Goal: Obtain resource: Download file/media

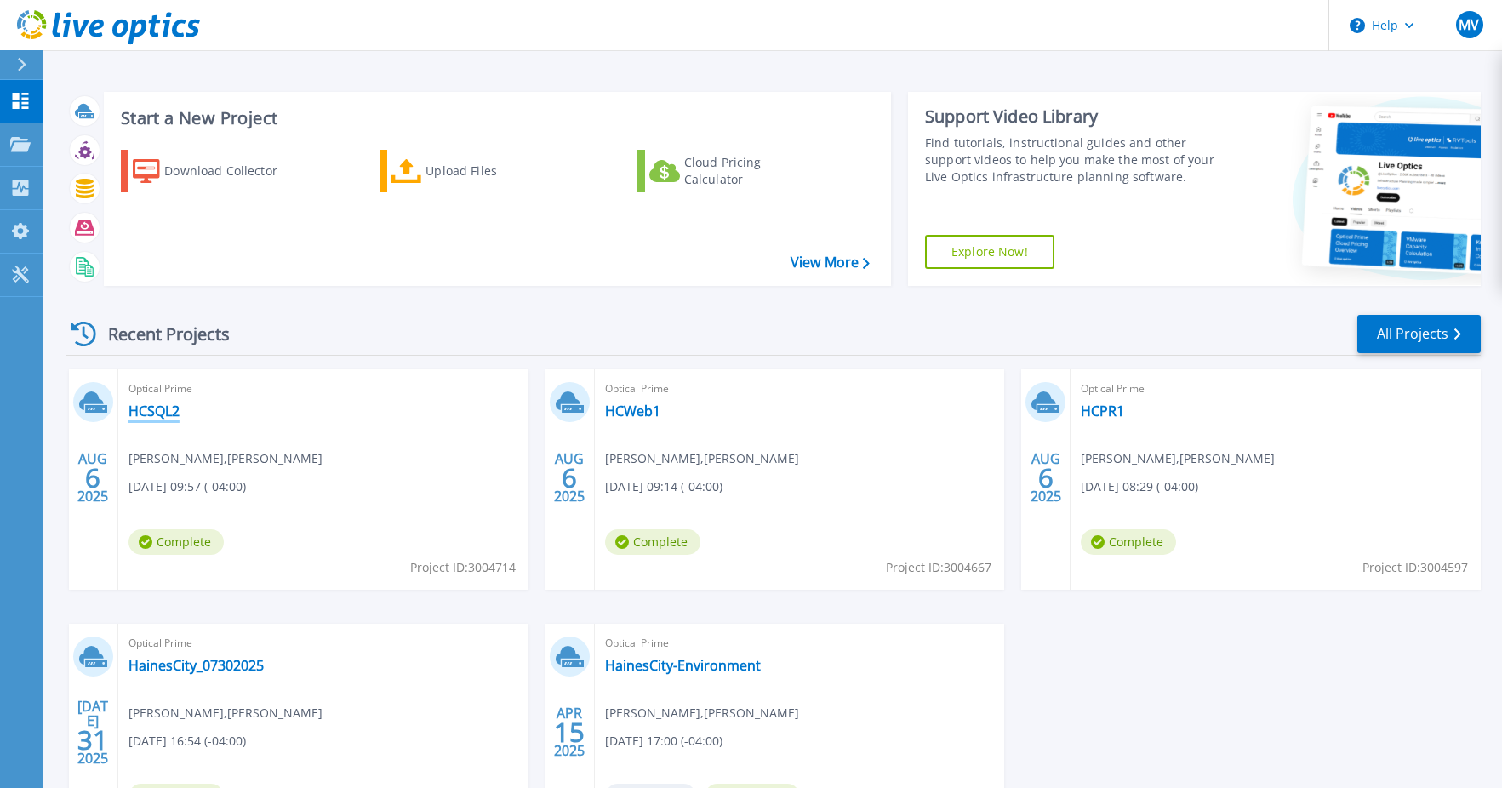
click at [148, 406] on link "HCSQL2" at bounding box center [153, 410] width 51 height 17
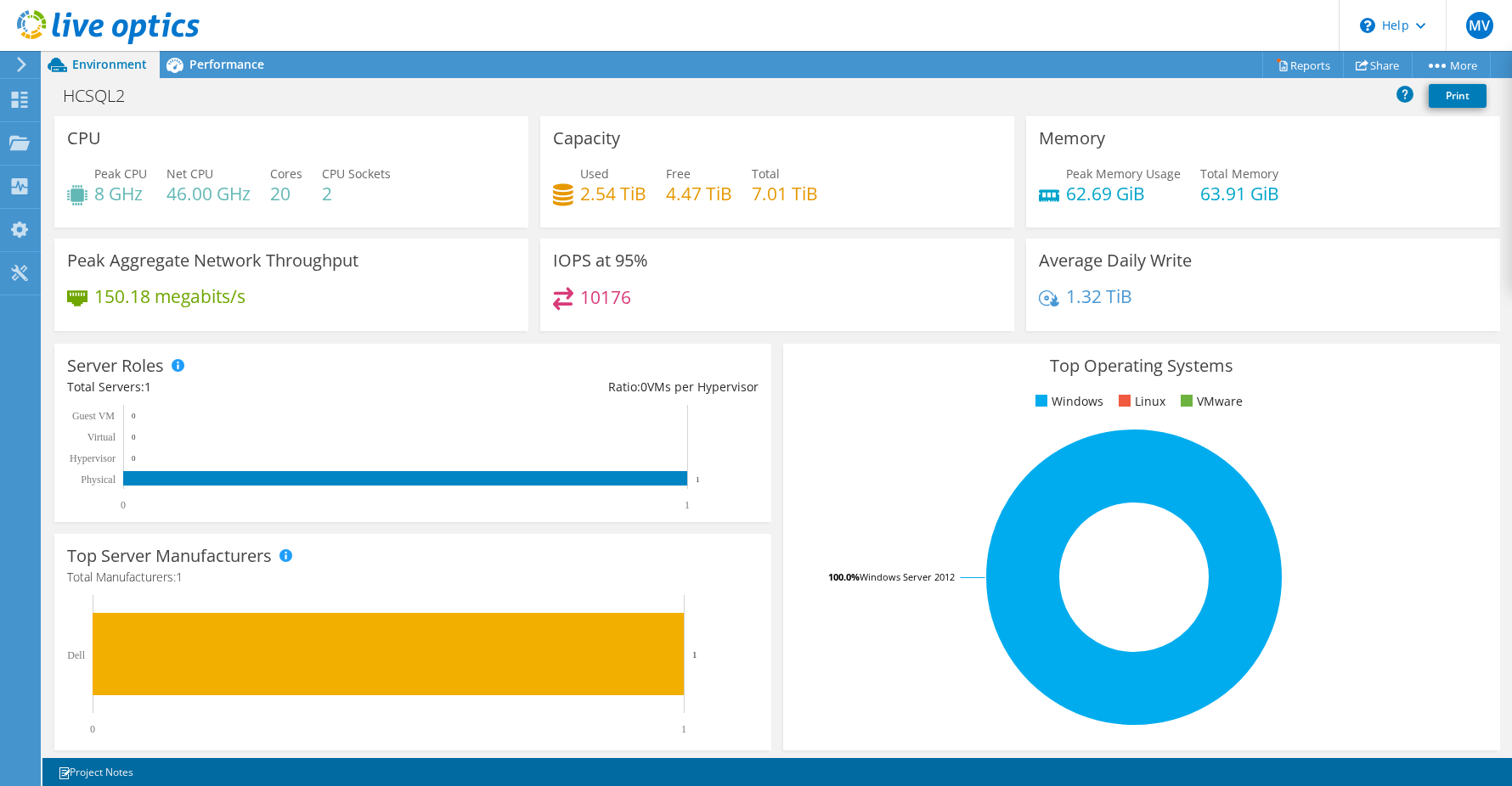
scroll to position [284, 0]
click at [590, 193] on h4 "2.54 TiB" at bounding box center [613, 194] width 66 height 19
click at [560, 199] on icon at bounding box center [563, 195] width 20 height 22
click at [590, 196] on h4 "2.54 TiB" at bounding box center [613, 194] width 66 height 19
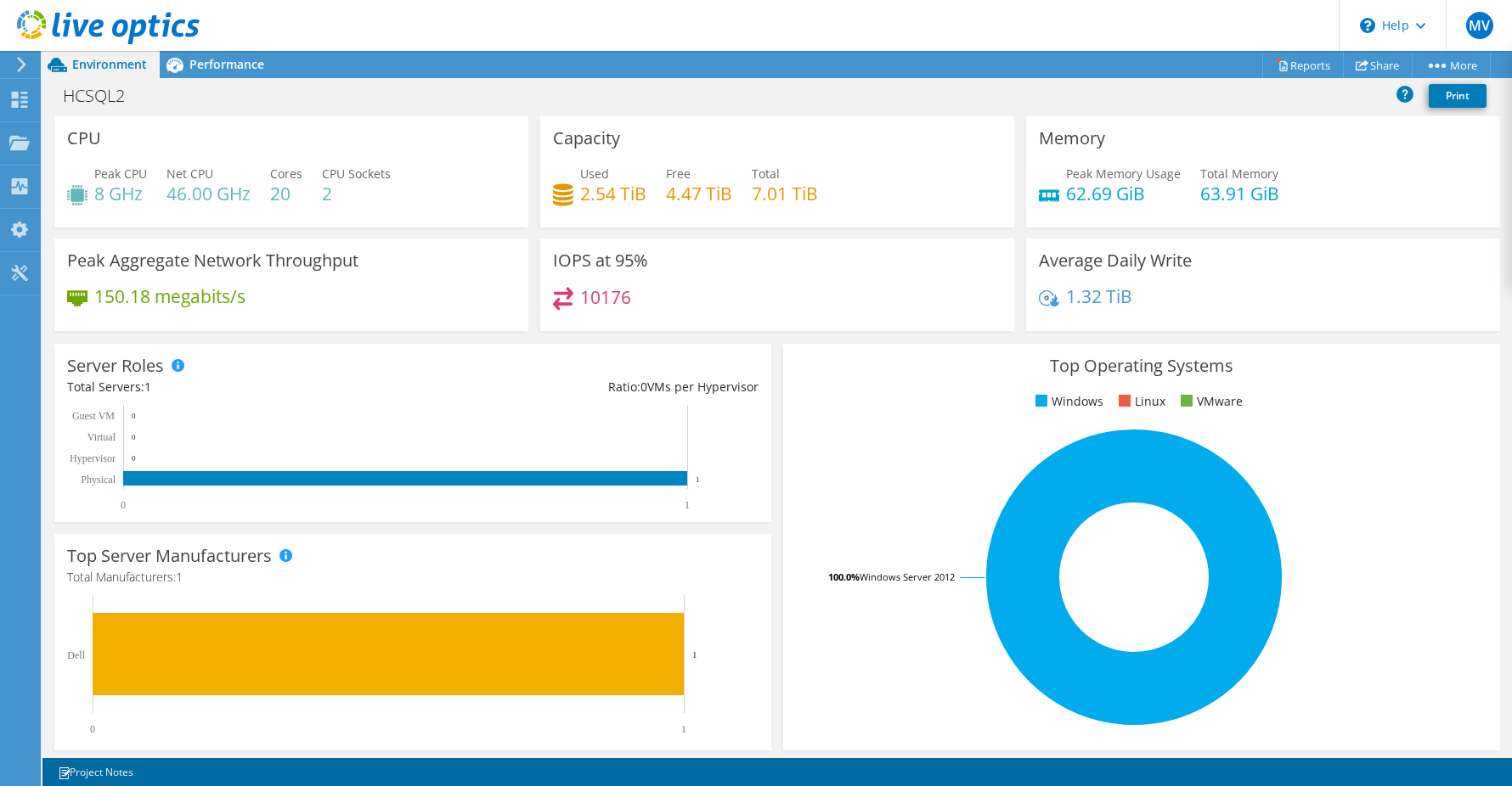
click at [595, 306] on h4 "10176" at bounding box center [605, 296] width 51 height 19
click at [1042, 295] on icon at bounding box center [1049, 298] width 20 height 23
click at [22, 92] on icon at bounding box center [19, 100] width 20 height 16
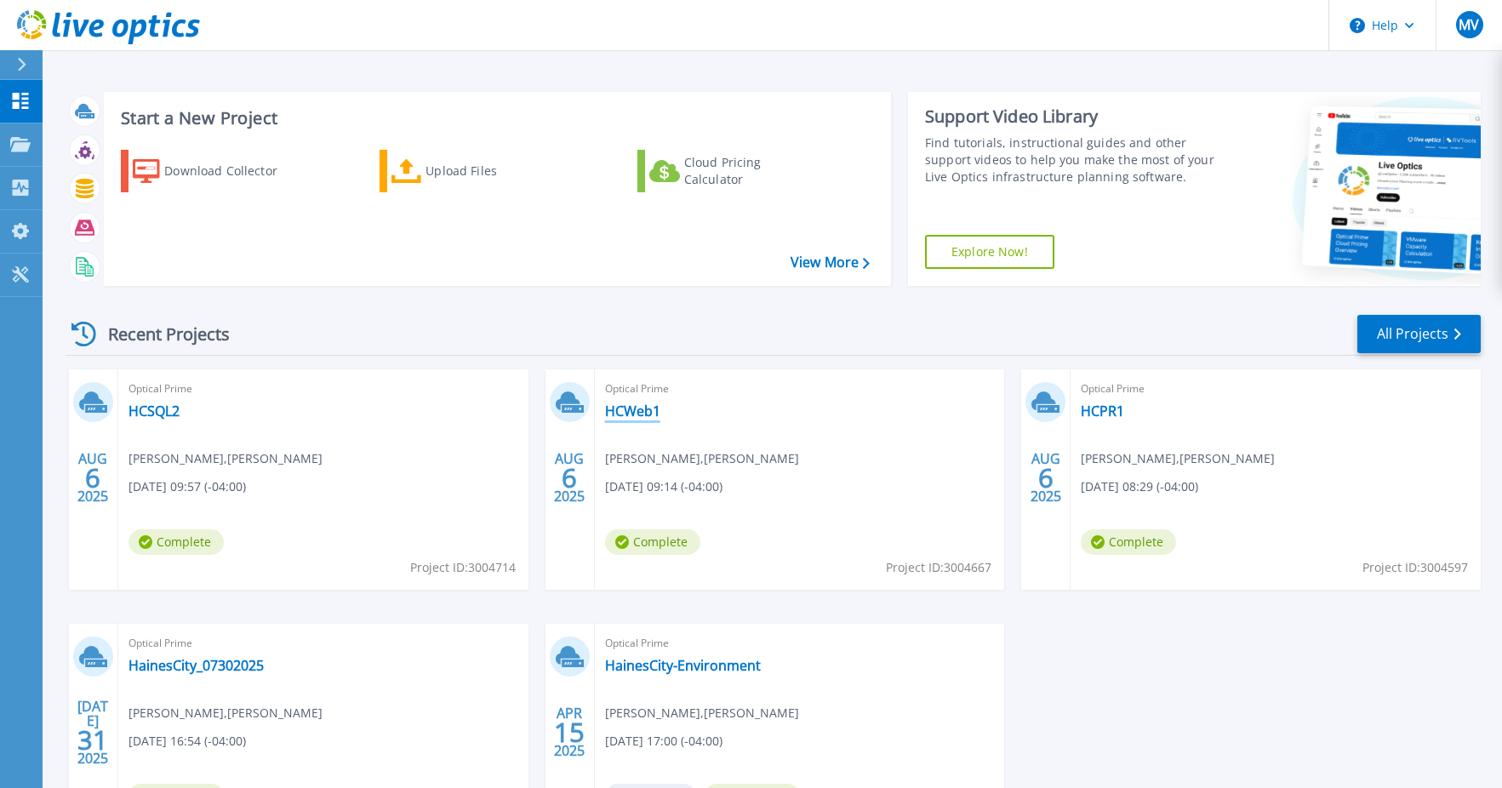
click at [643, 412] on link "HCWeb1" at bounding box center [632, 410] width 55 height 17
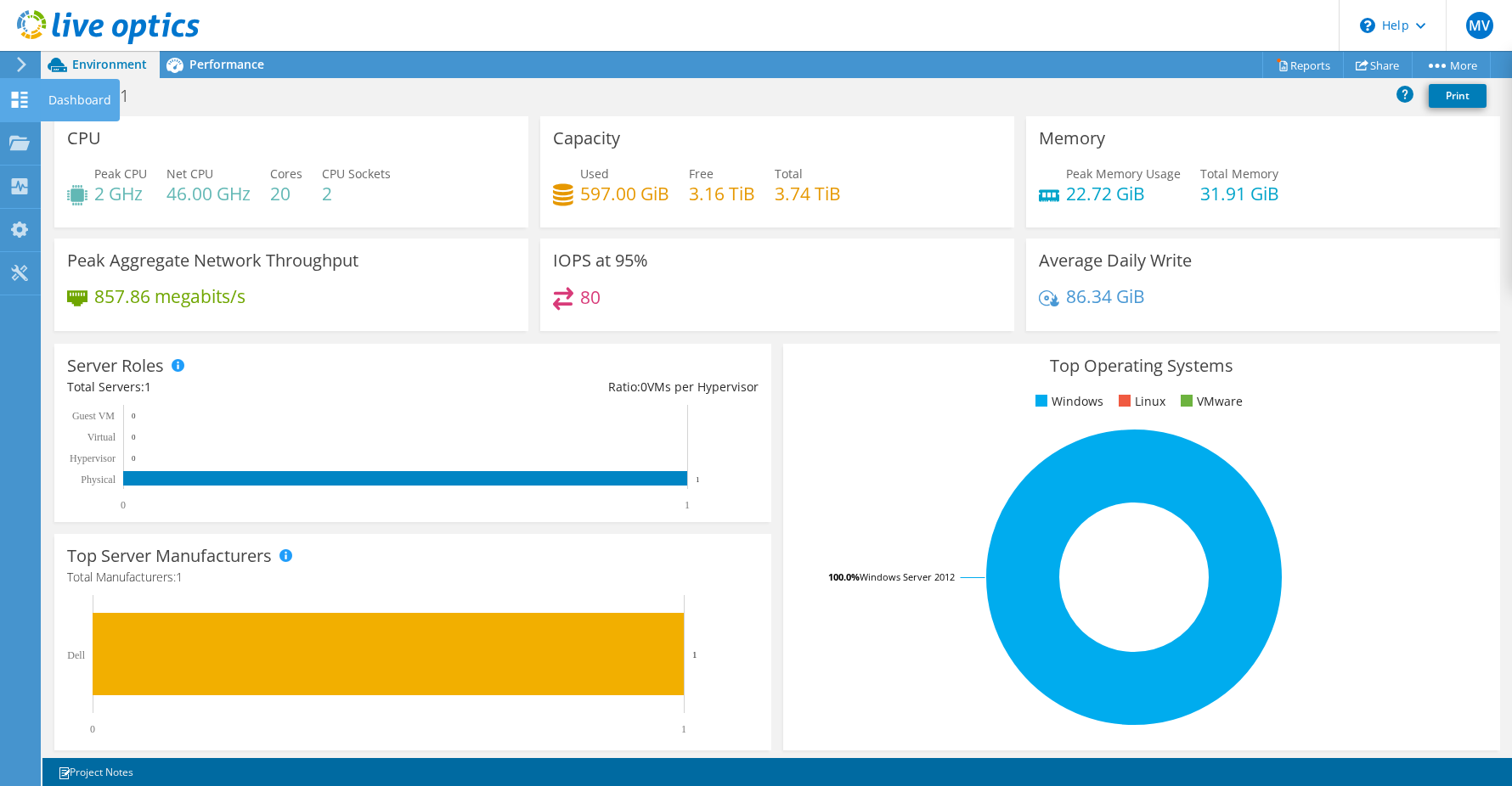
click at [20, 108] on div at bounding box center [19, 102] width 20 height 19
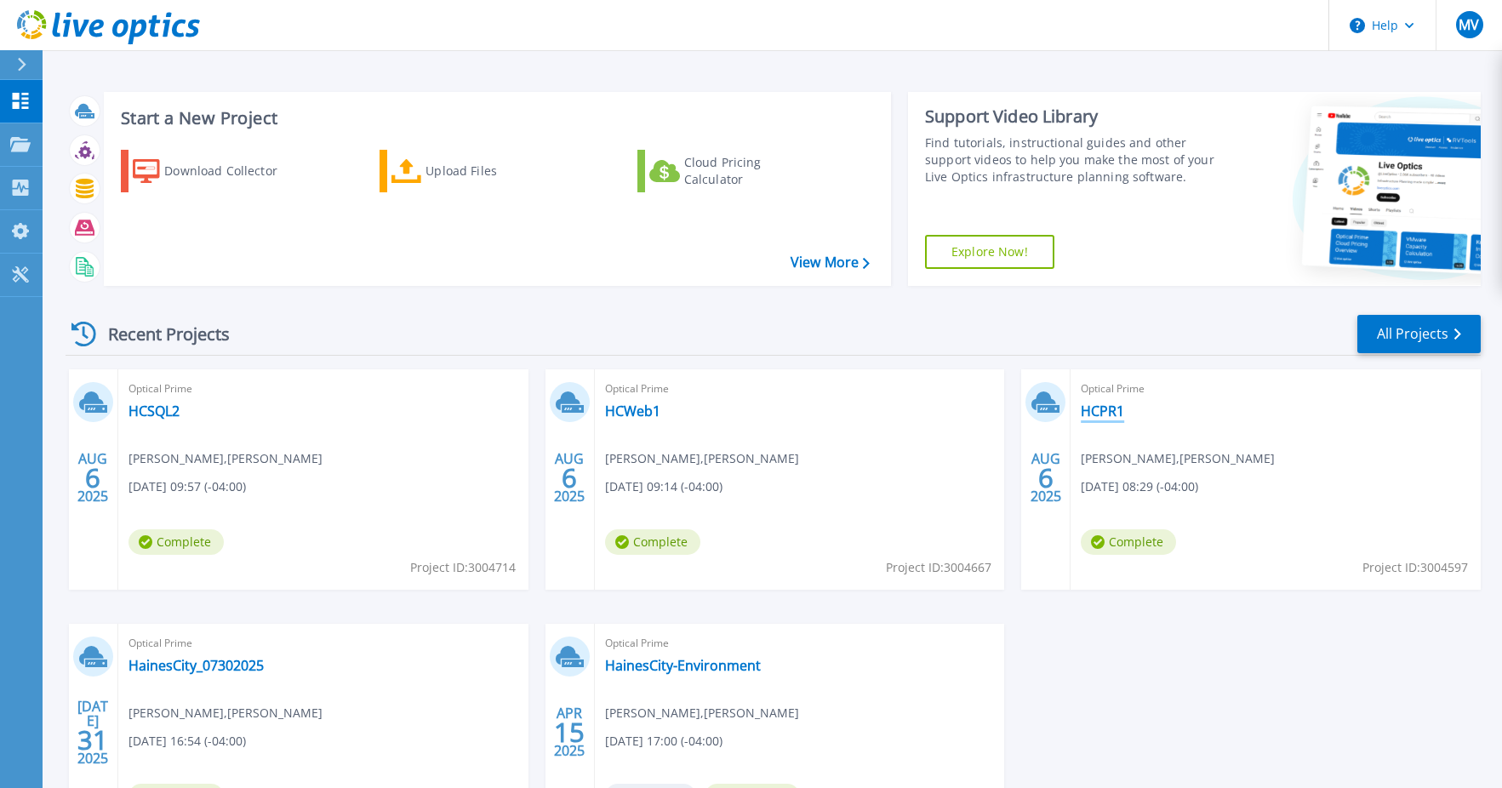
click at [1102, 408] on link "HCPR1" at bounding box center [1102, 410] width 43 height 17
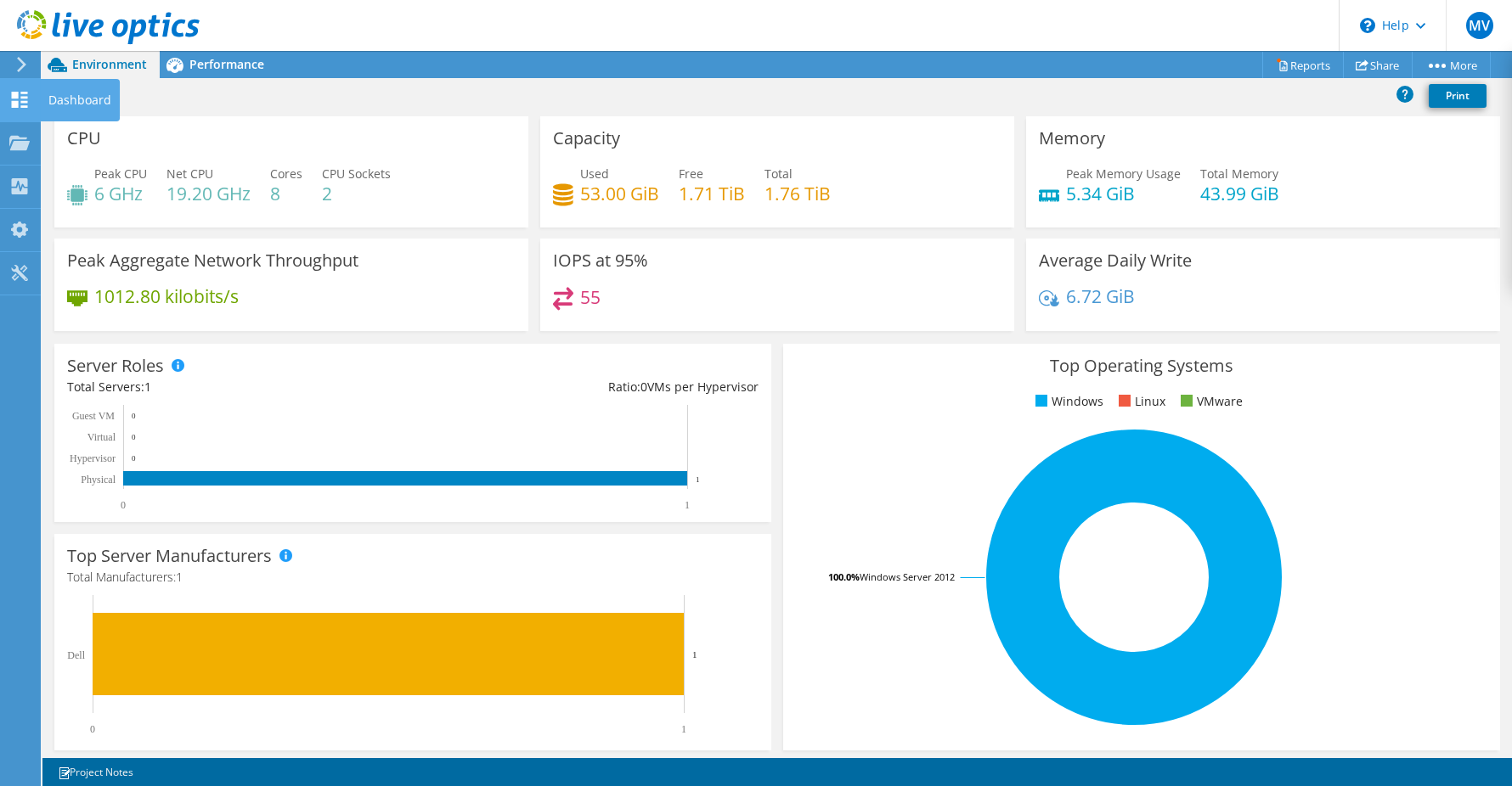
click at [24, 96] on use at bounding box center [20, 100] width 16 height 16
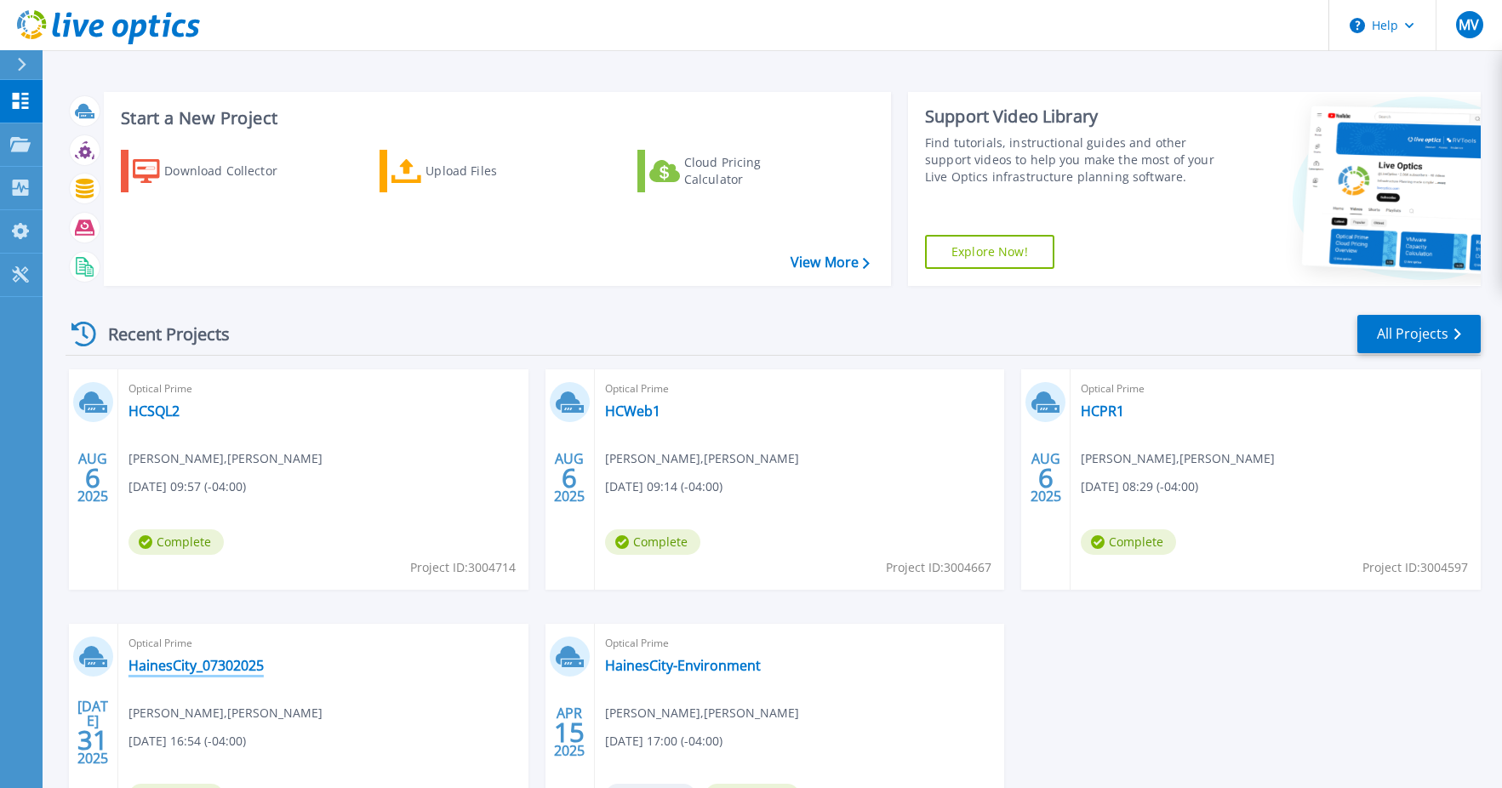
click at [241, 664] on link "HainesCity_07302025" at bounding box center [195, 665] width 135 height 17
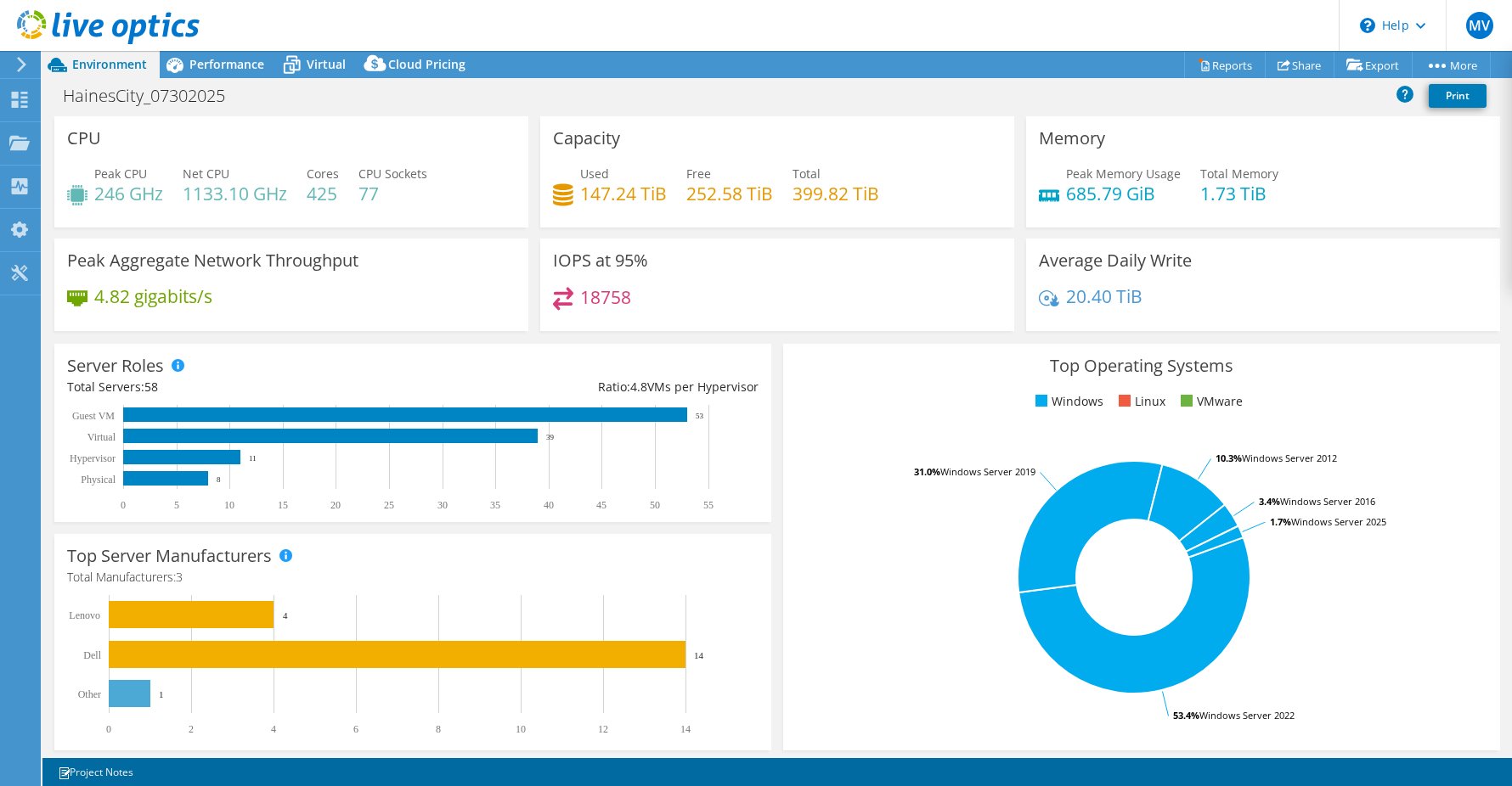
select select "USD"
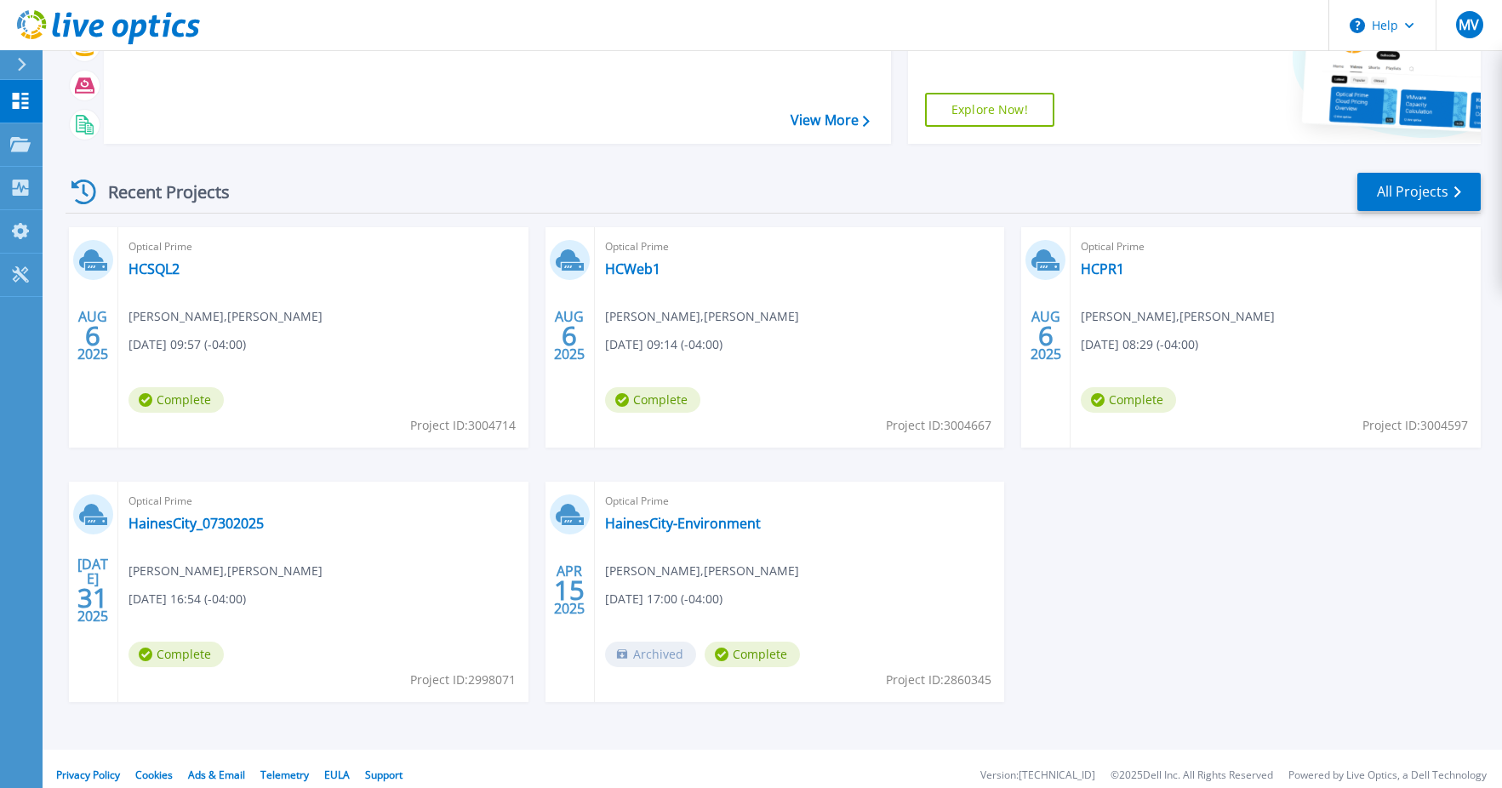
scroll to position [155, 0]
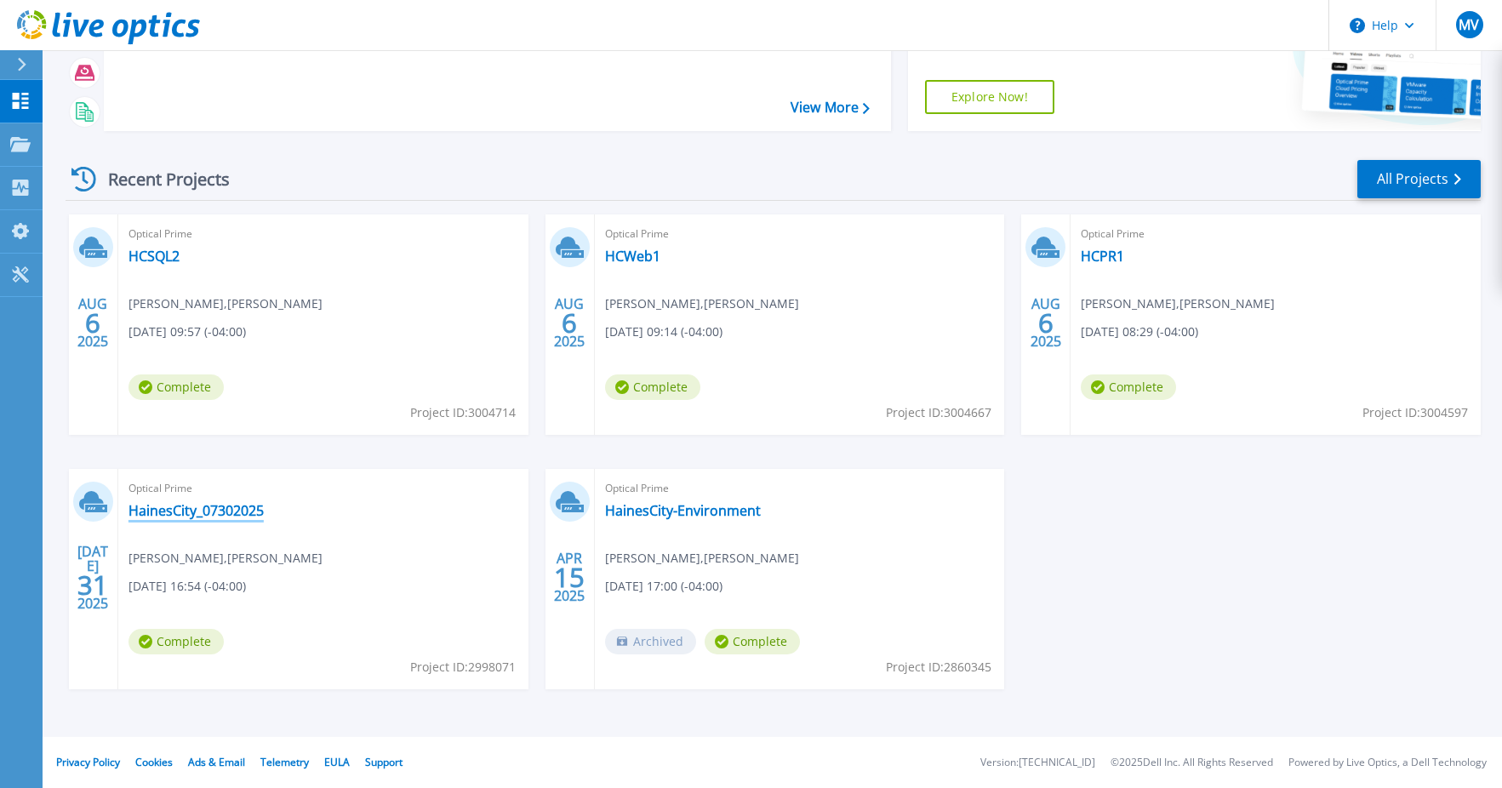
click at [184, 507] on link "HainesCity_07302025" at bounding box center [195, 510] width 135 height 17
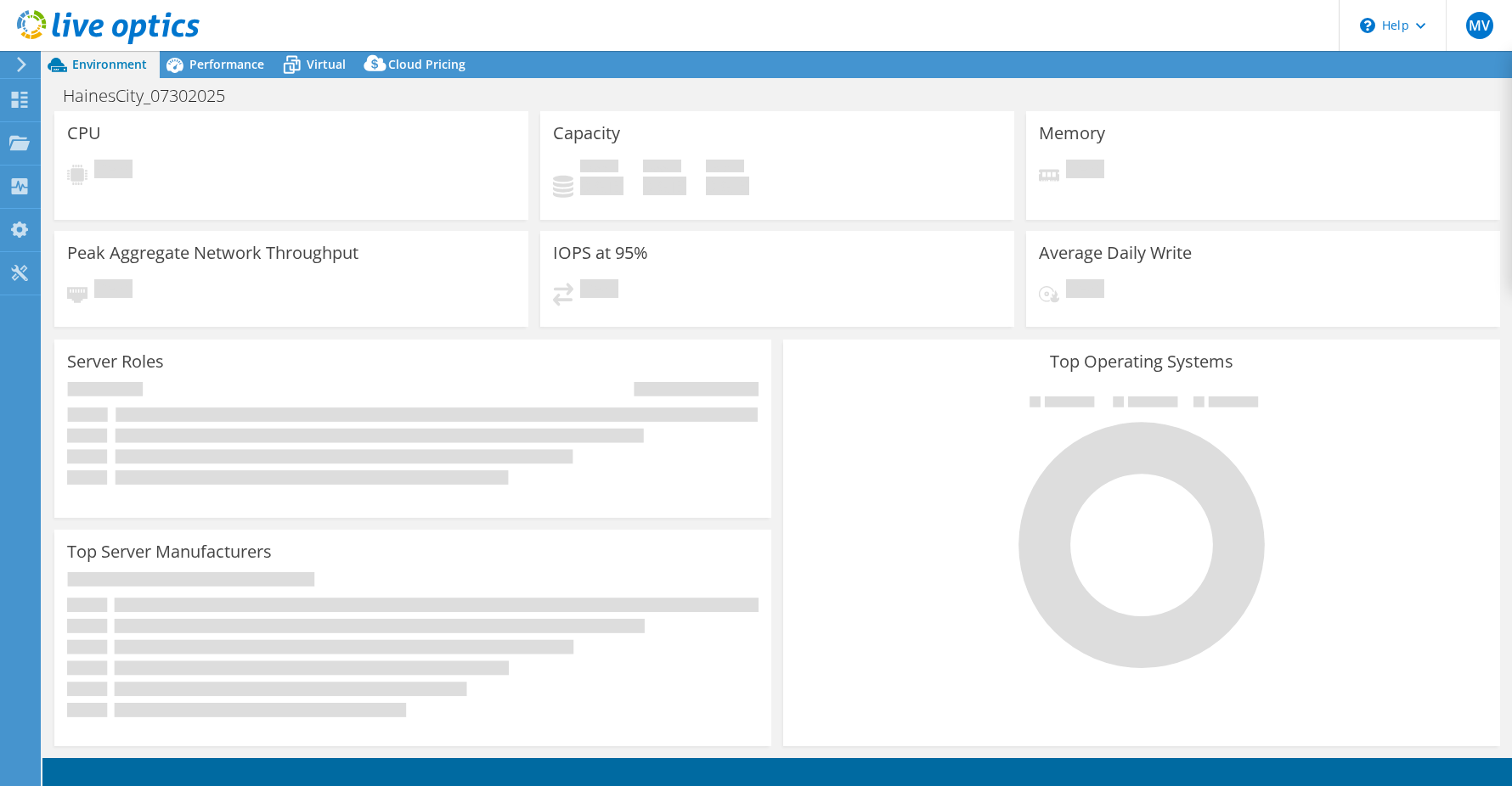
select select "USD"
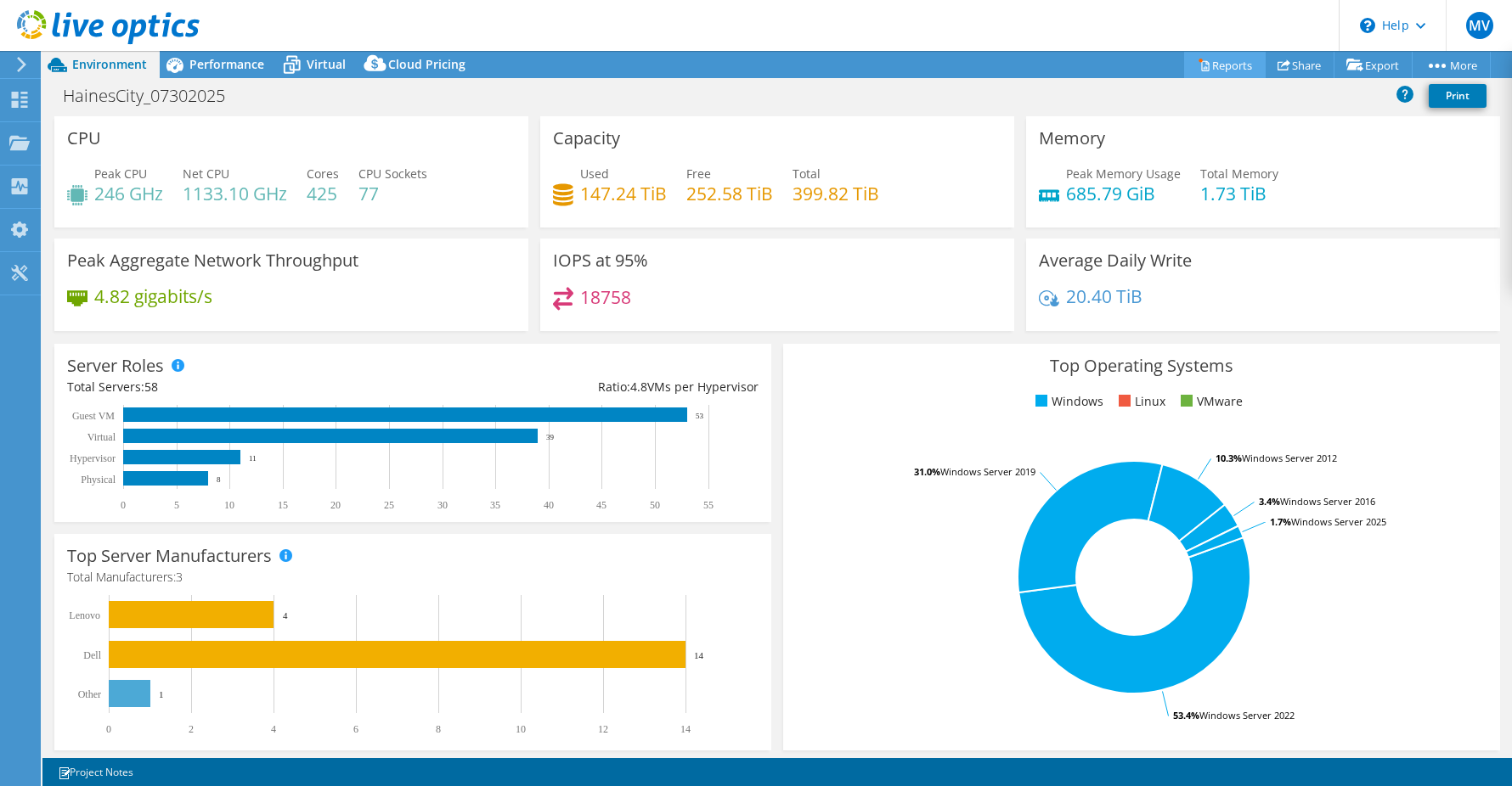
click at [1221, 69] on link "Reports" at bounding box center [1225, 65] width 82 height 26
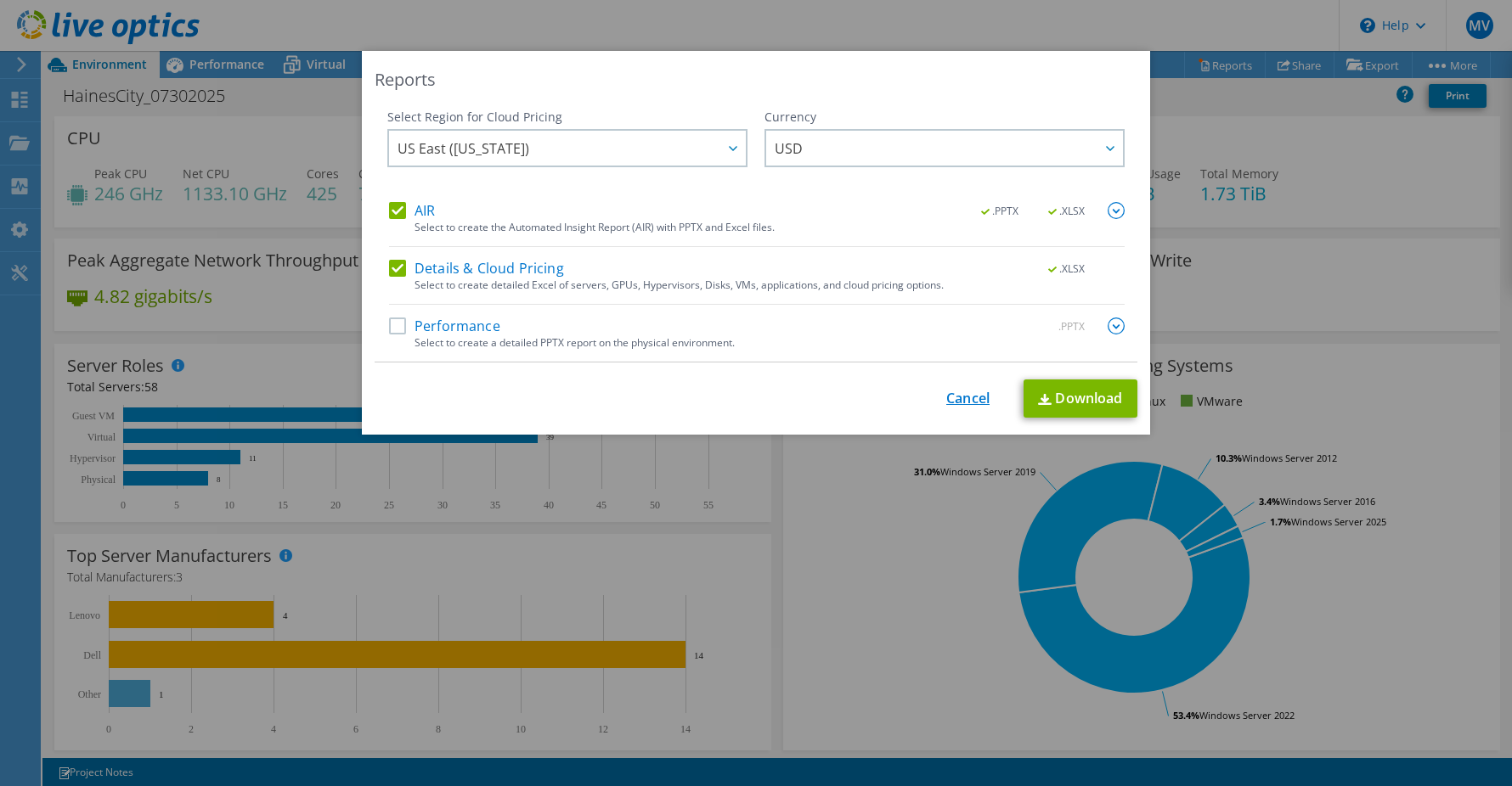
click at [978, 407] on link "Cancel" at bounding box center [967, 398] width 43 height 16
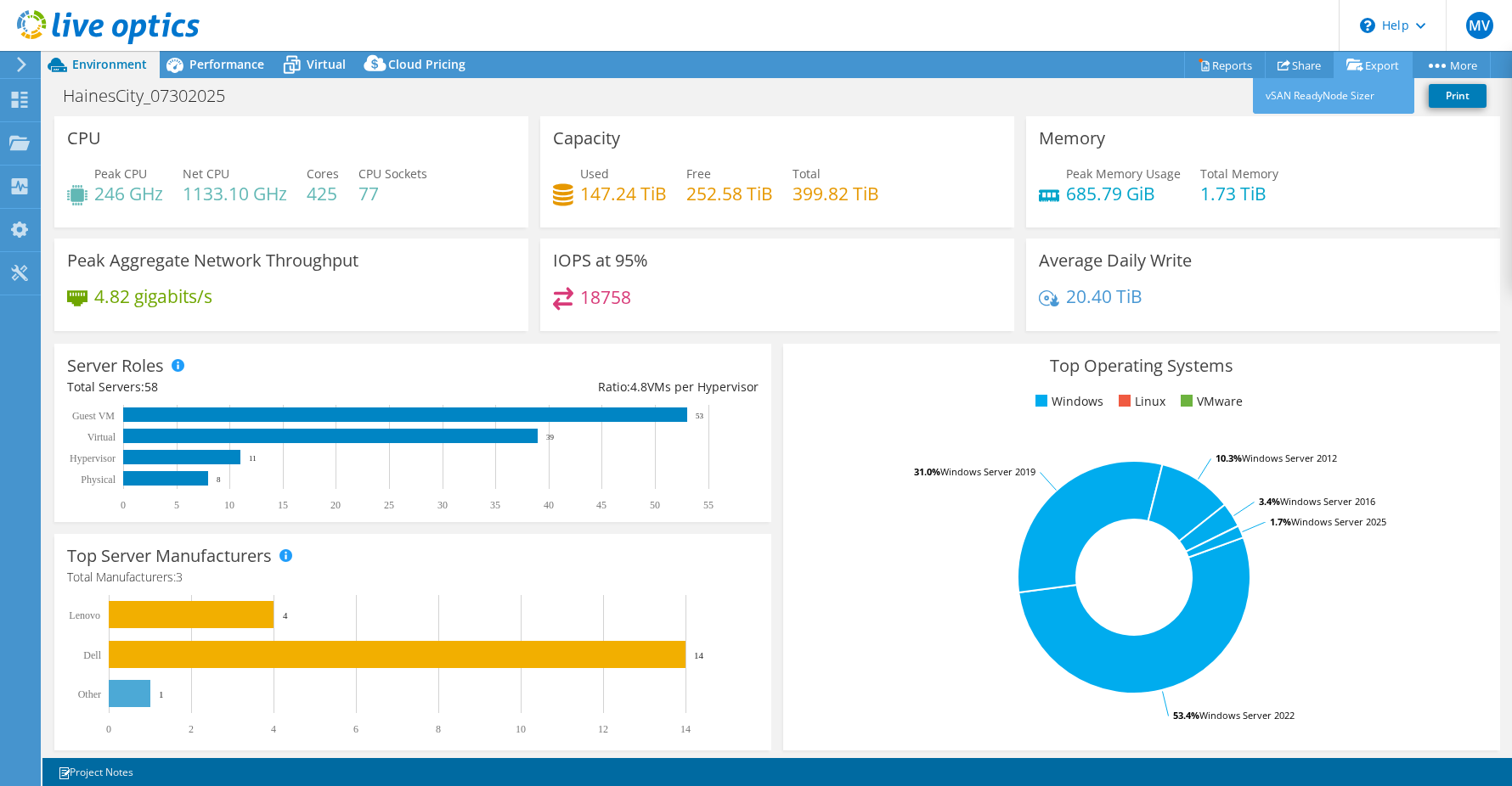
click at [1351, 62] on icon at bounding box center [1354, 65] width 17 height 13
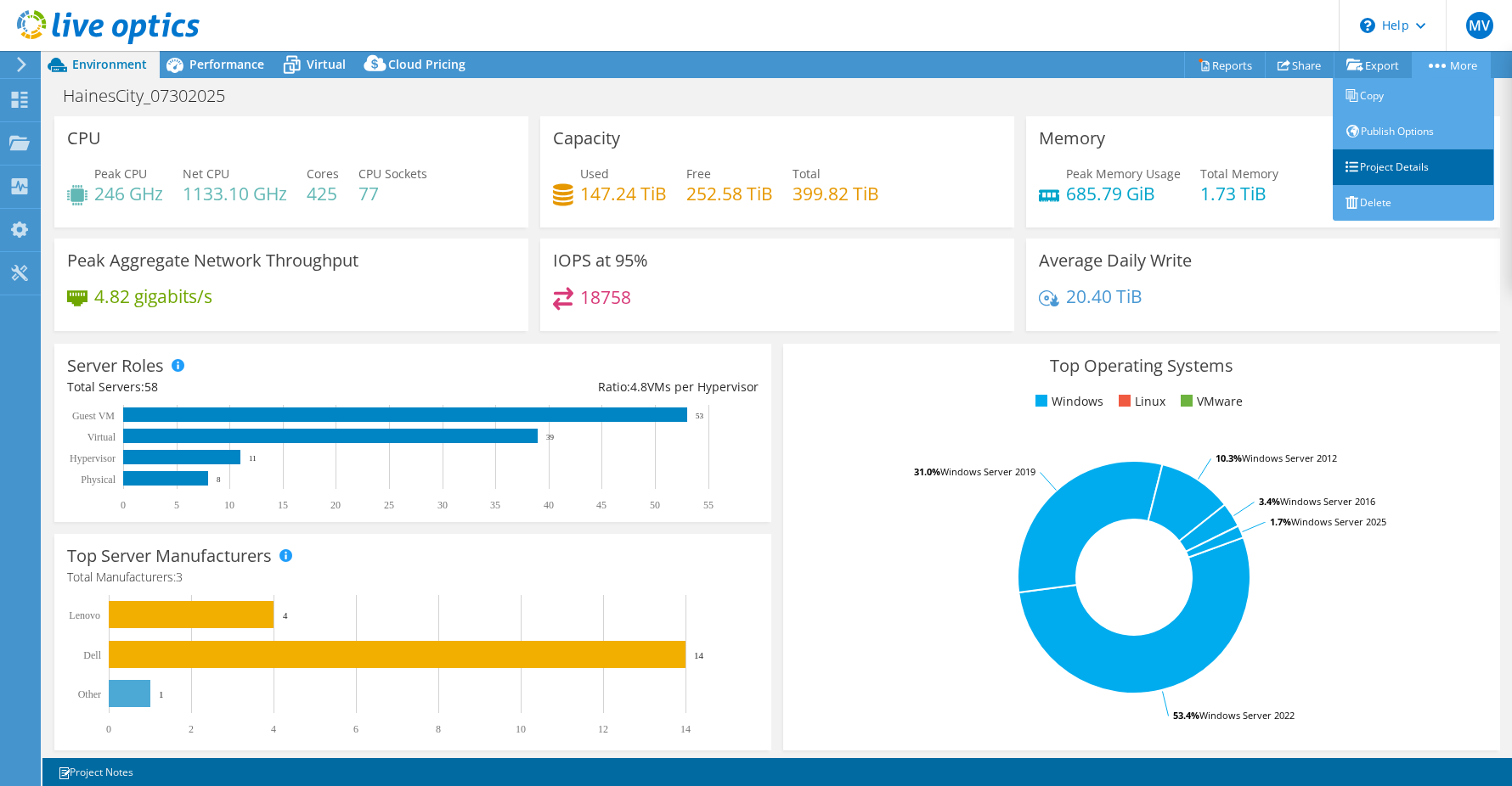
click at [1416, 172] on link "Project Details" at bounding box center [1413, 168] width 162 height 36
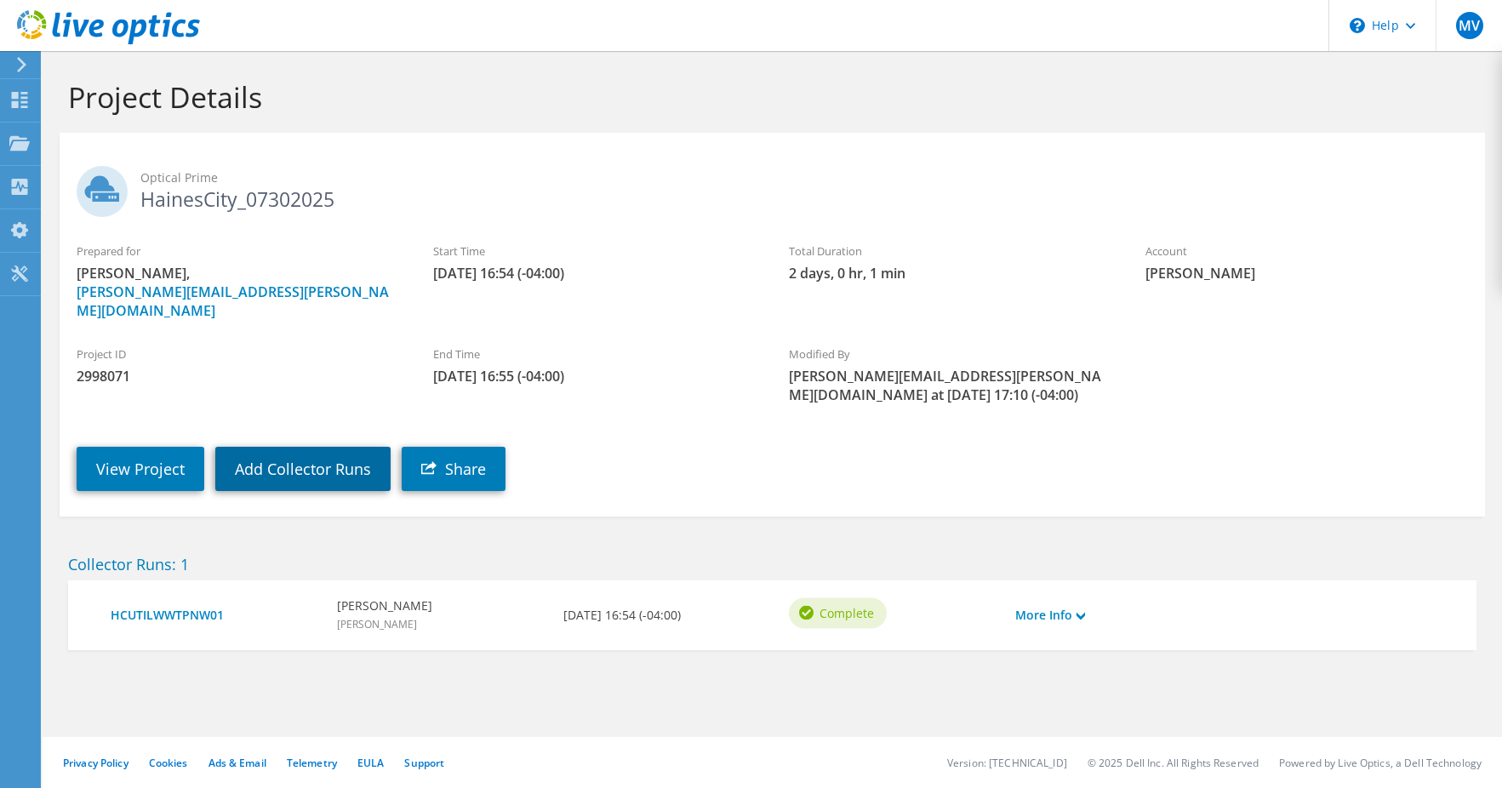
click at [326, 452] on link "Add Collector Runs" at bounding box center [302, 469] width 175 height 44
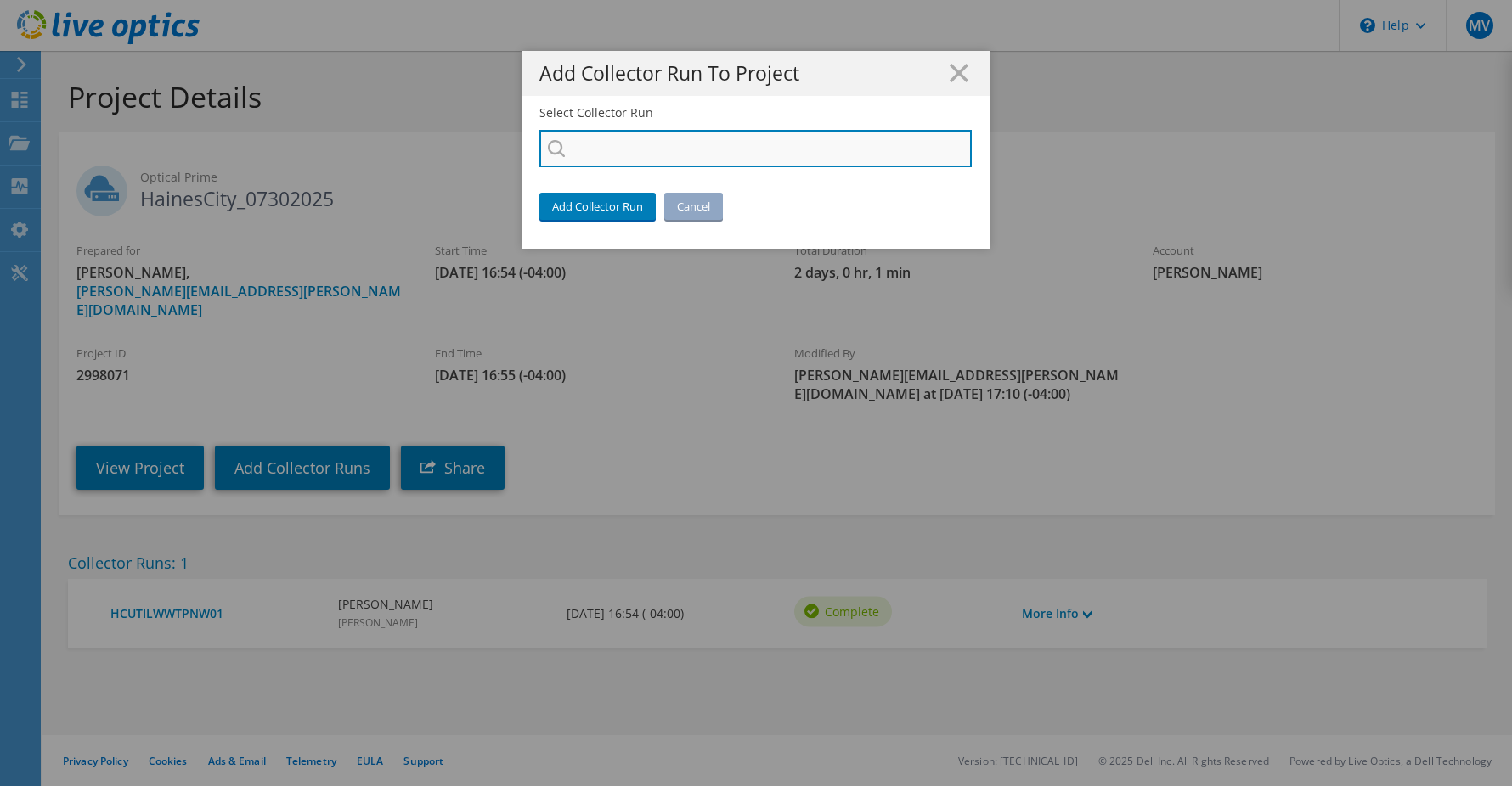
click at [624, 135] on input "Select Collector Run" at bounding box center [755, 148] width 432 height 37
click at [599, 171] on li "HCSQL2" at bounding box center [637, 161] width 196 height 20
type input "HCSQL2"
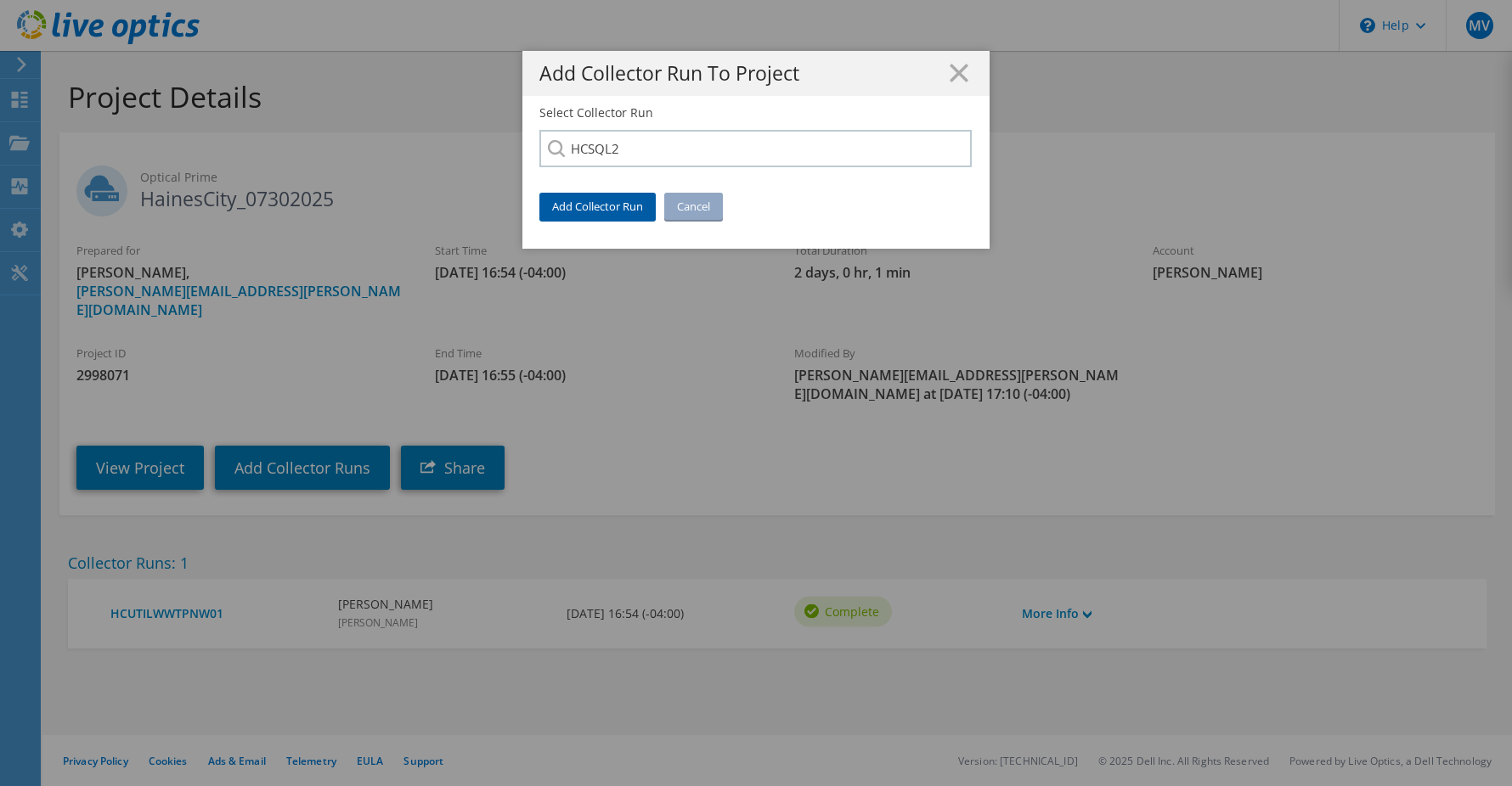
click at [598, 204] on link "Add Collector Run" at bounding box center [597, 205] width 117 height 27
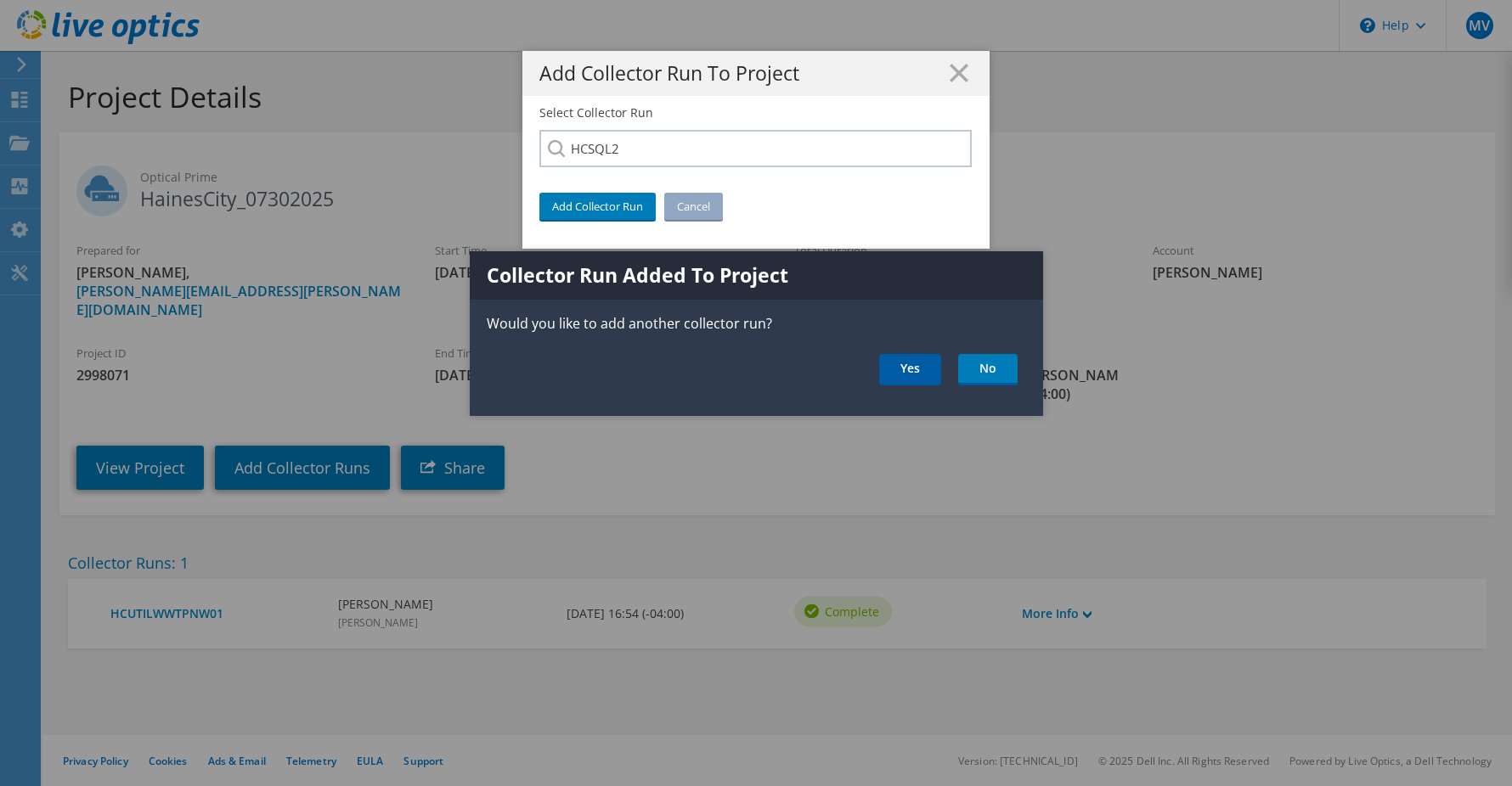
click at [925, 372] on link "Yes" at bounding box center [910, 369] width 62 height 31
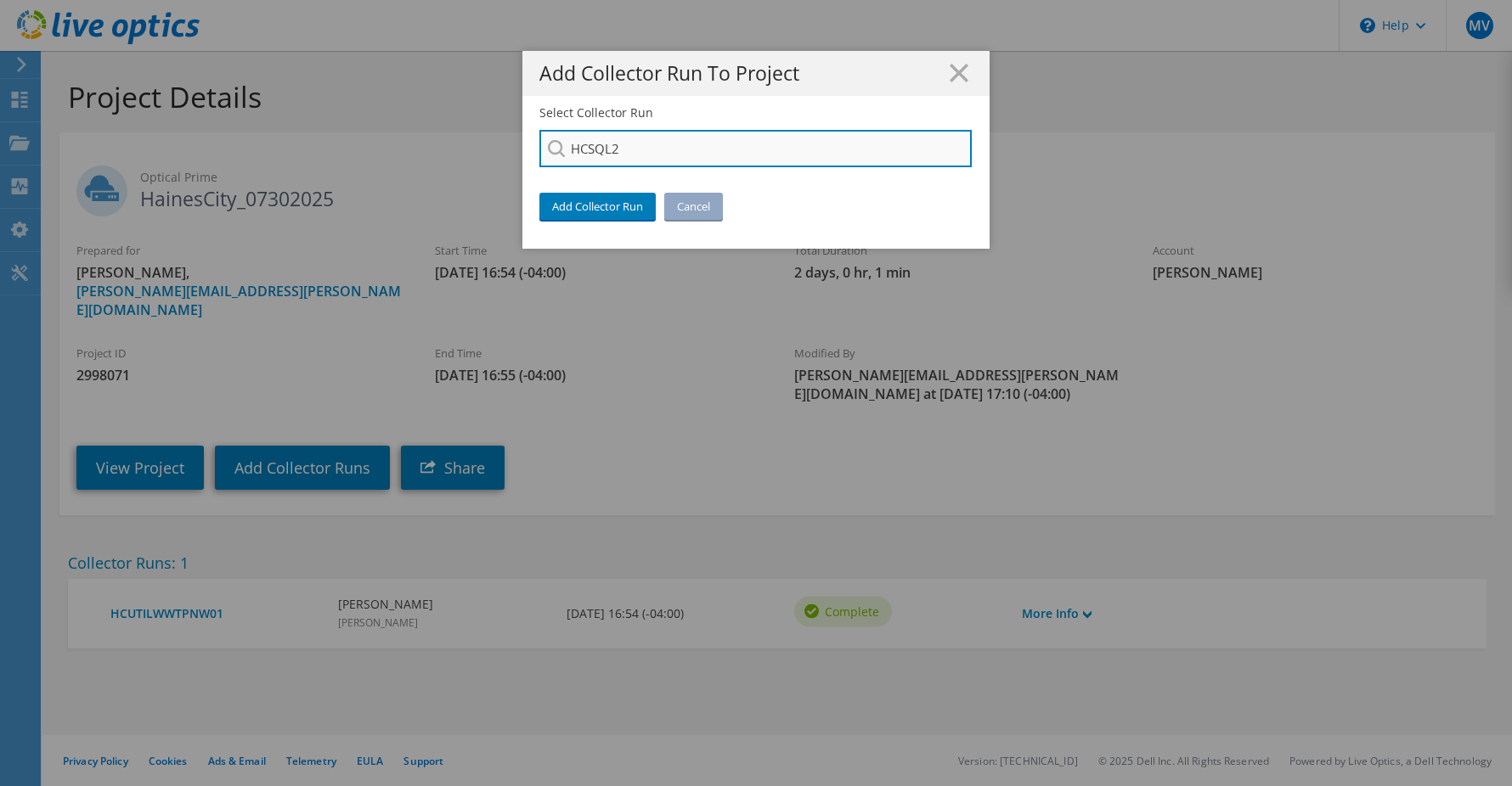
click at [629, 145] on input "HCSQL2" at bounding box center [755, 148] width 432 height 37
drag, startPoint x: 629, startPoint y: 145, endPoint x: 446, endPoint y: 153, distance: 183.2
click at [458, 152] on div "Add Collector Run To Project Select Collector Run HCSQL2 HCSQL2 HCWEB1 HCPR1 HC…" at bounding box center [756, 393] width 1512 height 684
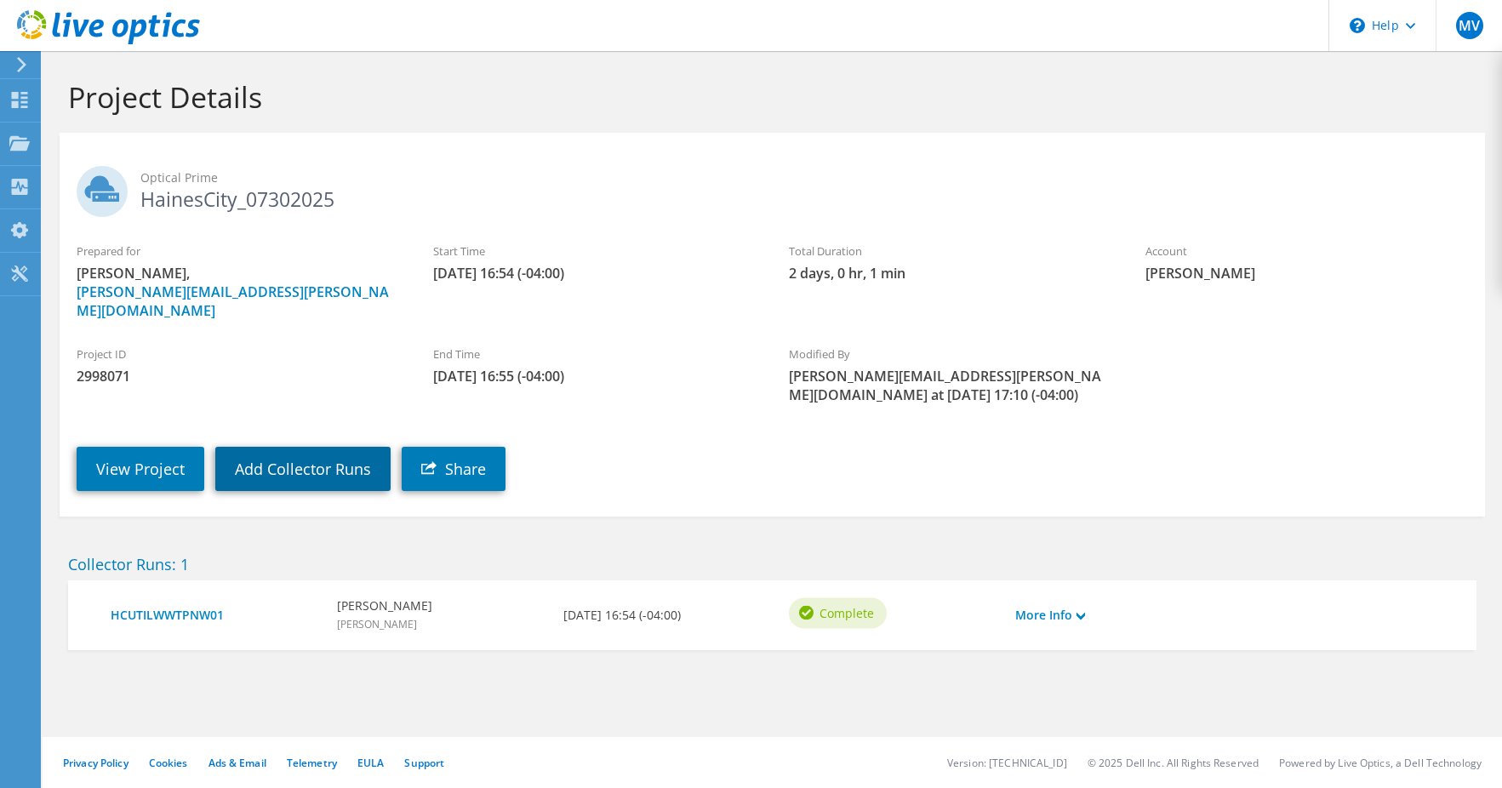
click at [326, 447] on link "Add Collector Runs" at bounding box center [302, 469] width 175 height 44
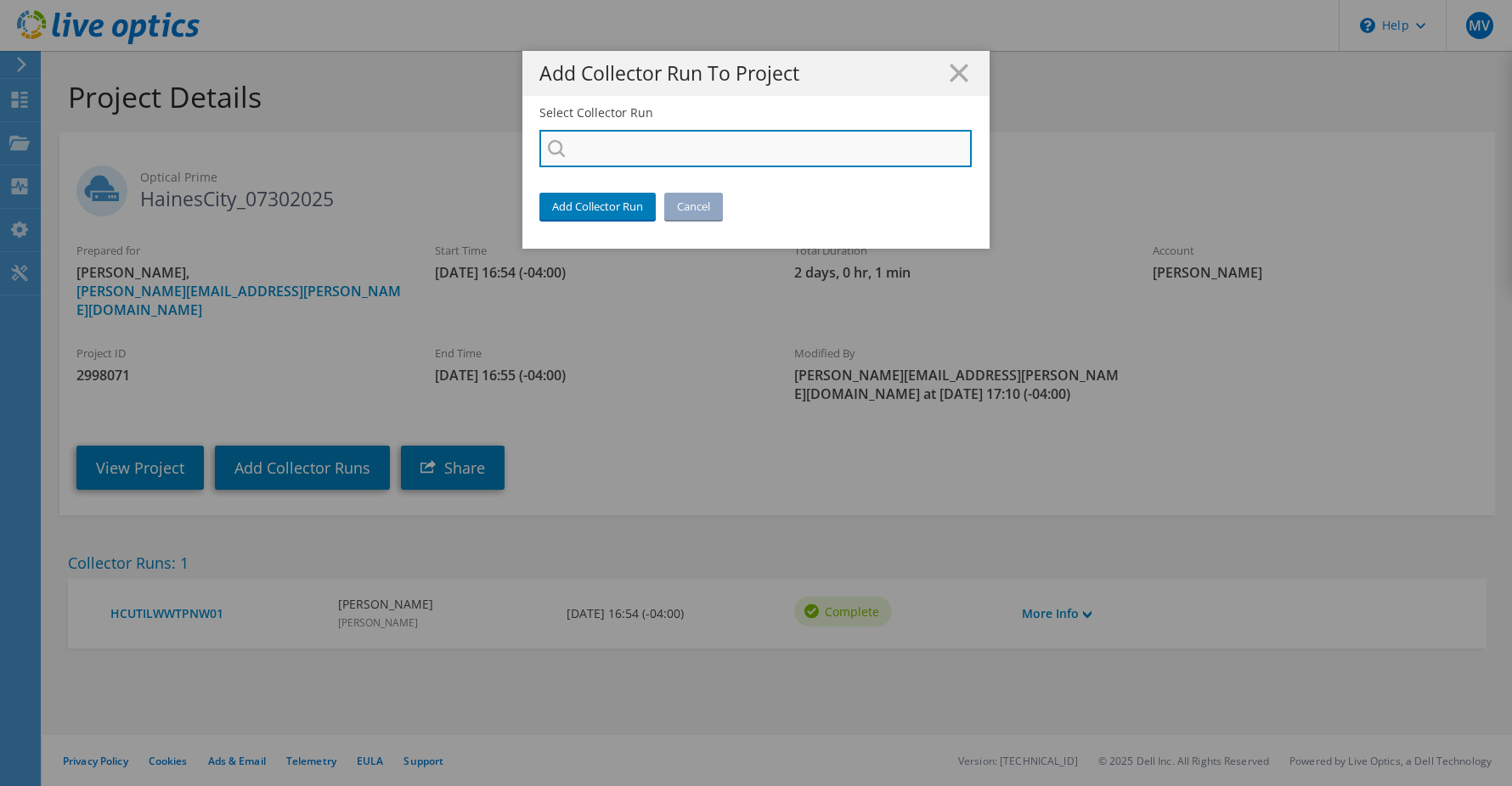
click at [625, 159] on input "Select Collector Run" at bounding box center [755, 148] width 432 height 37
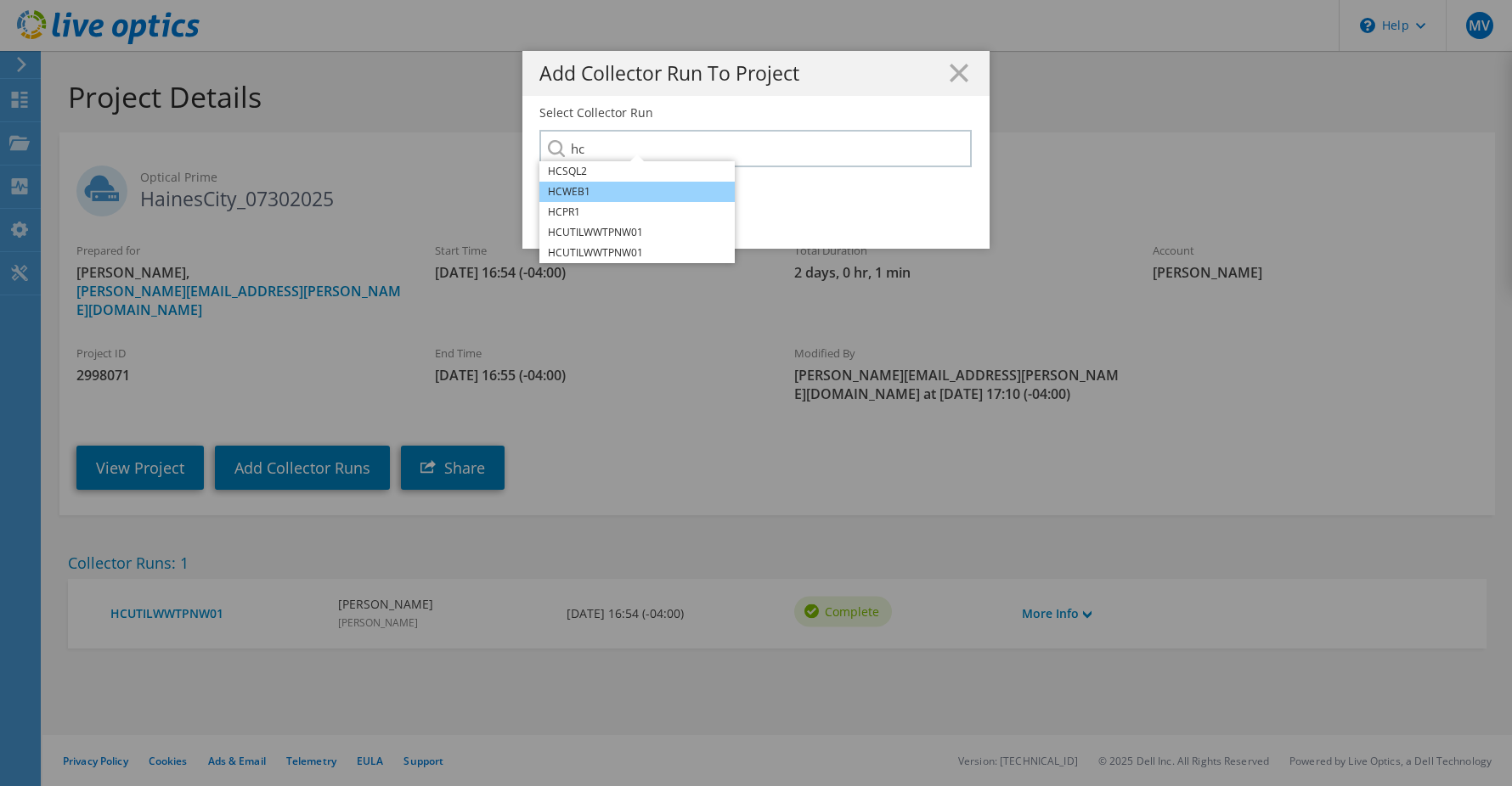
click at [601, 197] on li "HCWEB1" at bounding box center [637, 192] width 196 height 20
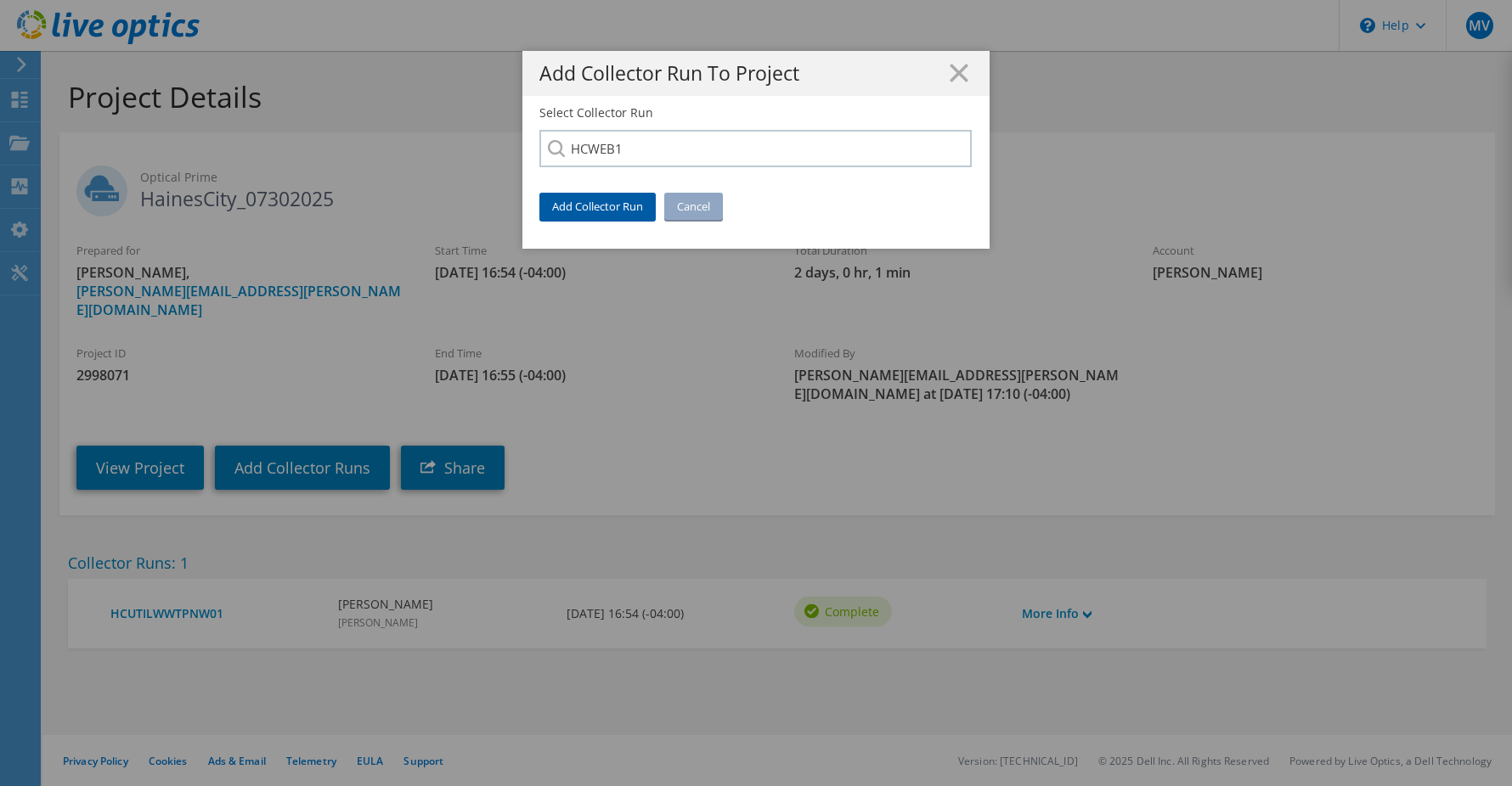
click at [600, 206] on link "Add Collector Run" at bounding box center [597, 205] width 117 height 27
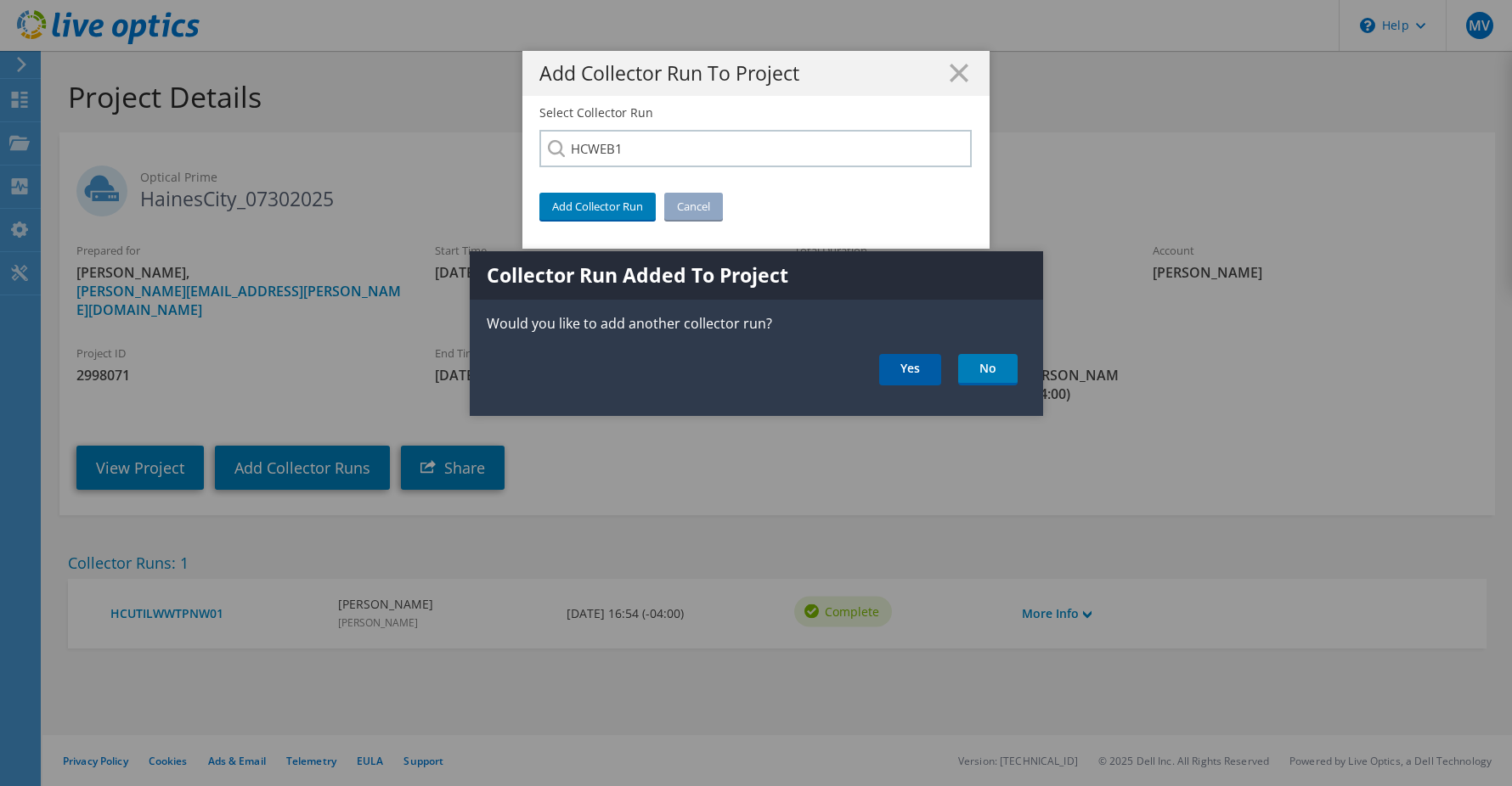
click at [905, 367] on link "Yes" at bounding box center [910, 369] width 62 height 31
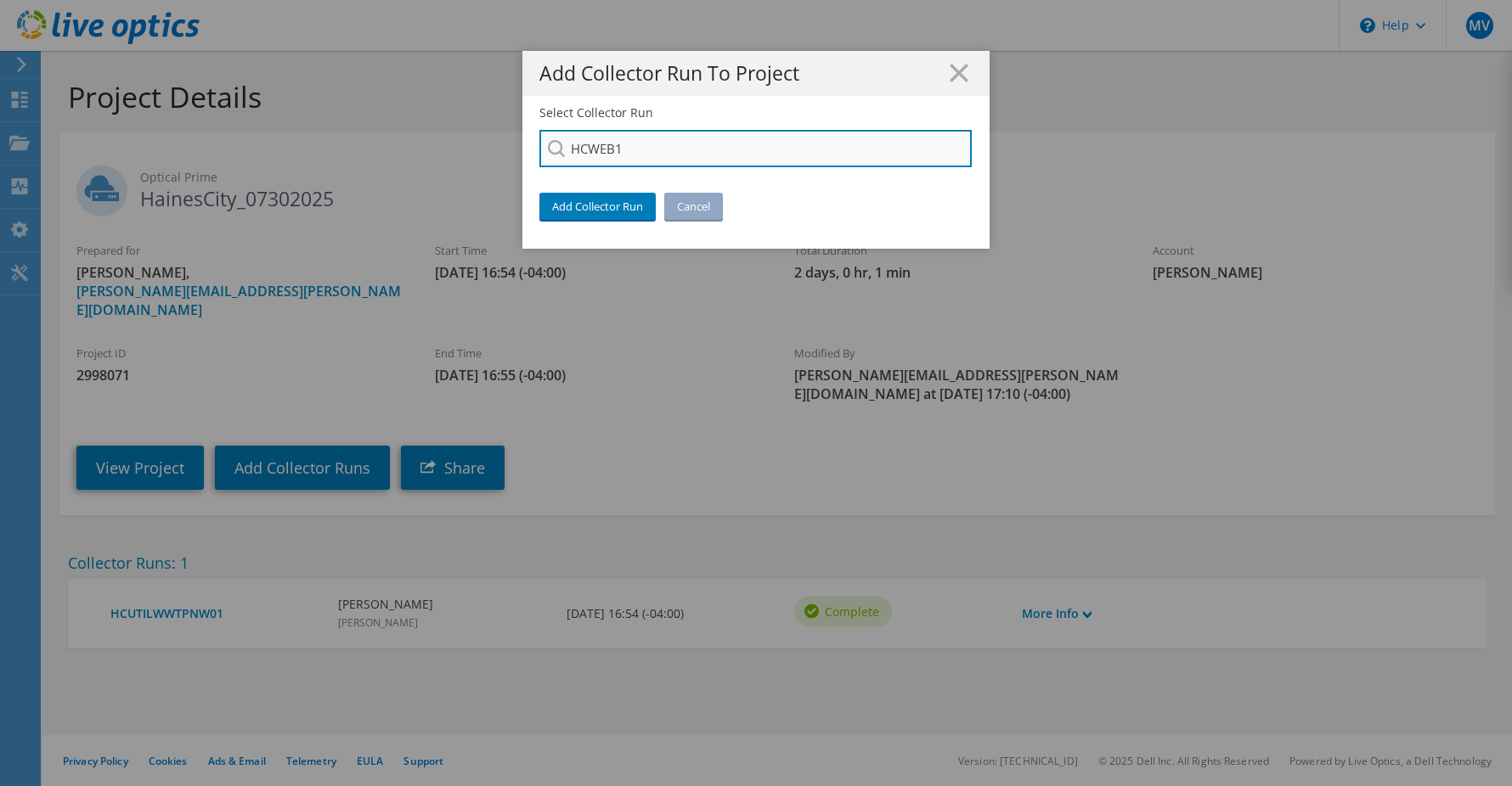
click at [618, 149] on input "HCWEB1" at bounding box center [755, 148] width 432 height 37
type input "H"
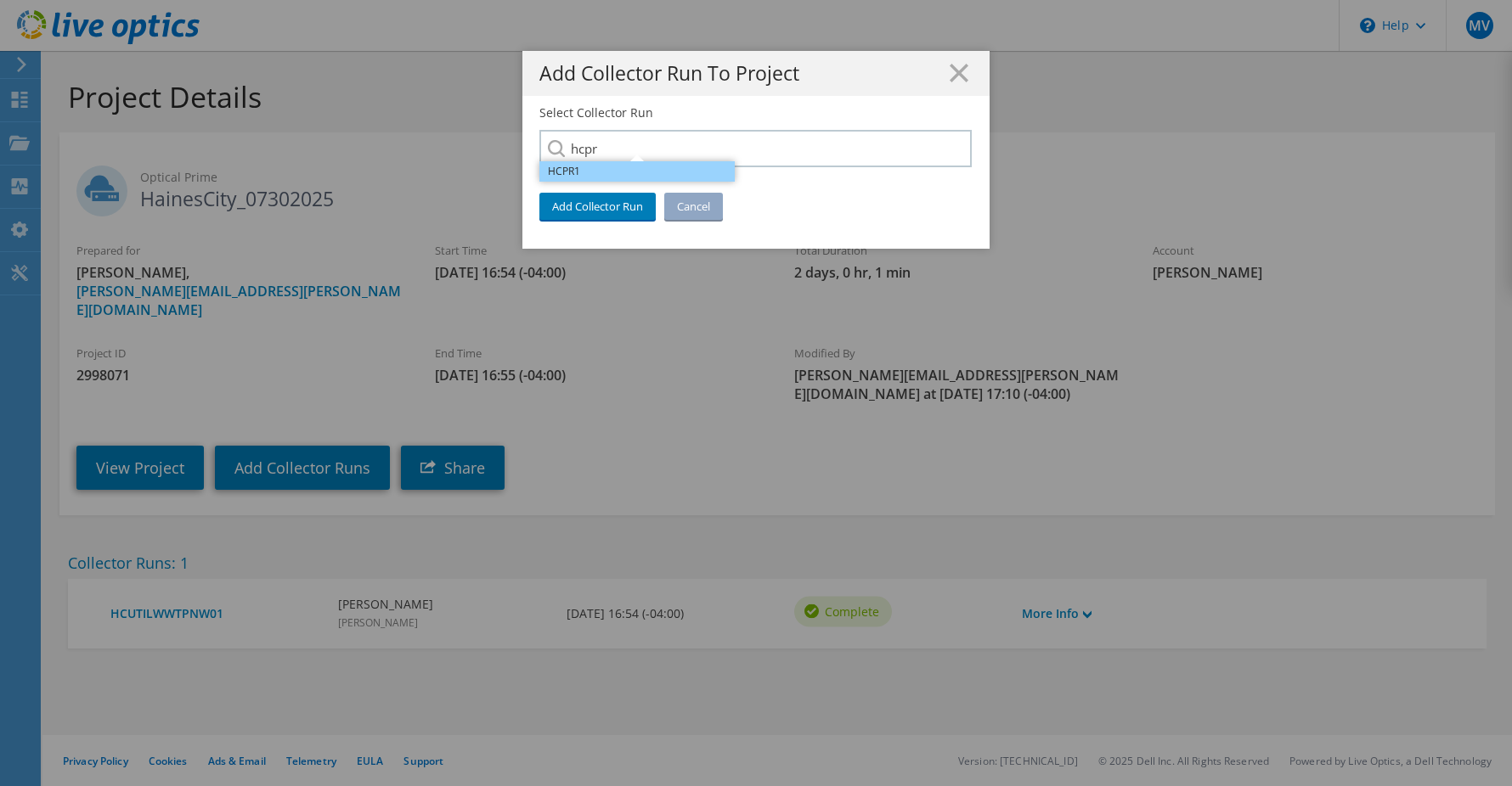
click at [592, 169] on li "HCPR1" at bounding box center [637, 172] width 196 height 20
type input "HCPR1"
click at [593, 196] on link "Add Collector Run" at bounding box center [597, 205] width 117 height 27
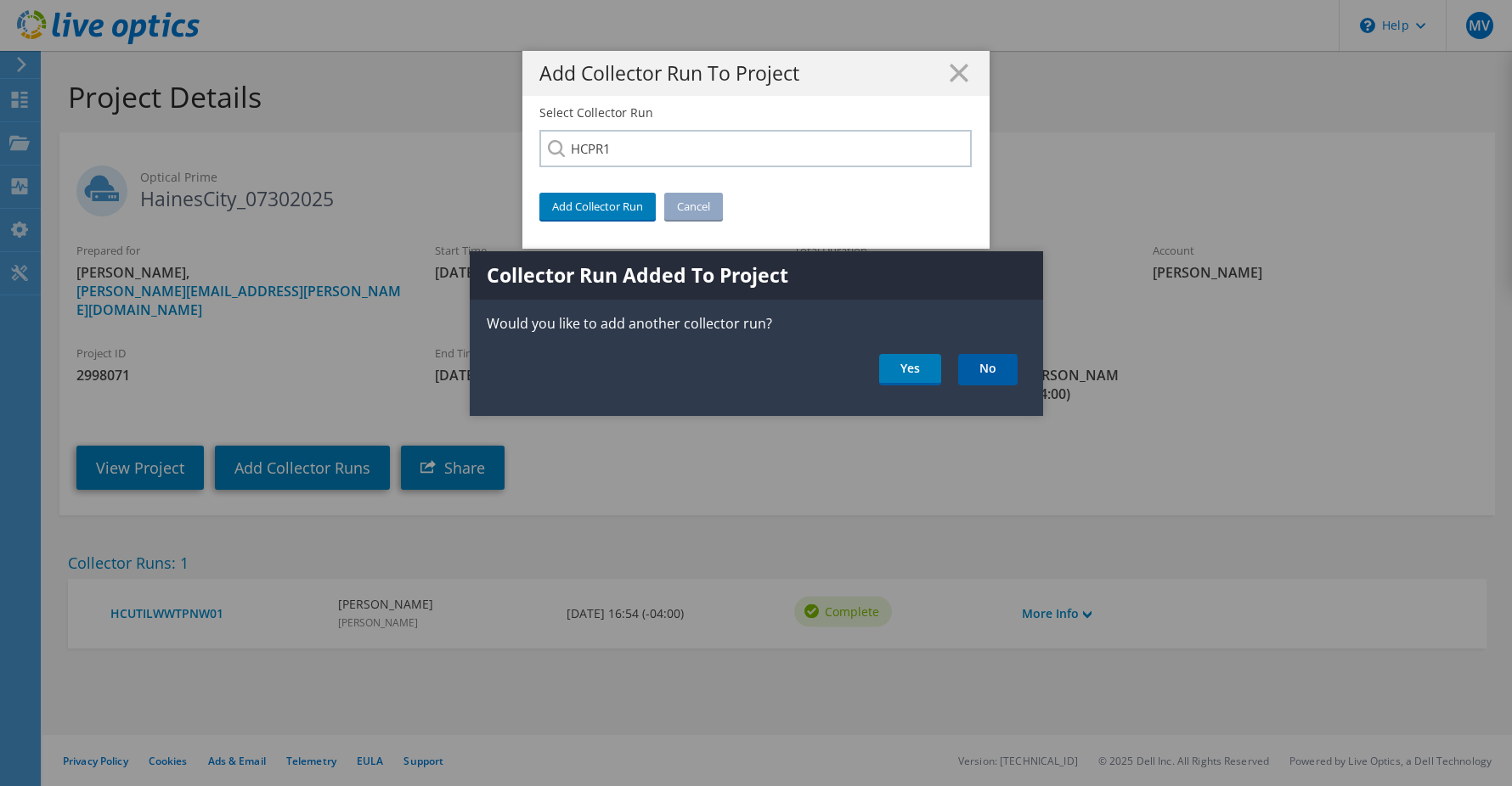
click at [1004, 361] on link "No" at bounding box center [988, 369] width 60 height 31
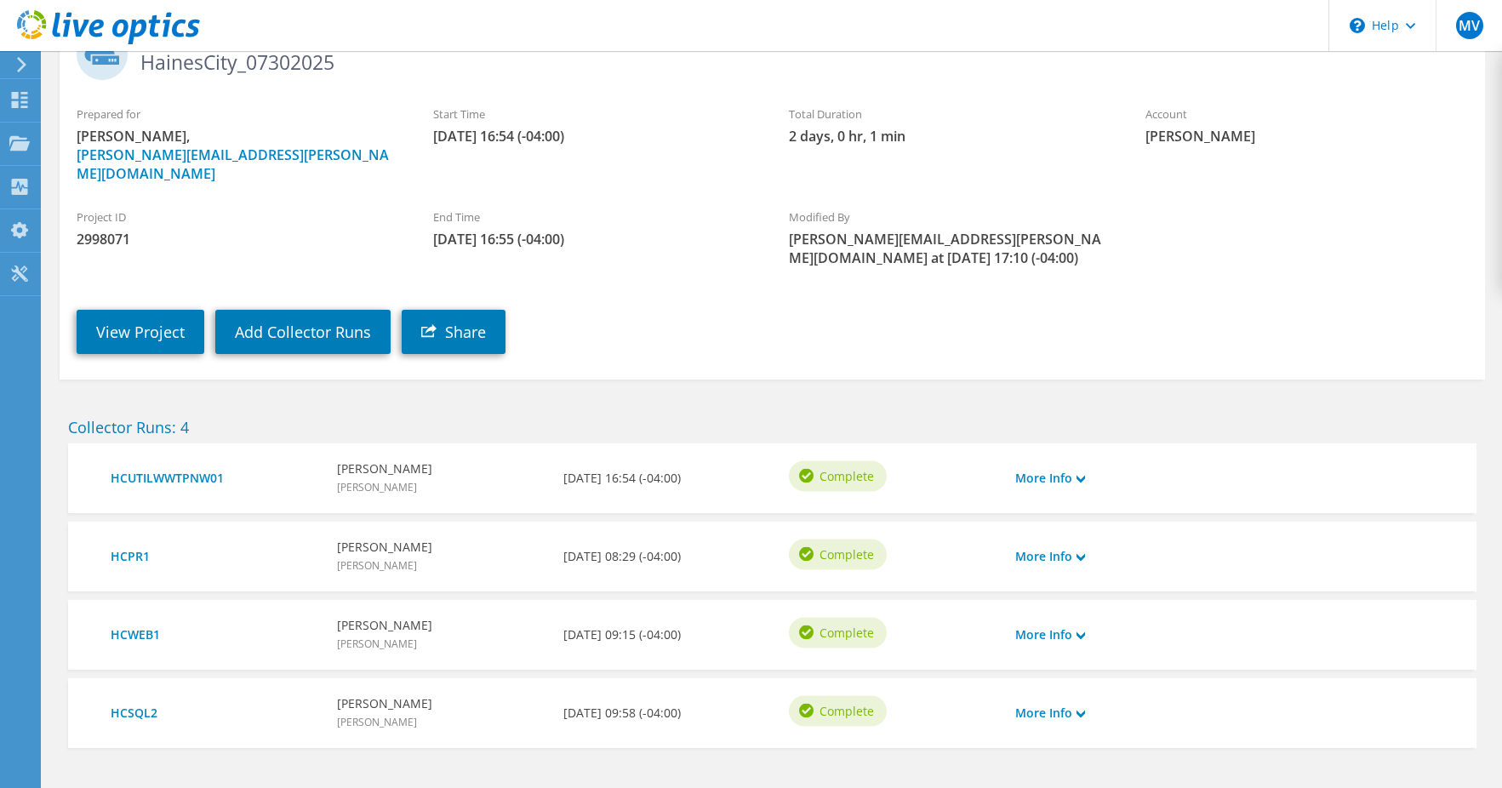
scroll to position [180, 0]
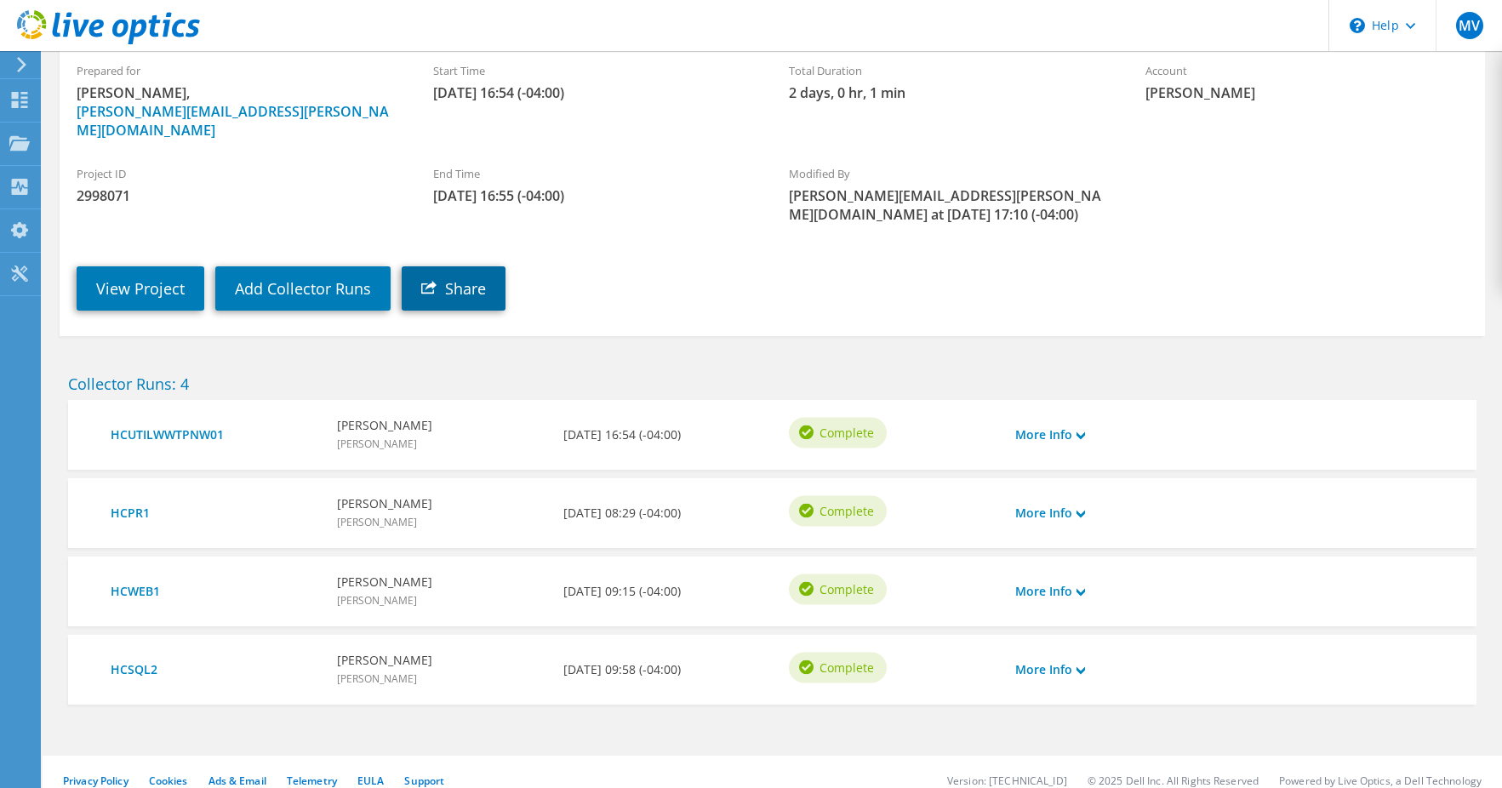
click at [438, 266] on link "Share" at bounding box center [454, 288] width 104 height 44
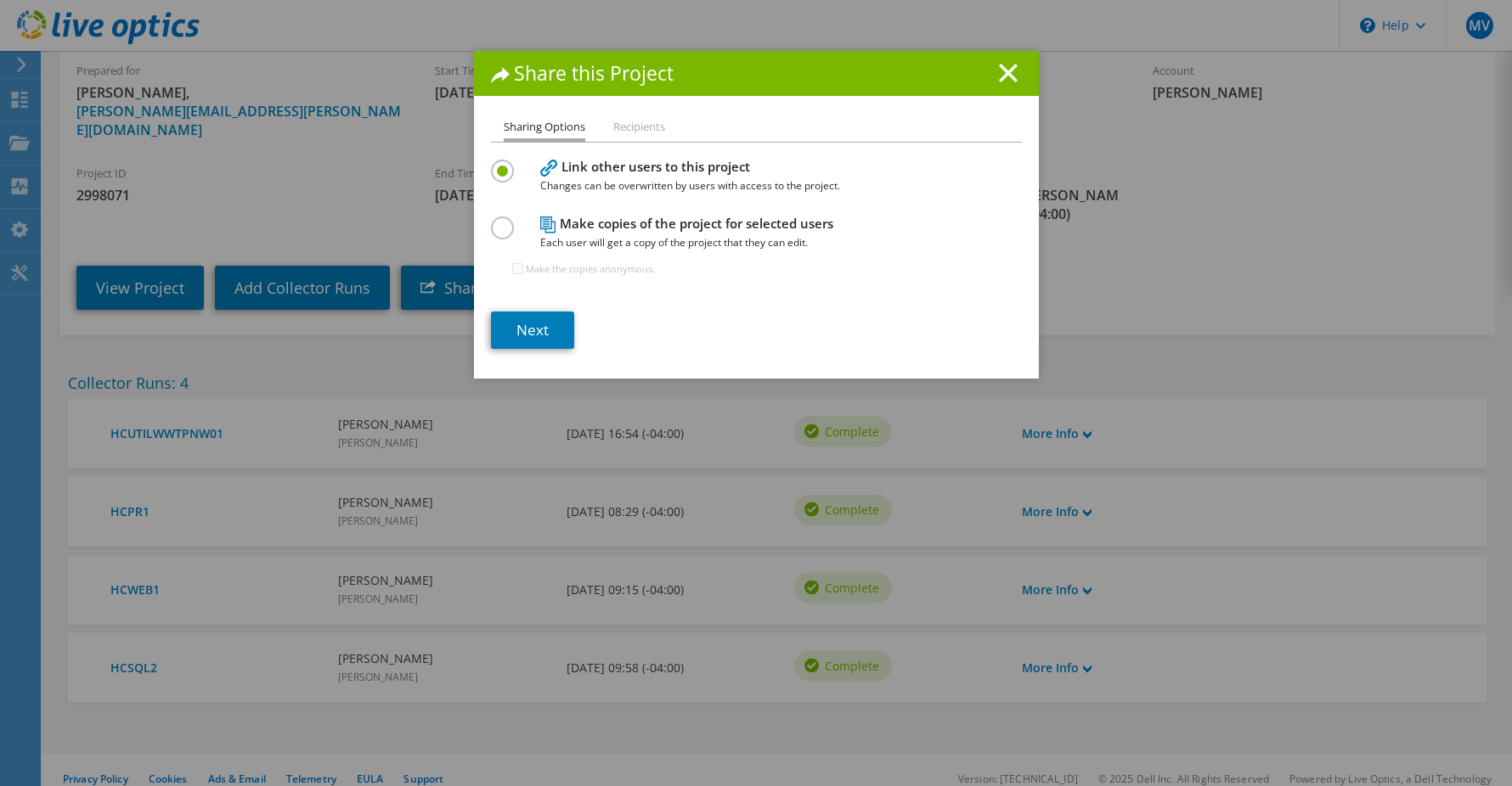
click at [643, 125] on li "Recipients" at bounding box center [639, 127] width 52 height 21
click at [1005, 65] on icon at bounding box center [1008, 73] width 19 height 19
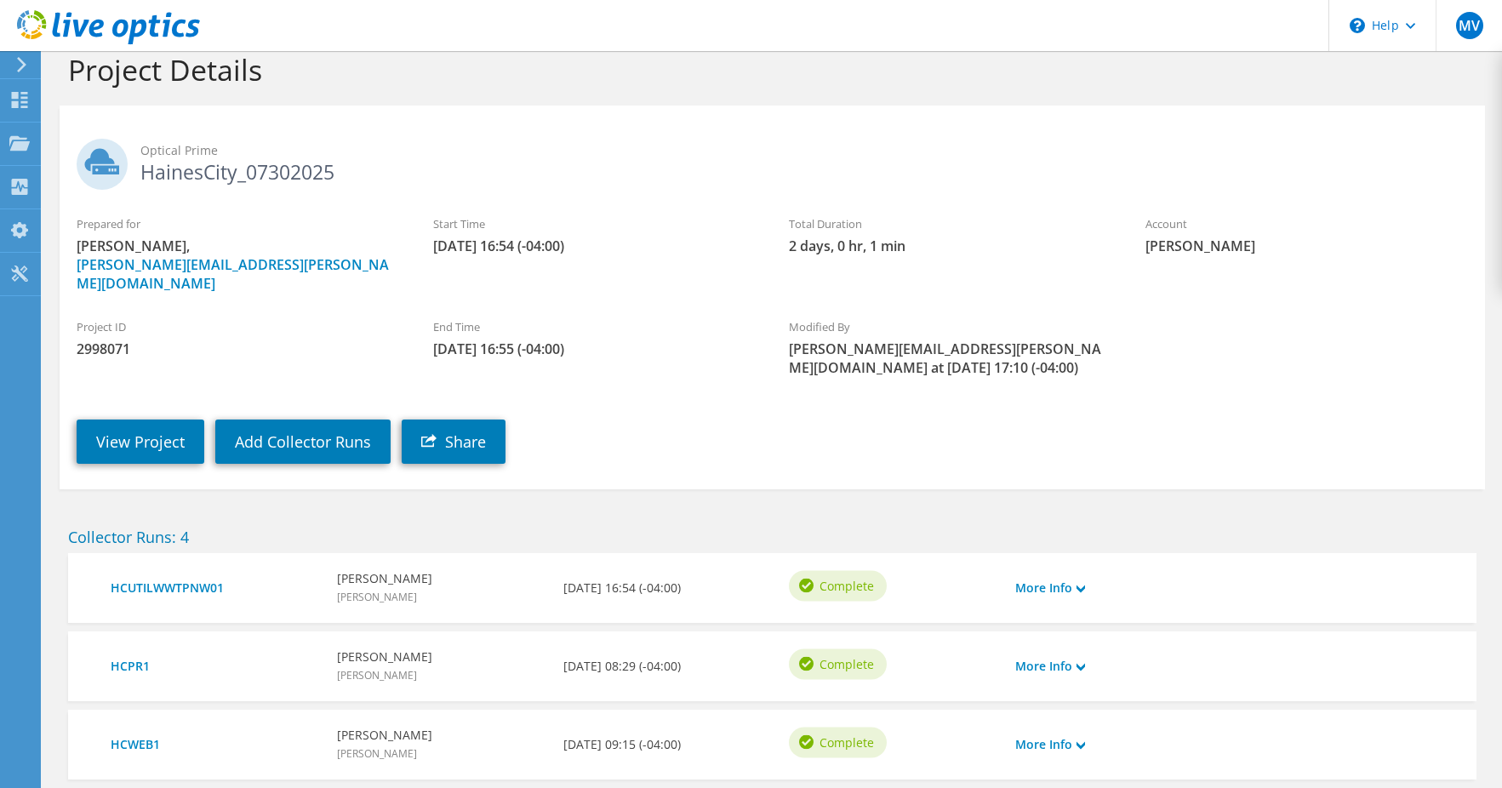
scroll to position [0, 0]
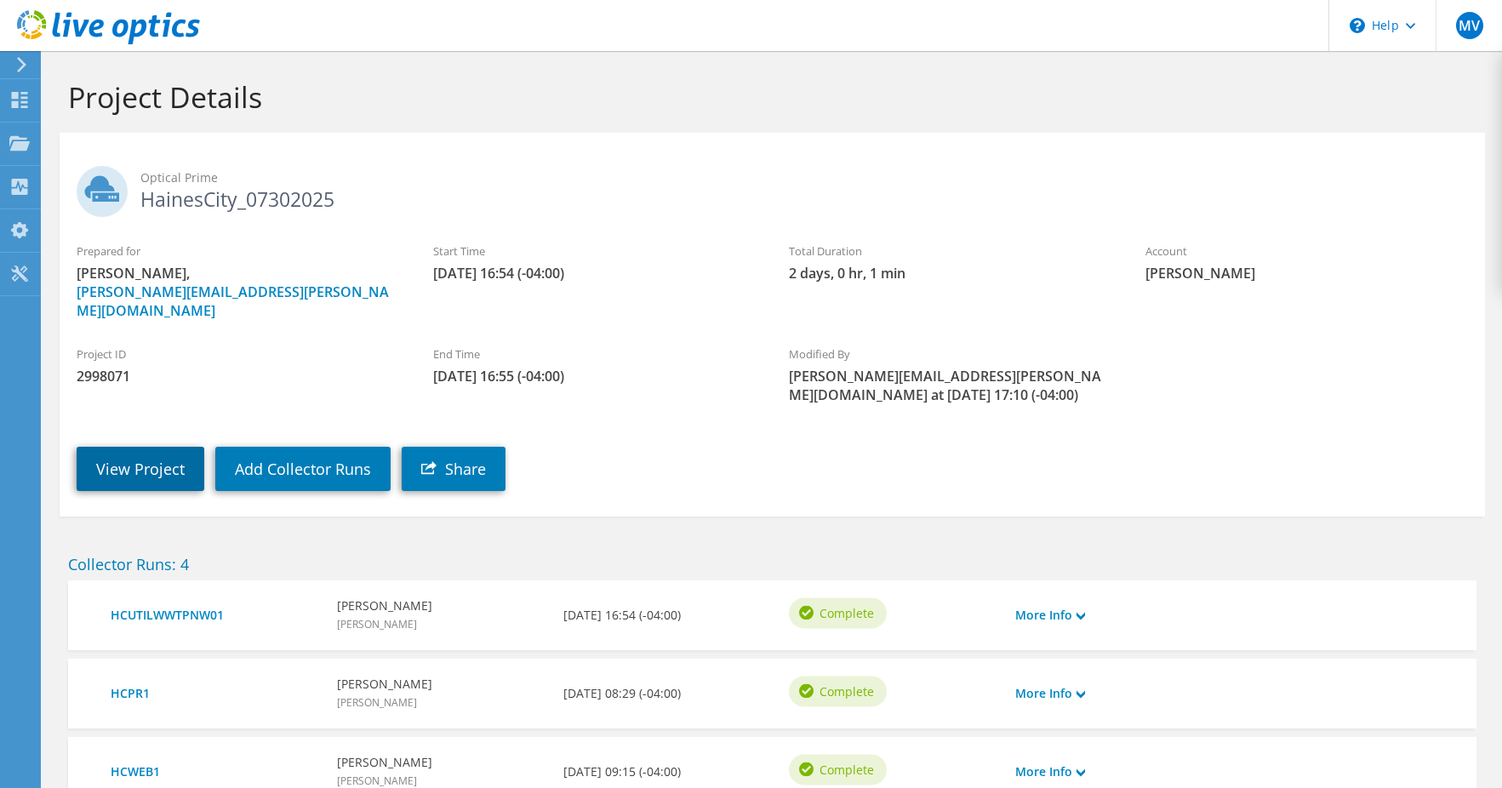
click at [163, 447] on link "View Project" at bounding box center [141, 469] width 128 height 44
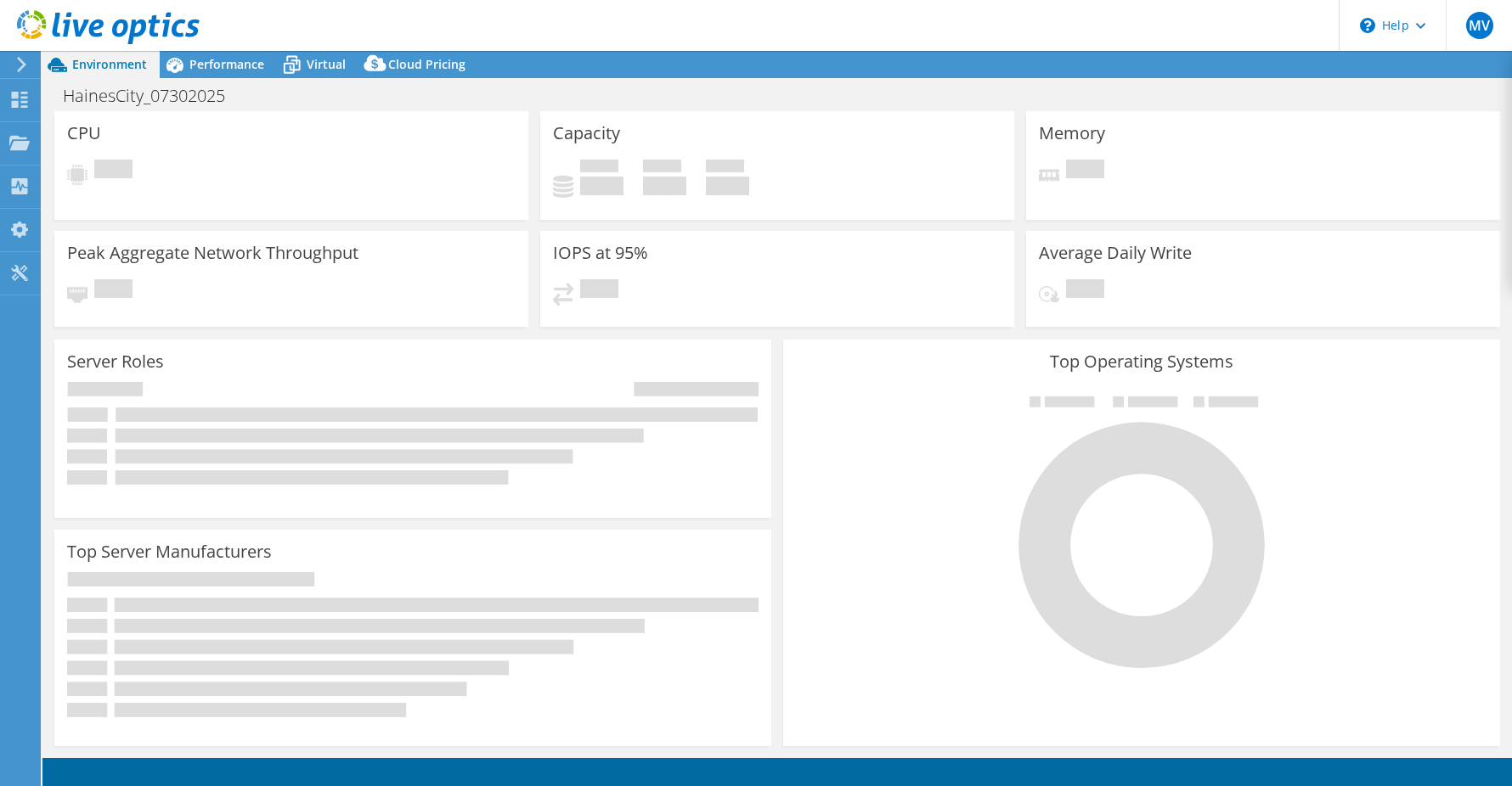
select select "USD"
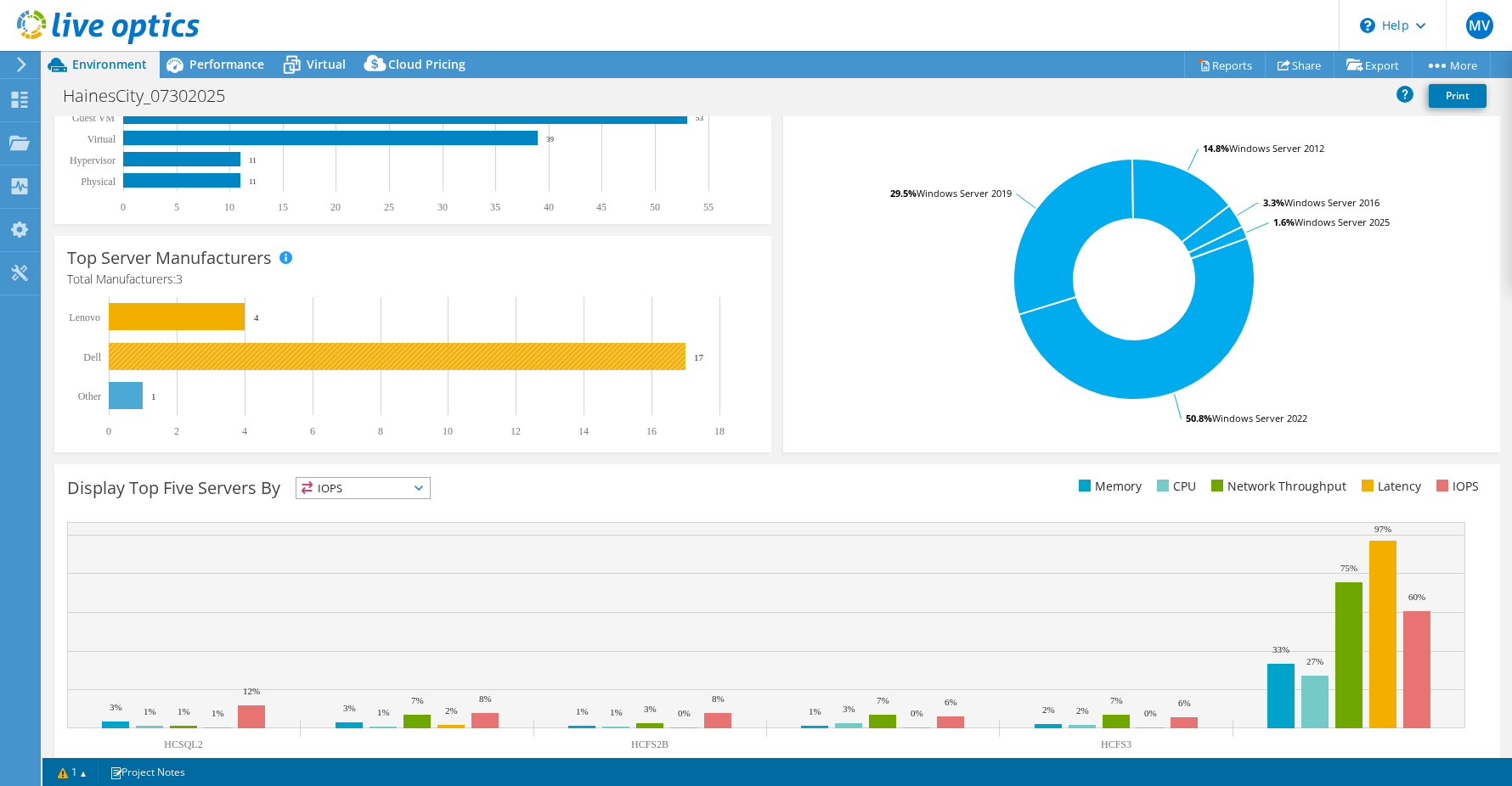
scroll to position [347, 0]
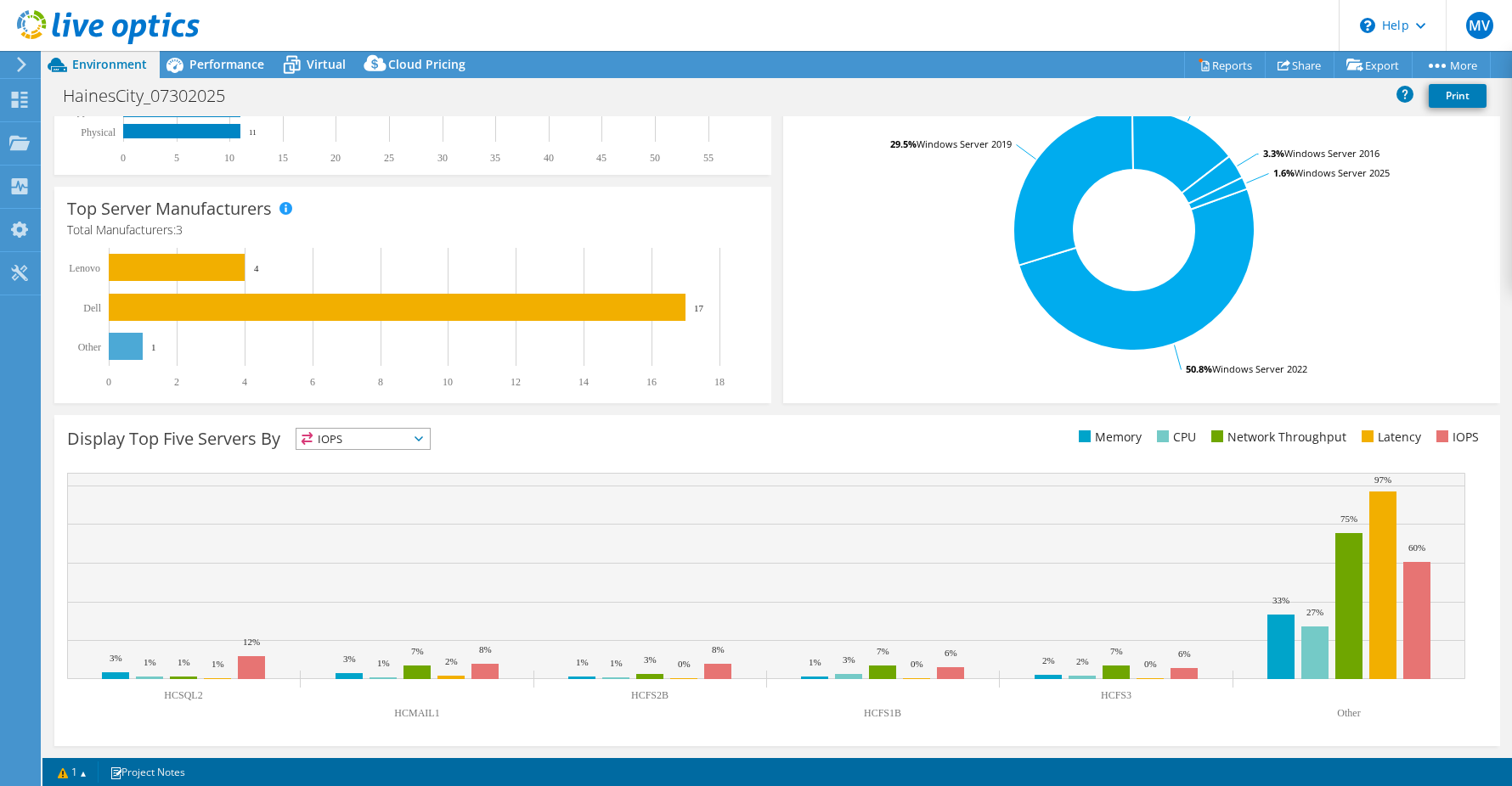
click at [1352, 709] on text "Other" at bounding box center [1347, 713] width 23 height 12
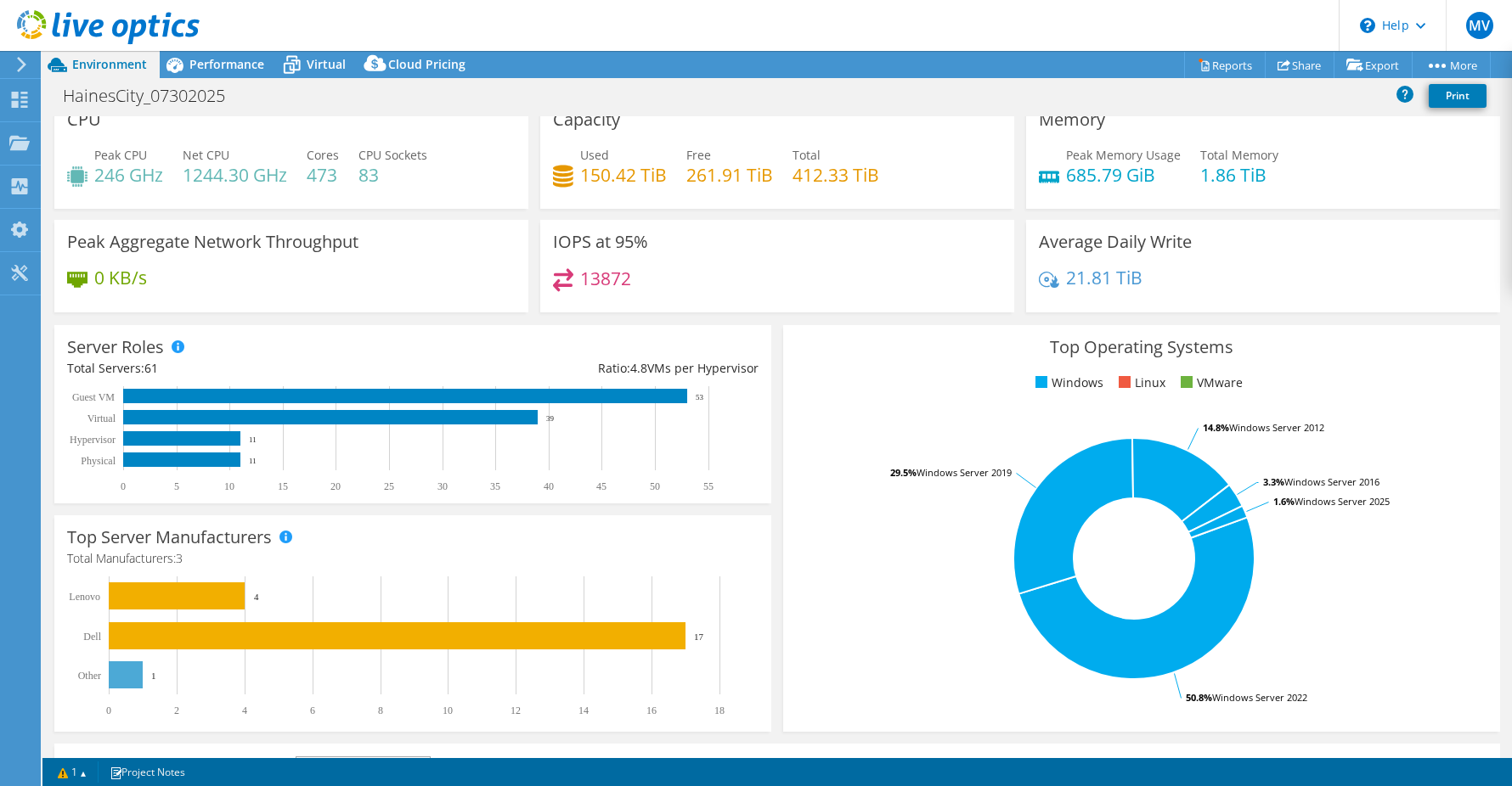
scroll to position [0, 0]
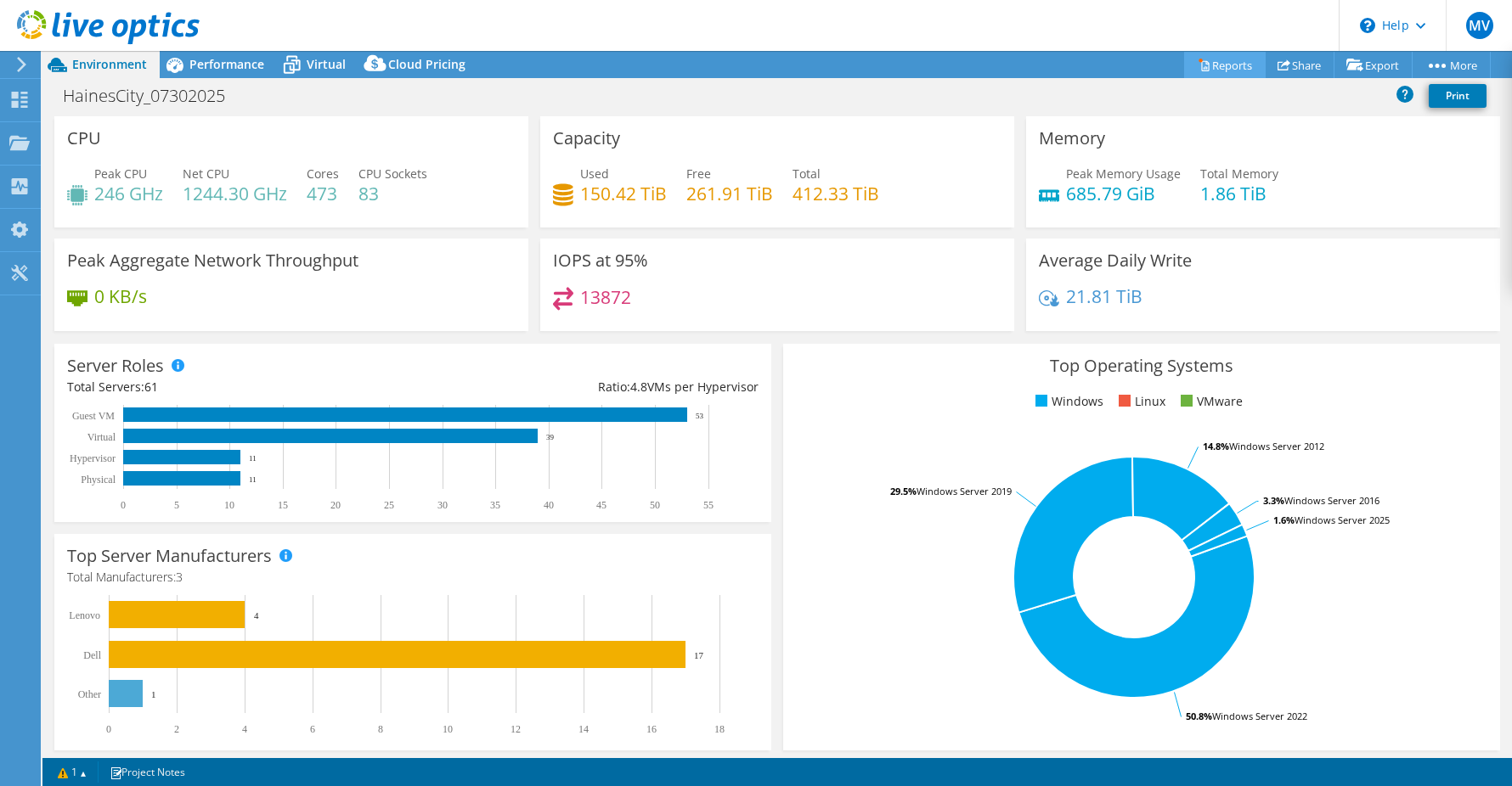
click at [1220, 63] on link "Reports" at bounding box center [1225, 65] width 82 height 26
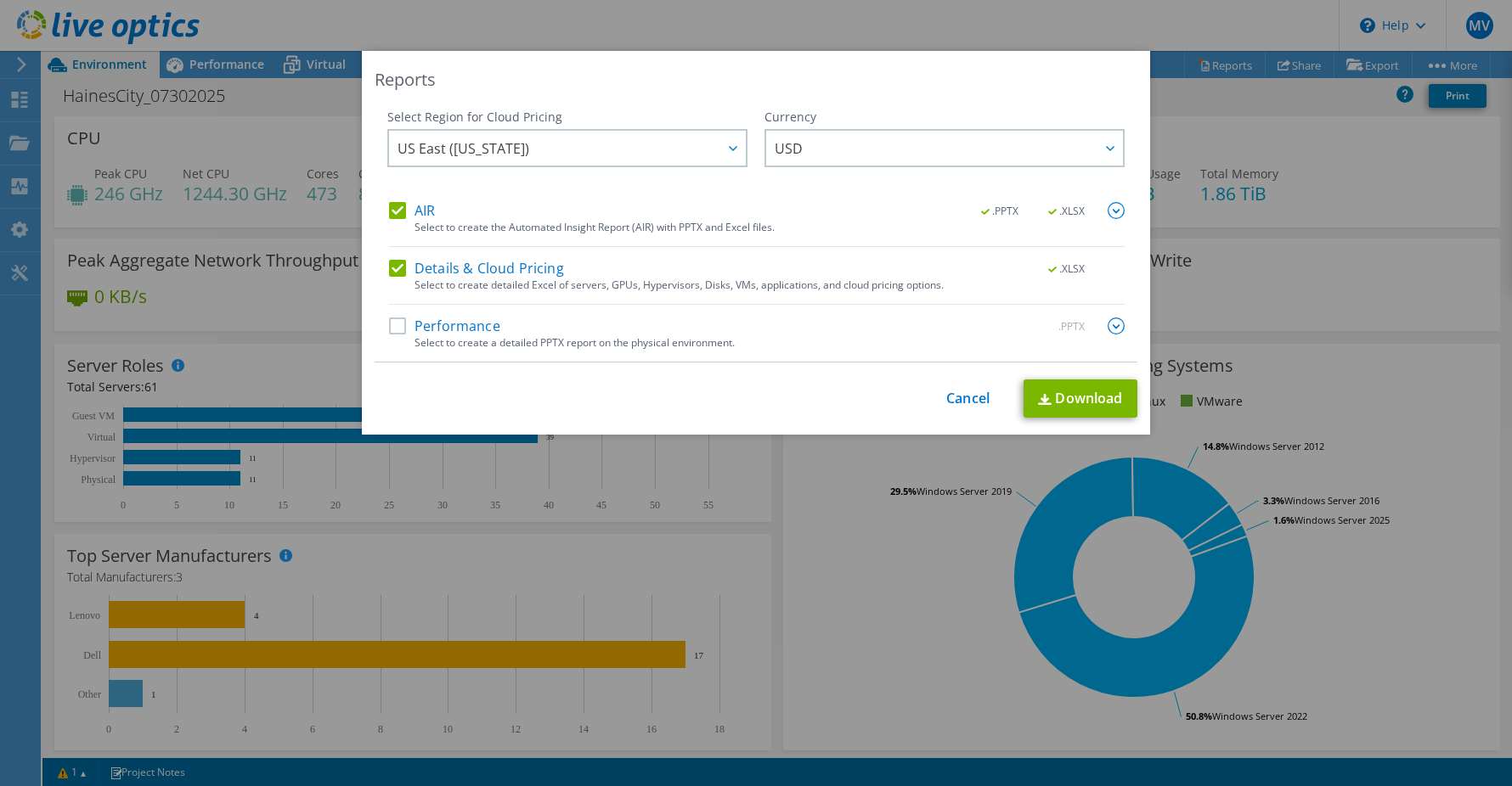
click at [396, 329] on label "Performance" at bounding box center [444, 325] width 111 height 17
click at [0, 0] on input "Performance" at bounding box center [0, 0] width 0 height 0
click at [1116, 325] on img at bounding box center [1115, 325] width 17 height 17
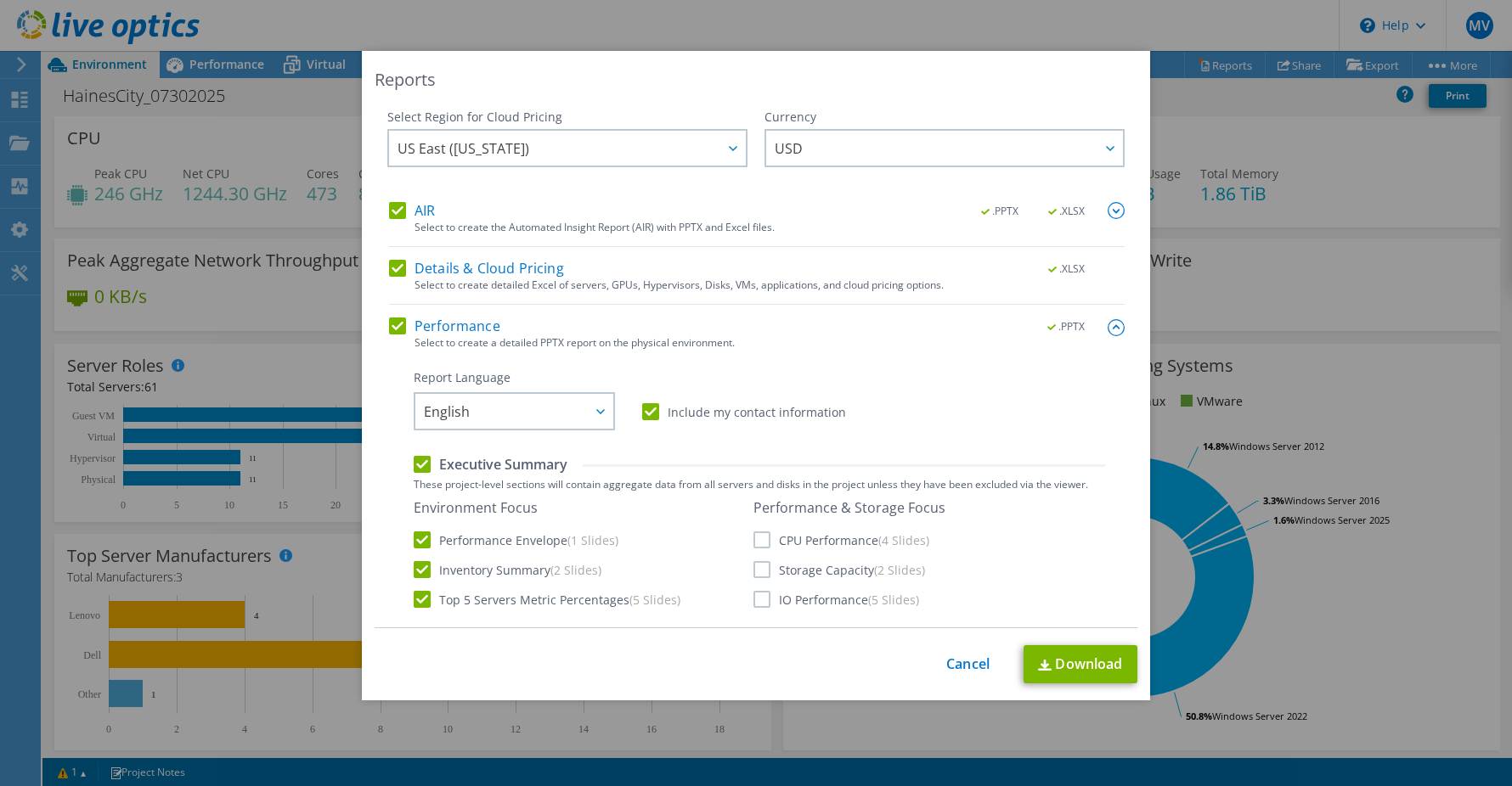
click at [389, 266] on label "Details & Cloud Pricing" at bounding box center [476, 267] width 175 height 17
click at [0, 0] on input "Details & Cloud Pricing" at bounding box center [0, 0] width 0 height 0
click at [395, 208] on label "AIR" at bounding box center [412, 210] width 46 height 17
click at [0, 0] on input "AIR" at bounding box center [0, 0] width 0 height 0
click at [952, 663] on link "Cancel" at bounding box center [967, 664] width 43 height 16
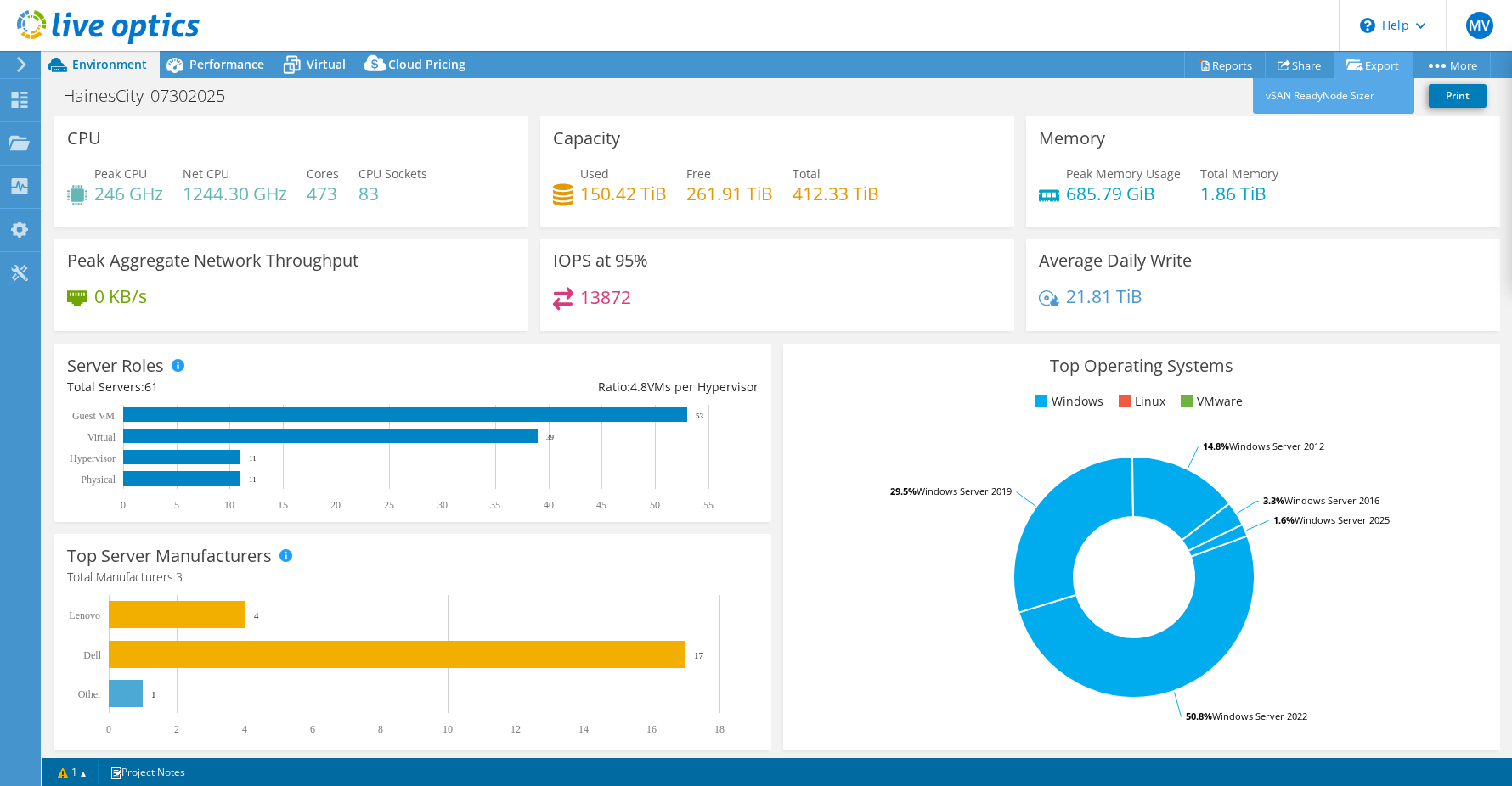
click at [1367, 64] on link "Export" at bounding box center [1372, 65] width 79 height 26
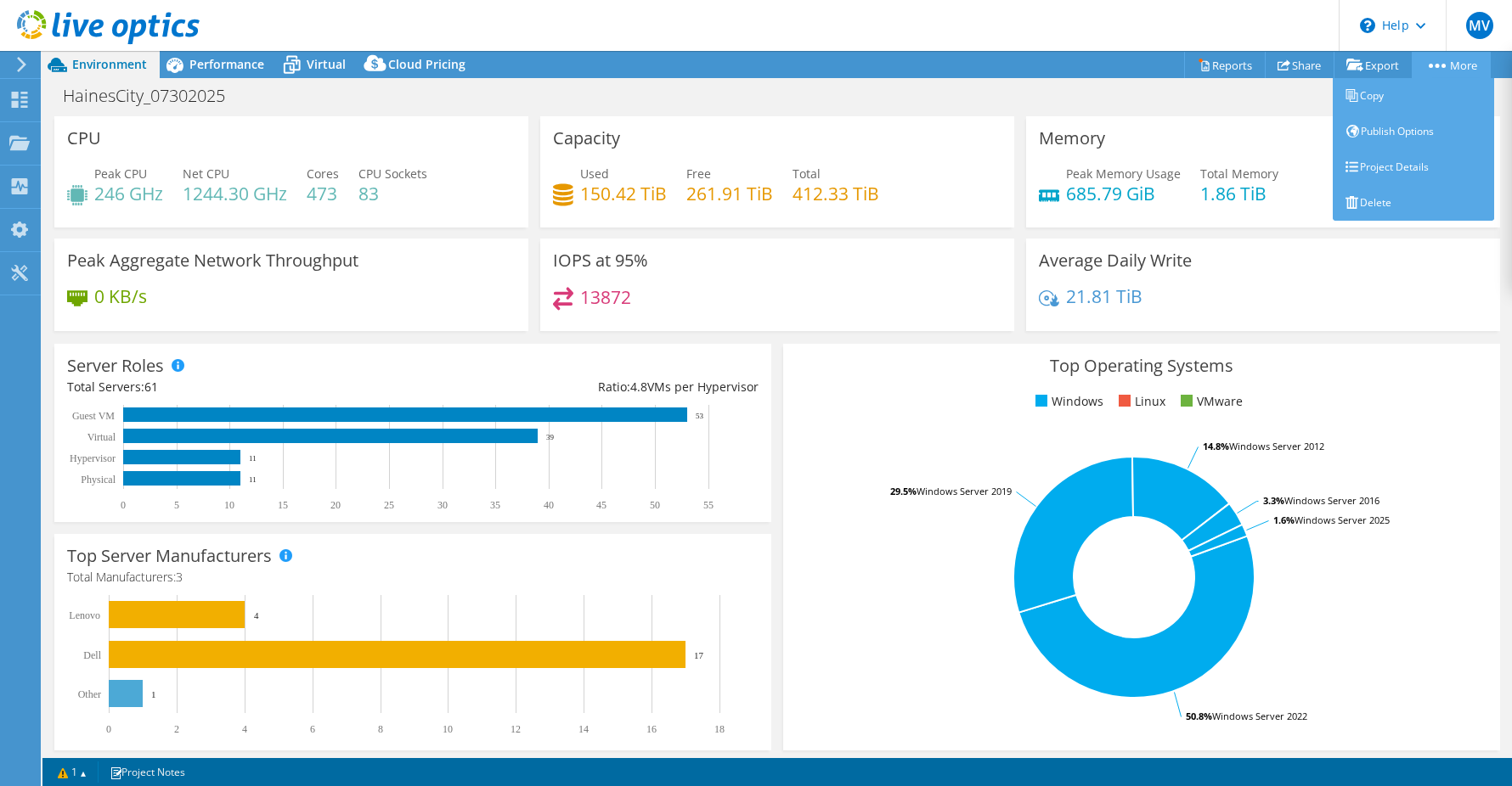
click at [1489, 66] on link "More" at bounding box center [1450, 65] width 79 height 26
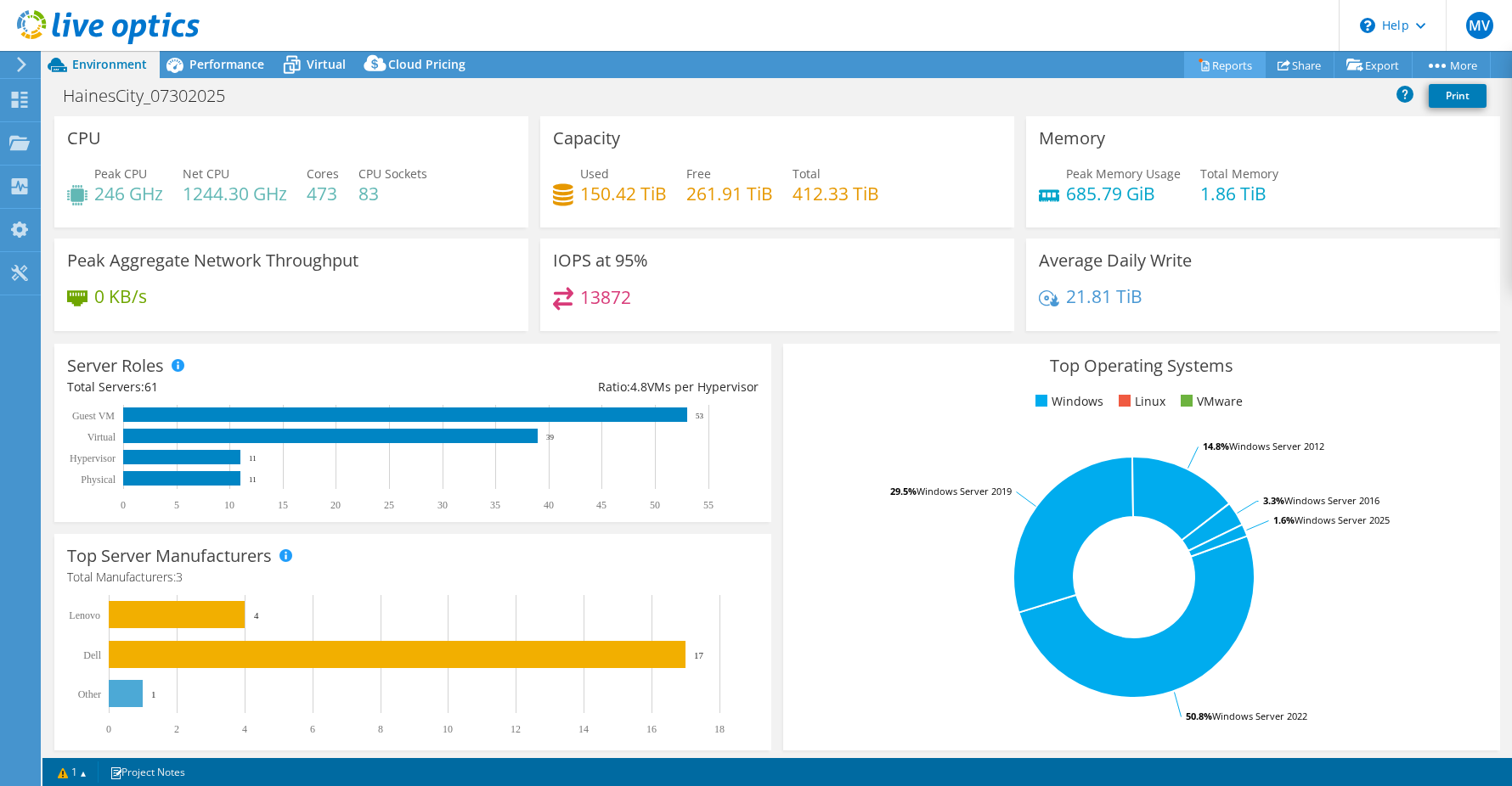
click at [1228, 66] on link "Reports" at bounding box center [1225, 65] width 82 height 26
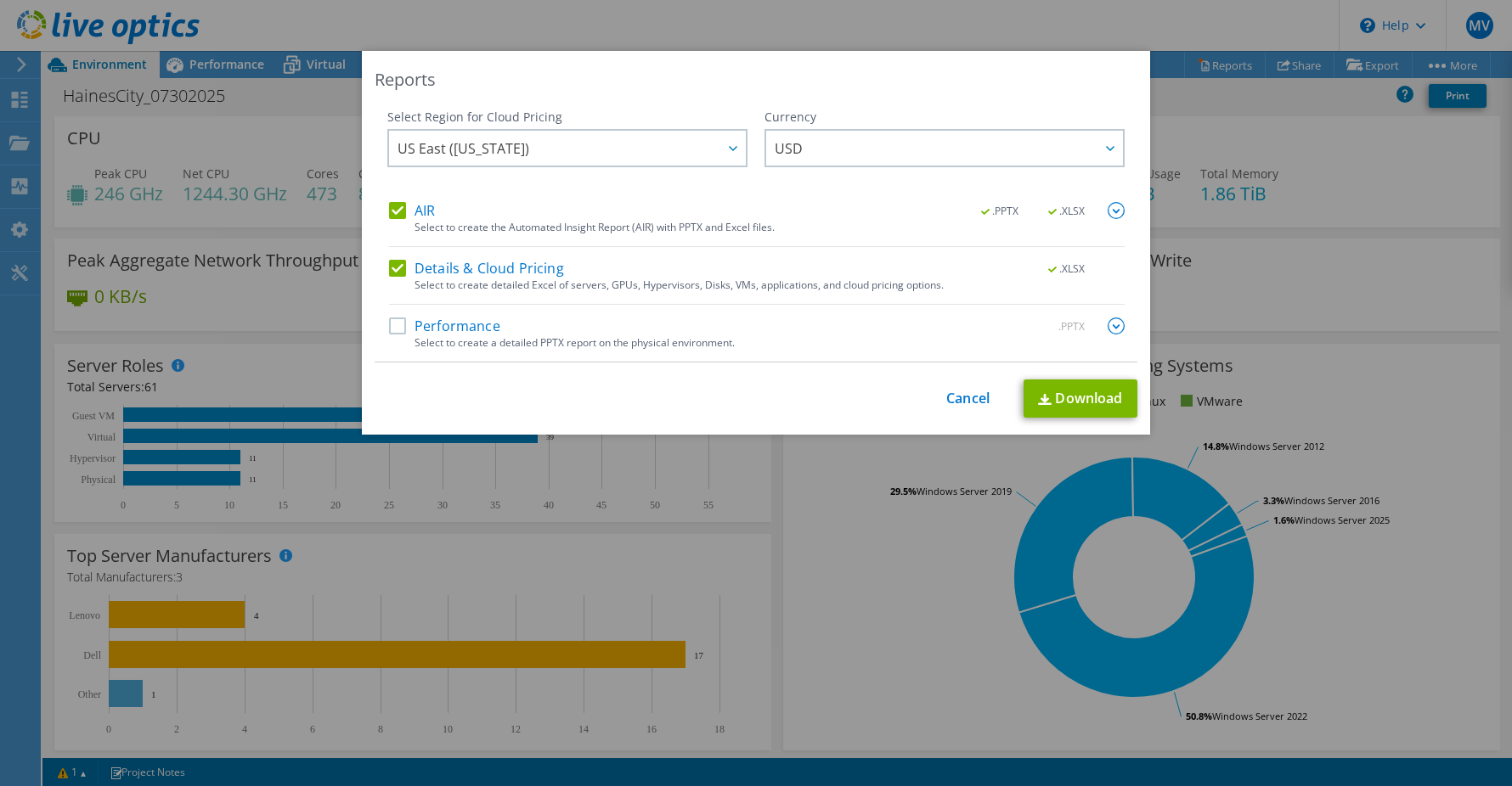
click at [1107, 327] on img at bounding box center [1115, 325] width 17 height 17
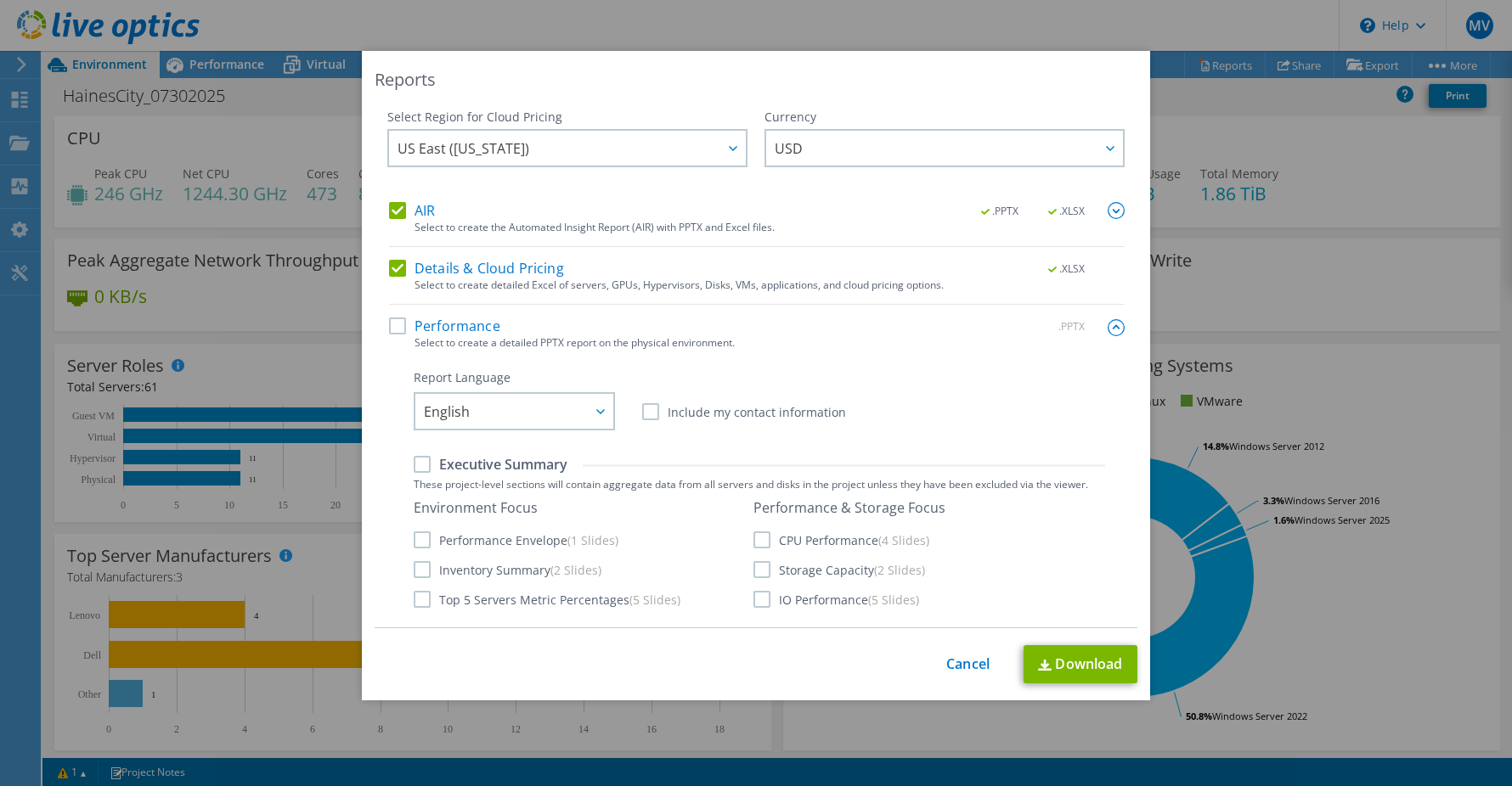
click at [1107, 324] on img at bounding box center [1115, 327] width 17 height 17
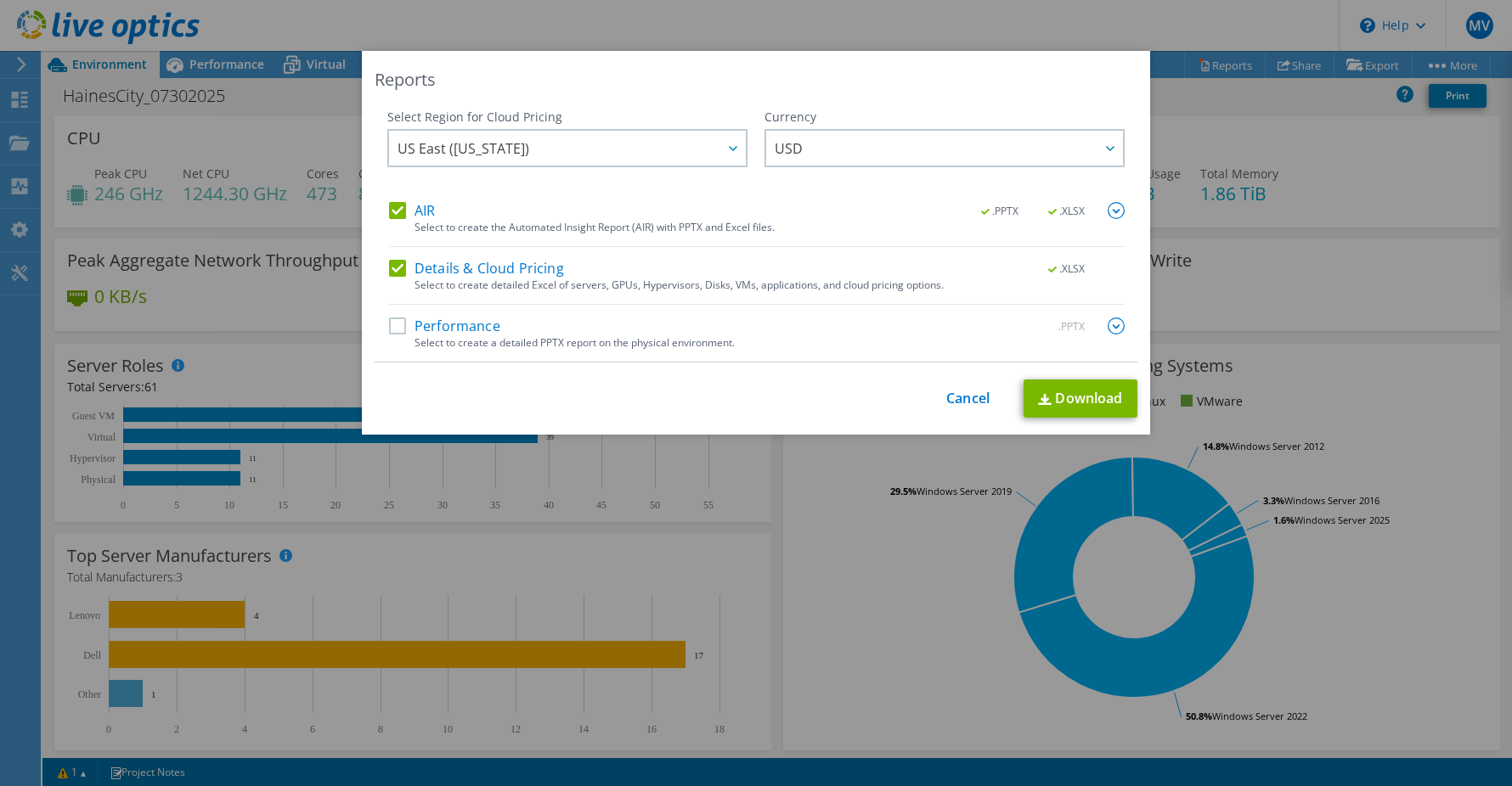
click at [1108, 213] on img at bounding box center [1115, 210] width 17 height 17
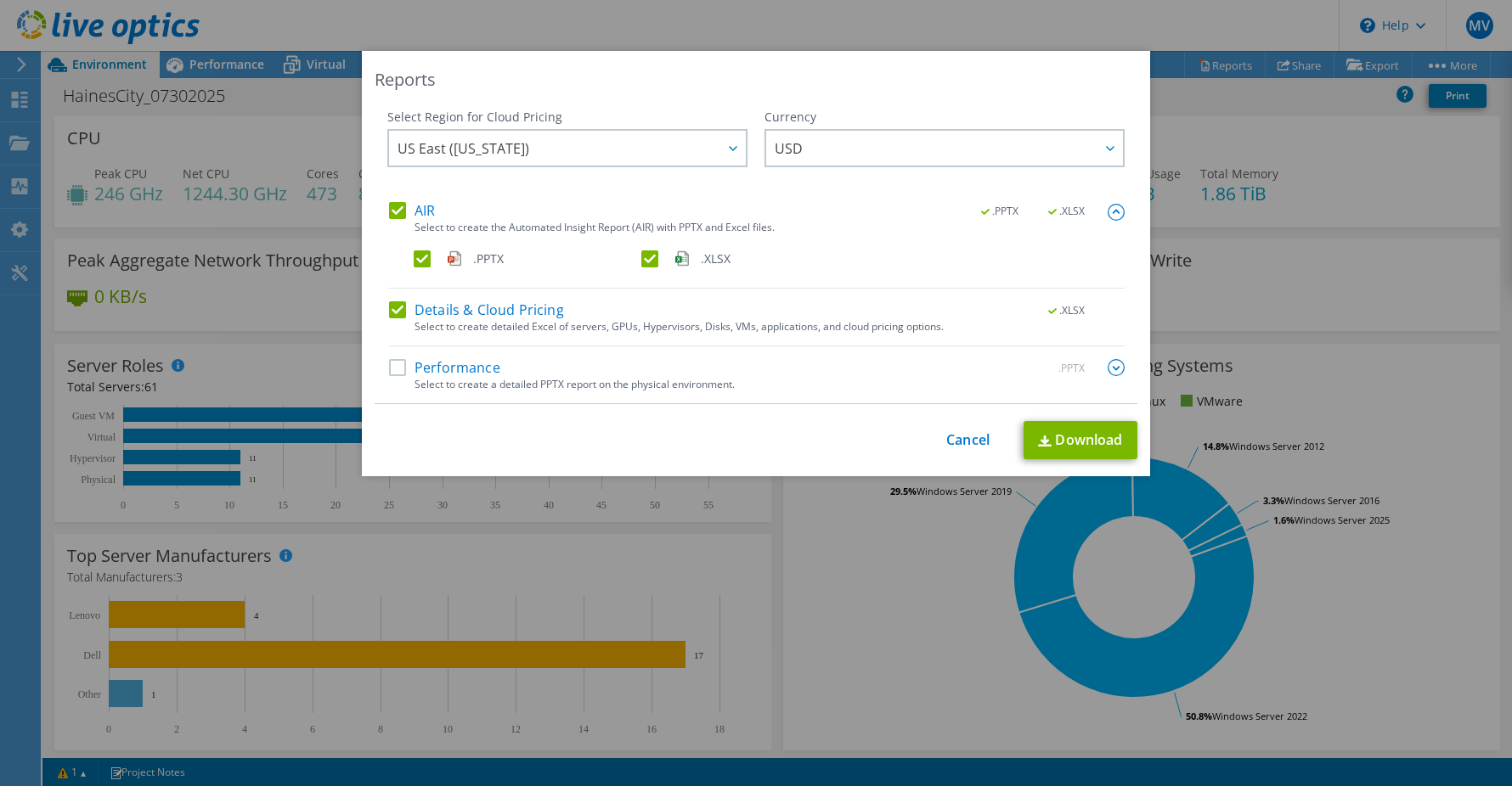
click at [432, 258] on label ".PPTX" at bounding box center [525, 258] width 225 height 17
click at [0, 0] on input ".PPTX" at bounding box center [0, 0] width 0 height 0
click at [1061, 439] on link "Download" at bounding box center [1080, 440] width 114 height 38
click at [389, 304] on label "Details & Cloud Pricing" at bounding box center [476, 309] width 175 height 17
click at [0, 0] on input "Details & Cloud Pricing" at bounding box center [0, 0] width 0 height 0
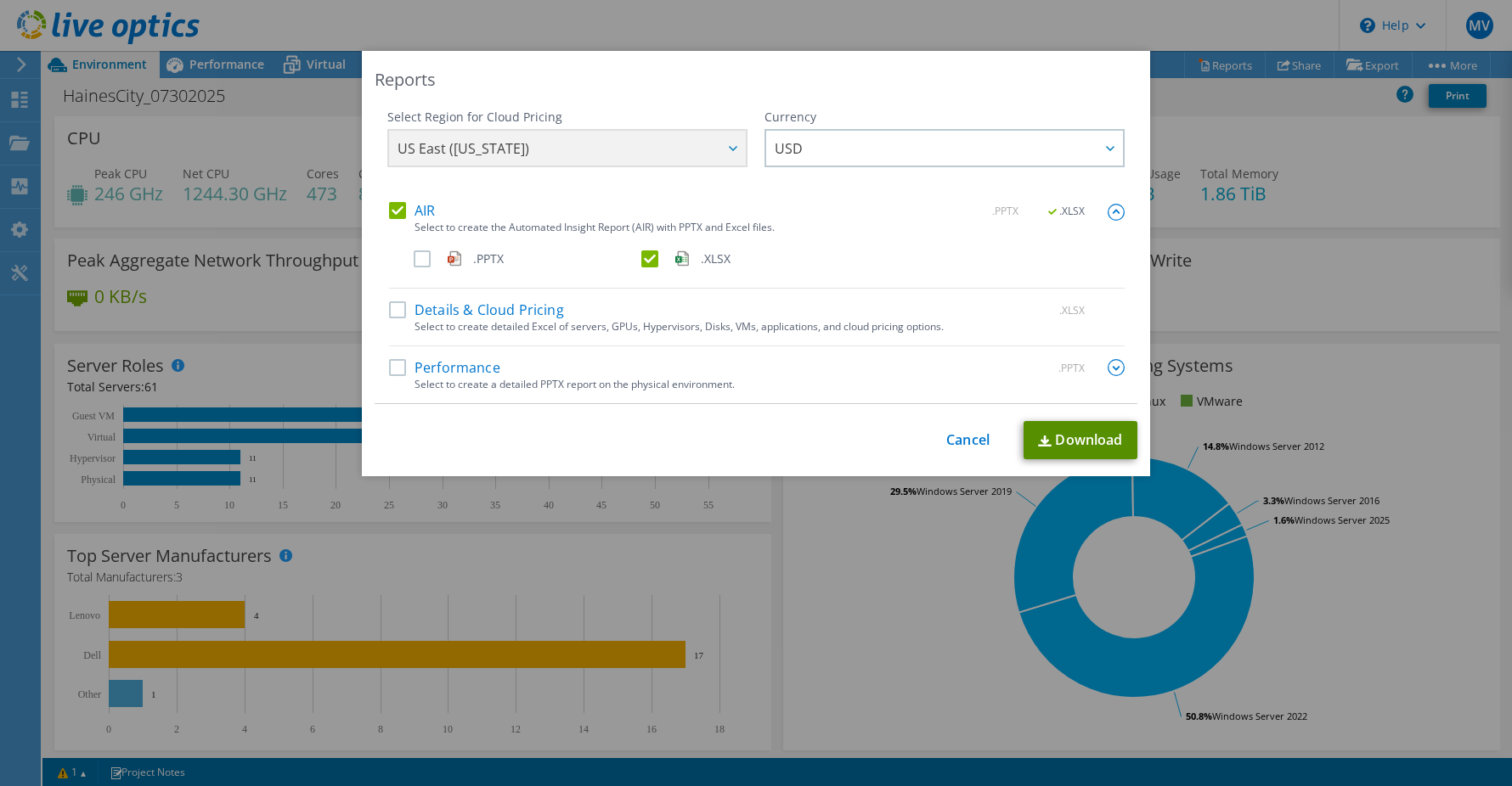
click at [1073, 431] on link "Download" at bounding box center [1080, 440] width 114 height 38
click at [389, 370] on label "Performance" at bounding box center [444, 367] width 111 height 17
click at [0, 0] on input "Performance" at bounding box center [0, 0] width 0 height 0
click at [389, 213] on label "AIR" at bounding box center [412, 210] width 46 height 17
click at [0, 0] on input "AIR" at bounding box center [0, 0] width 0 height 0
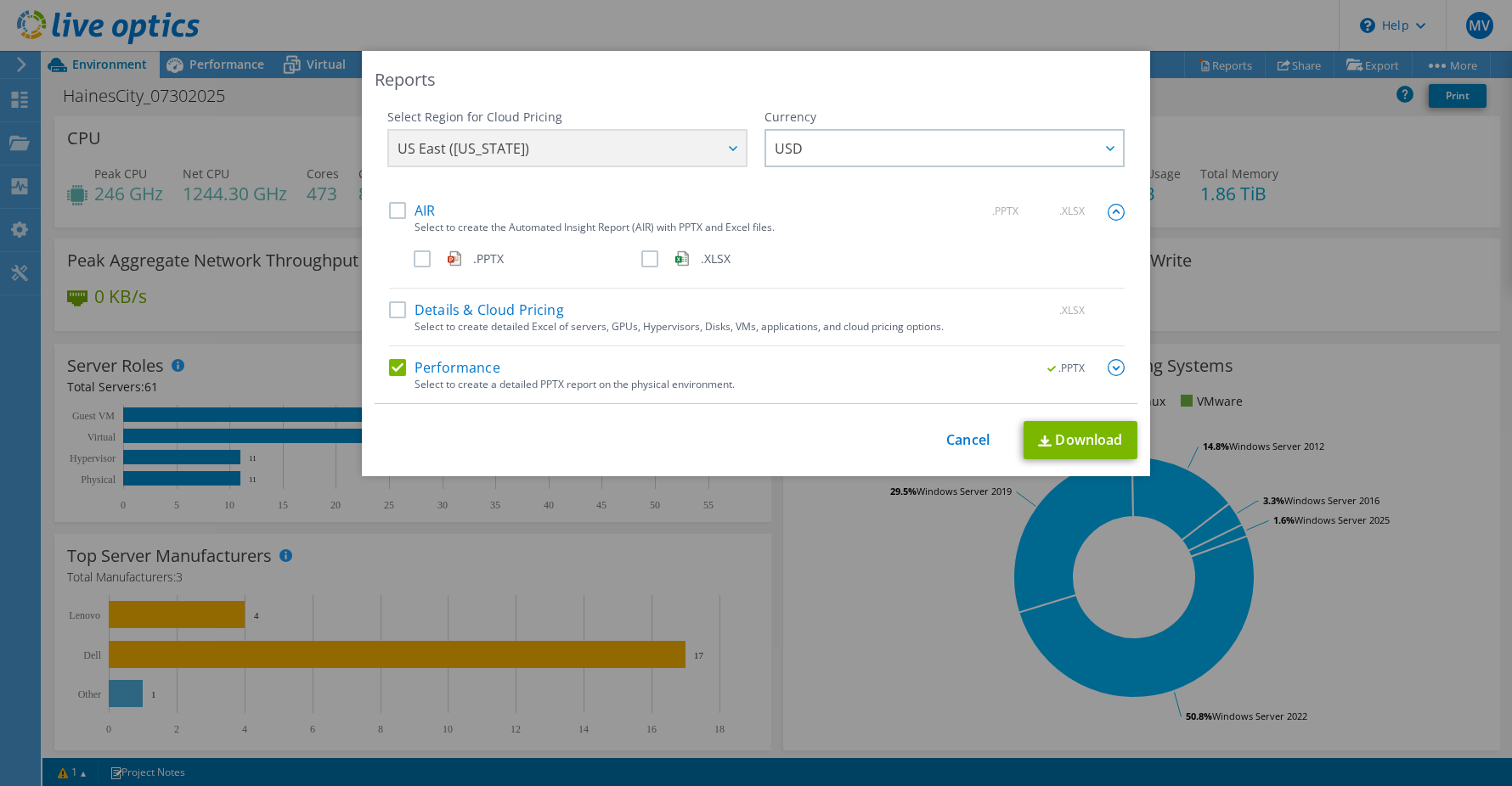
click at [1095, 360] on div ".PPTX" at bounding box center [1075, 368] width 99 height 19
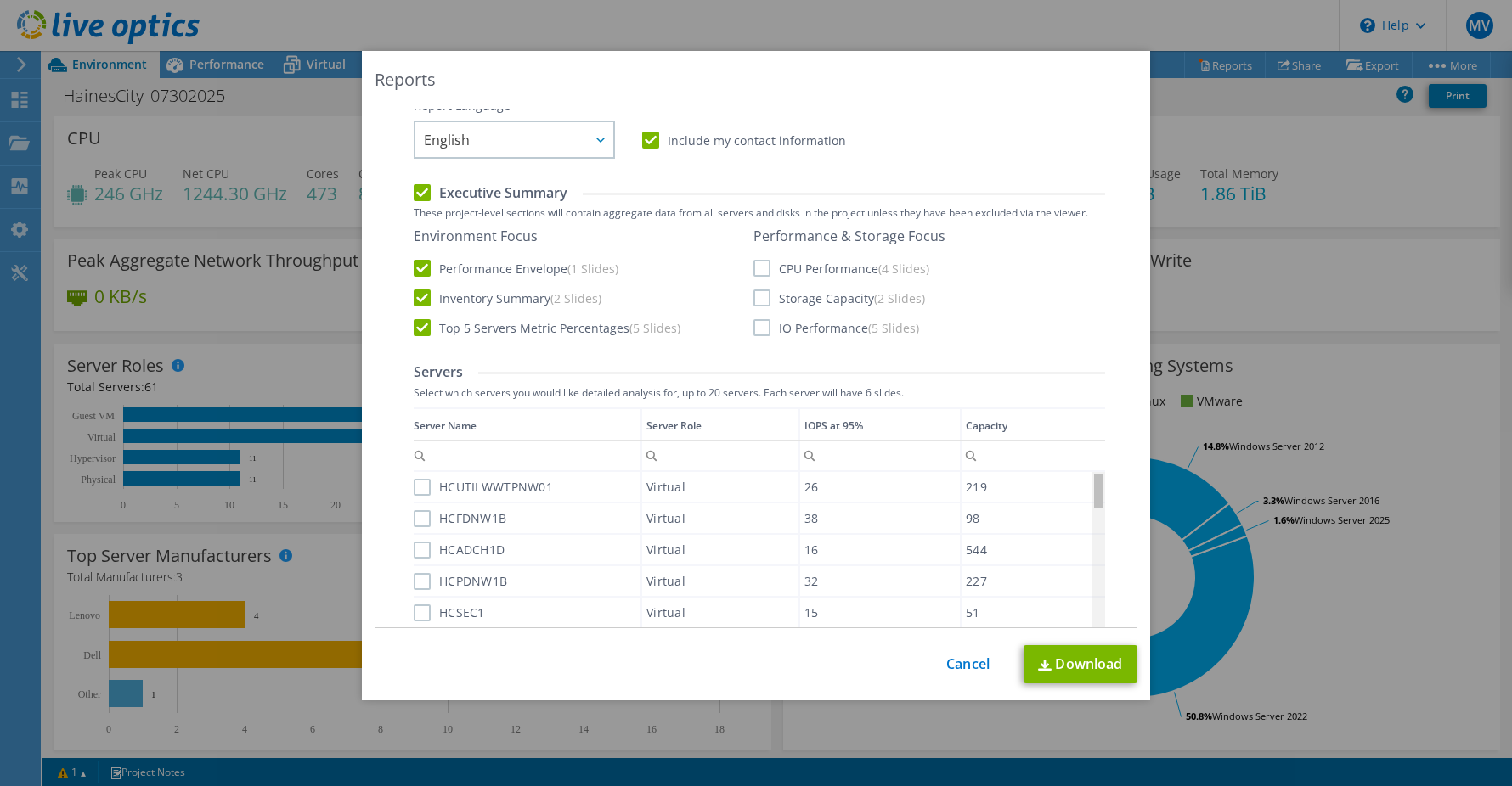
drag, startPoint x: 1095, startPoint y: 509, endPoint x: 1096, endPoint y: 480, distance: 29.0
click at [1096, 480] on body "MV End User [PERSON_NAME] [PERSON_NAME][EMAIL_ADDRESS][PERSON_NAME][DOMAIN_NAME…" at bounding box center [756, 393] width 1512 height 786
click at [414, 484] on label "HCUTILWWTPNW01" at bounding box center [483, 487] width 140 height 17
click at [0, 0] on input "HCUTILWWTPNW01" at bounding box center [0, 0] width 0 height 0
click at [414, 488] on label "HCUTILWWTPNW01" at bounding box center [483, 487] width 140 height 17
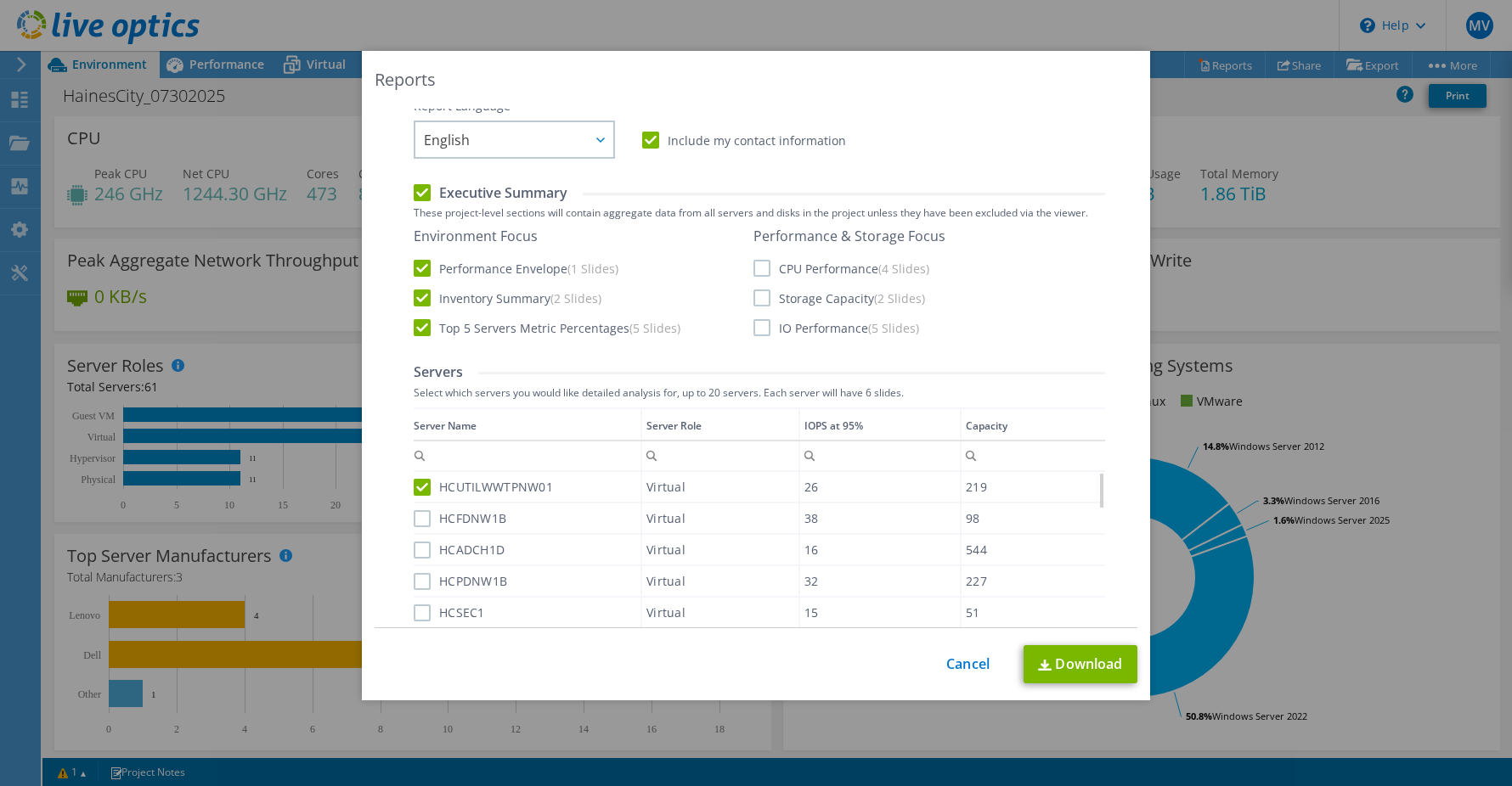
click at [0, 0] on input "HCUTILWWTPNW01" at bounding box center [0, 0] width 0 height 0
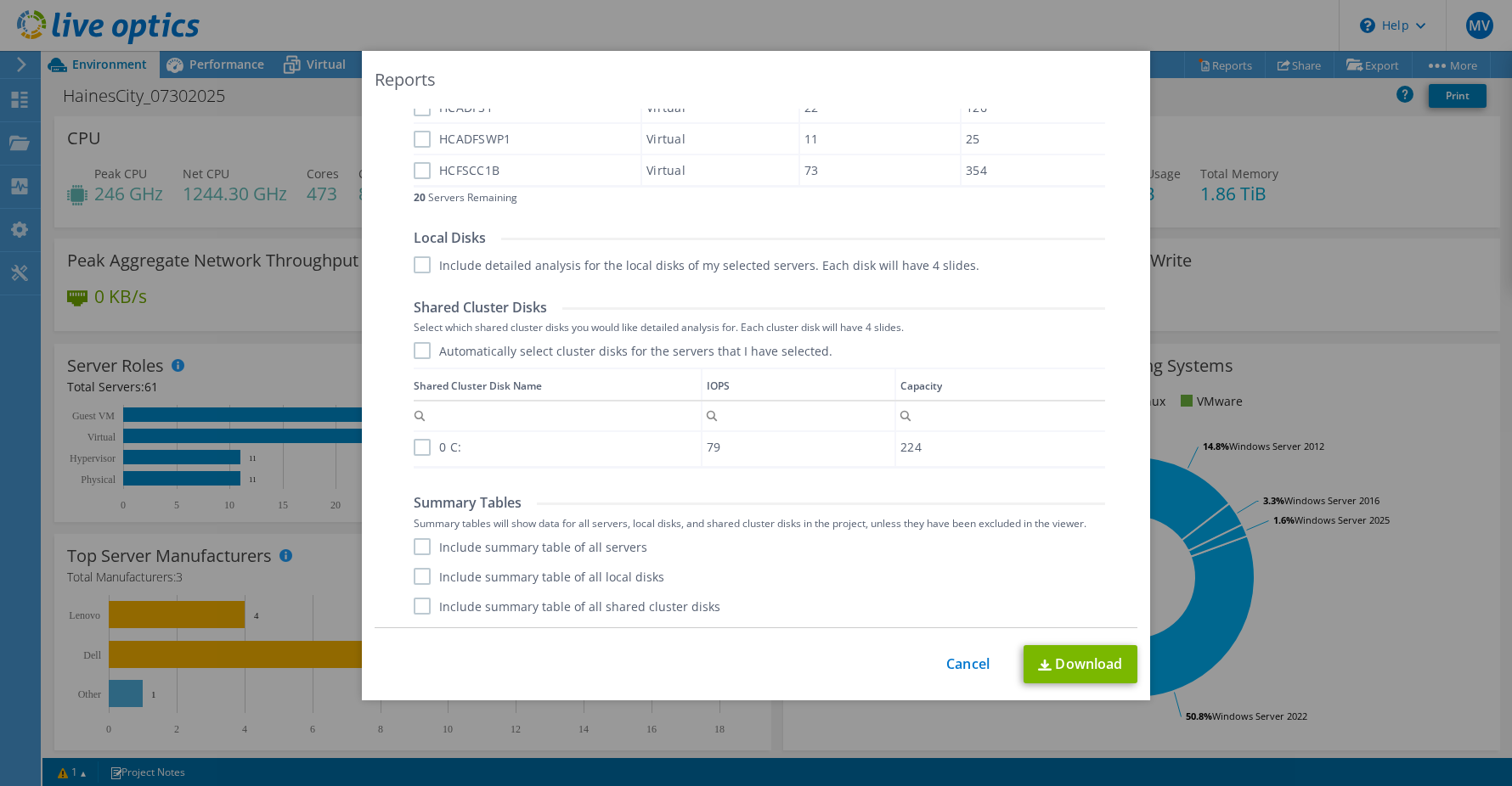
click at [418, 549] on label "Include summary table of all servers" at bounding box center [530, 546] width 234 height 17
click at [0, 0] on input "Include summary table of all servers" at bounding box center [0, 0] width 0 height 0
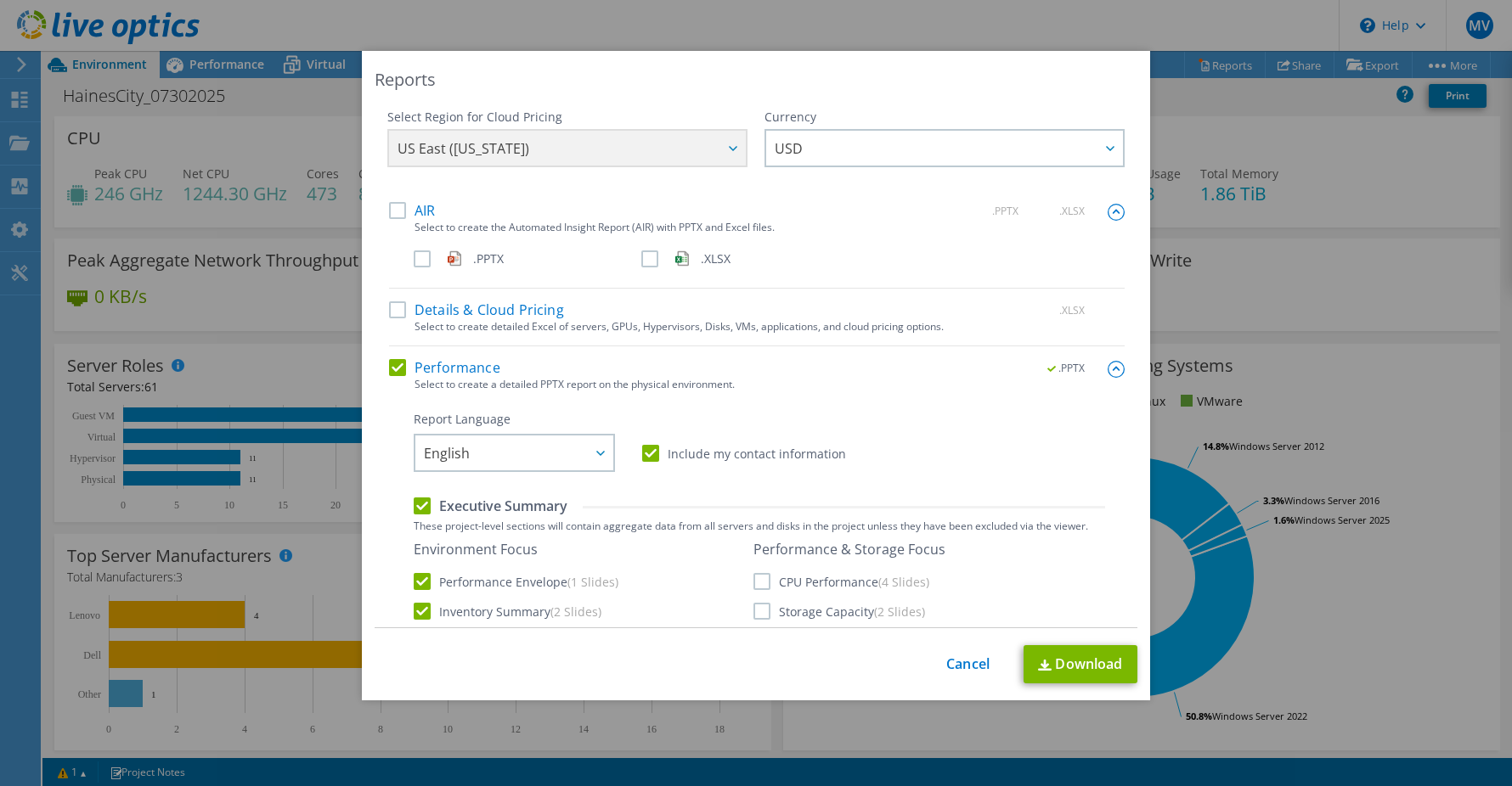
click at [696, 132] on div "US East ([US_STATE]) [GEOGRAPHIC_DATA] ([GEOGRAPHIC_DATA]) [GEOGRAPHIC_DATA] ([…" at bounding box center [567, 150] width 360 height 43
click at [698, 140] on div "US East ([US_STATE]) [GEOGRAPHIC_DATA] ([GEOGRAPHIC_DATA]) [GEOGRAPHIC_DATA] ([…" at bounding box center [567, 150] width 360 height 43
click at [886, 143] on span "USD" at bounding box center [948, 148] width 348 height 35
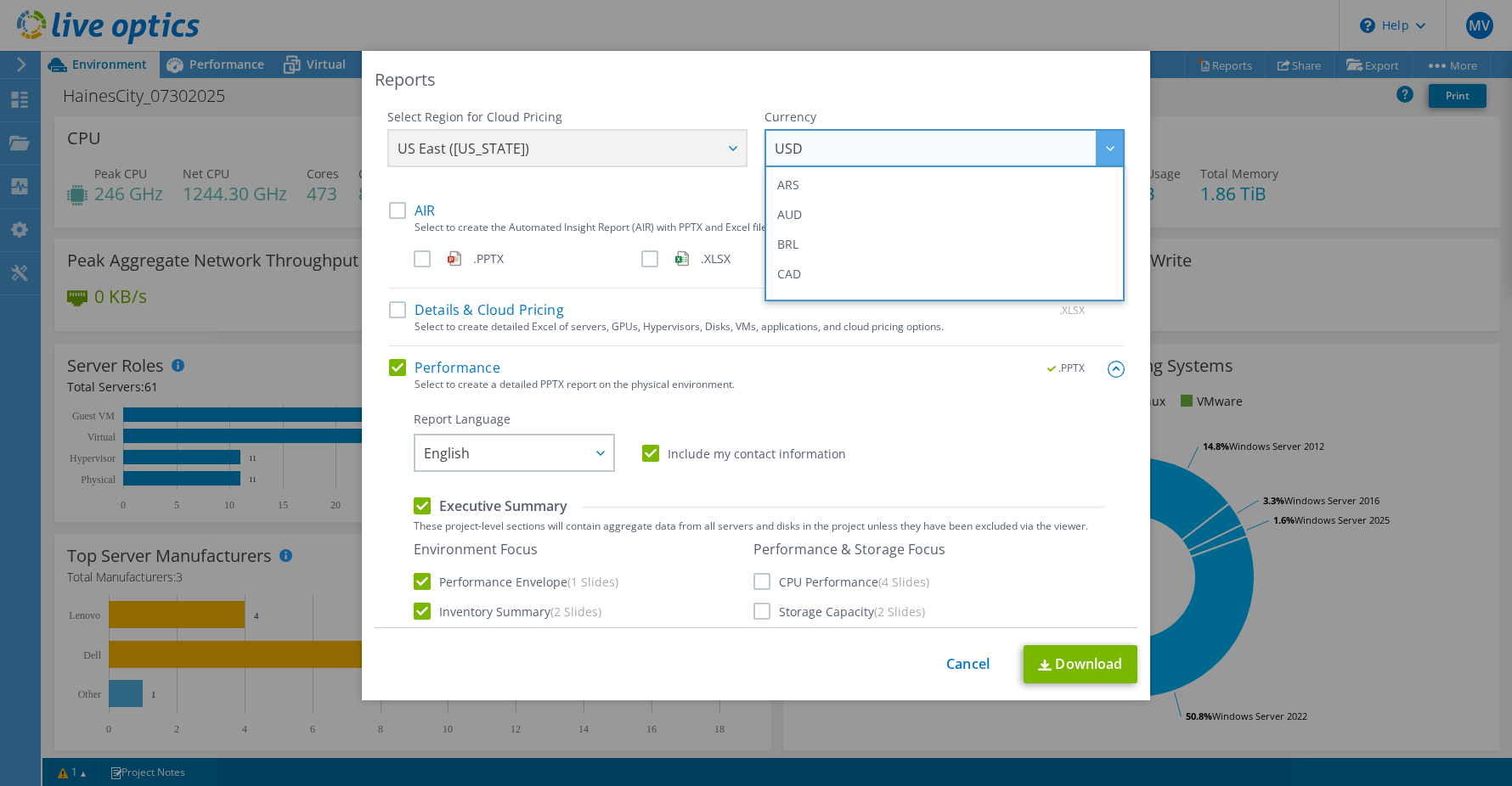
click at [886, 143] on span "USD" at bounding box center [948, 148] width 348 height 35
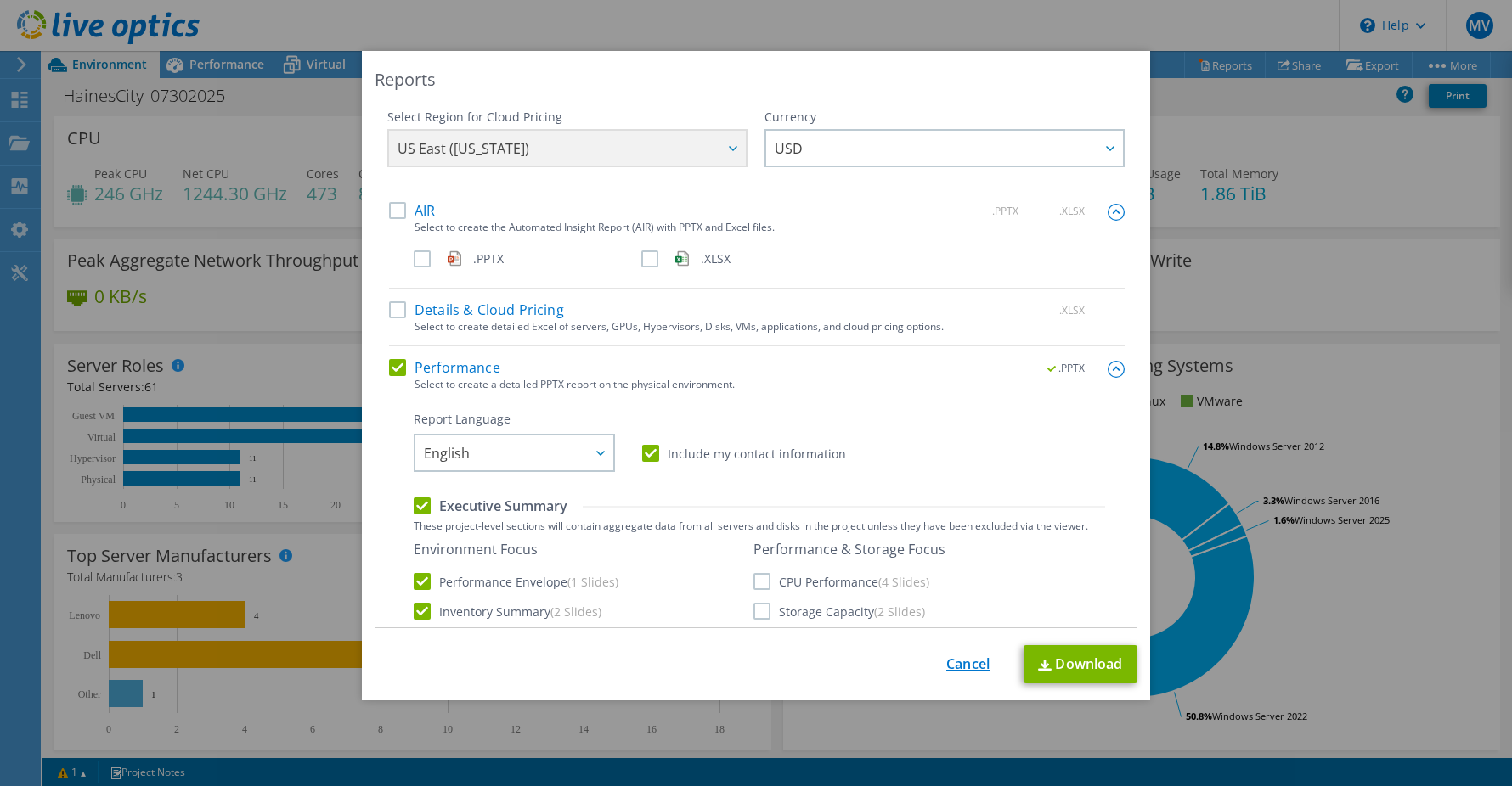
click at [967, 661] on link "Cancel" at bounding box center [967, 664] width 43 height 16
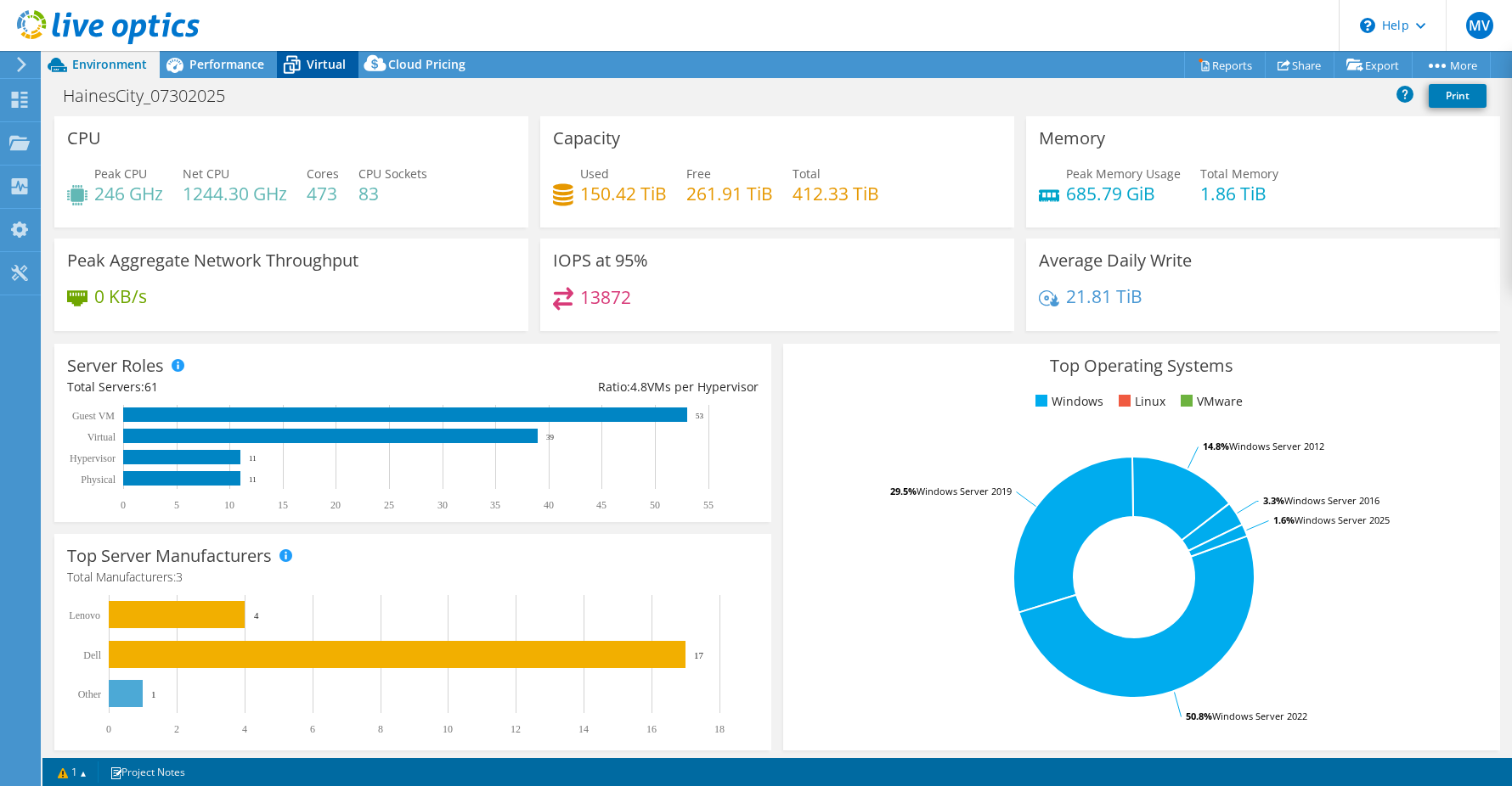
click at [309, 73] on div "Virtual" at bounding box center [317, 64] width 82 height 27
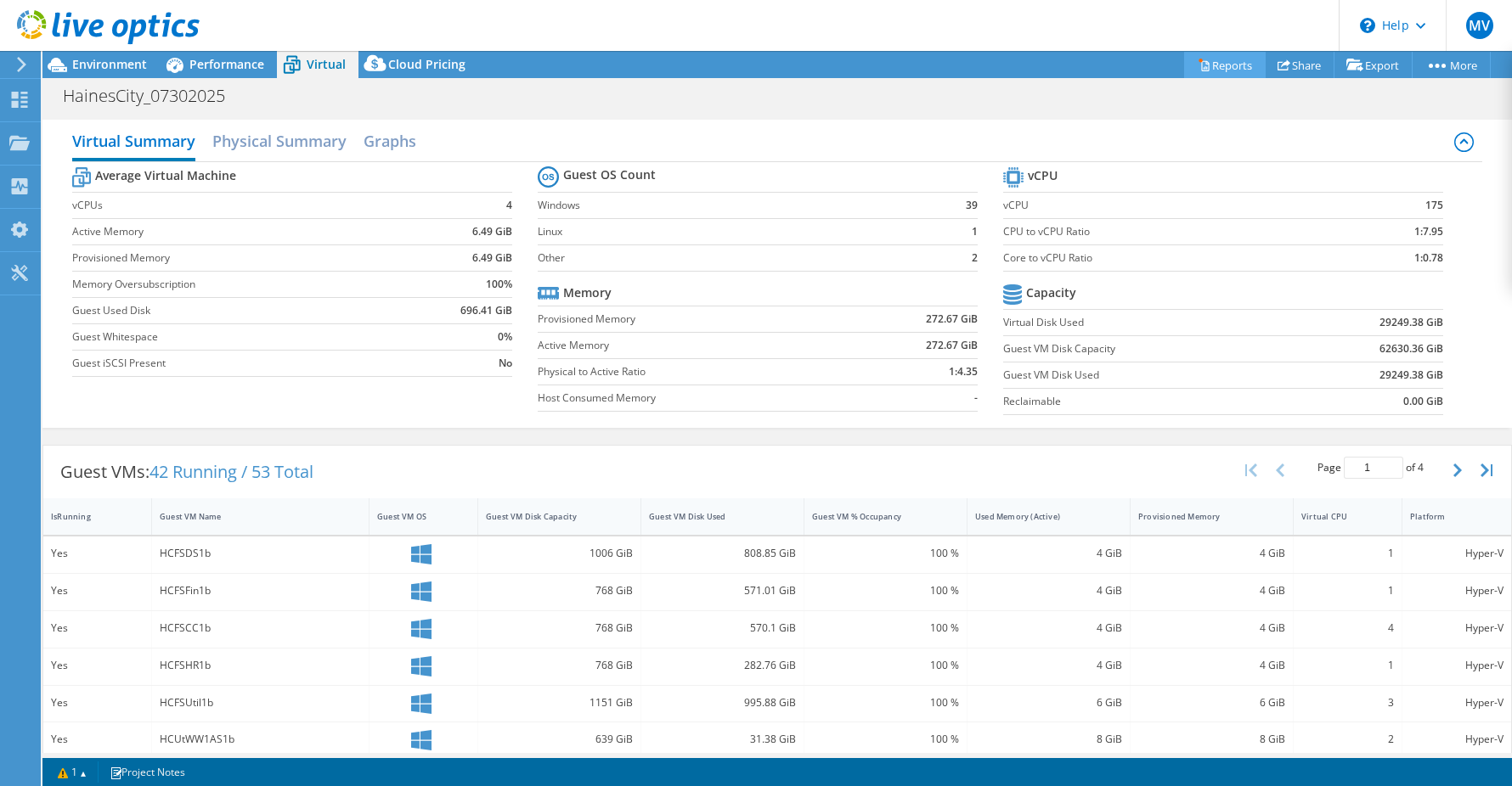
click at [1225, 72] on link "Reports" at bounding box center [1225, 65] width 82 height 26
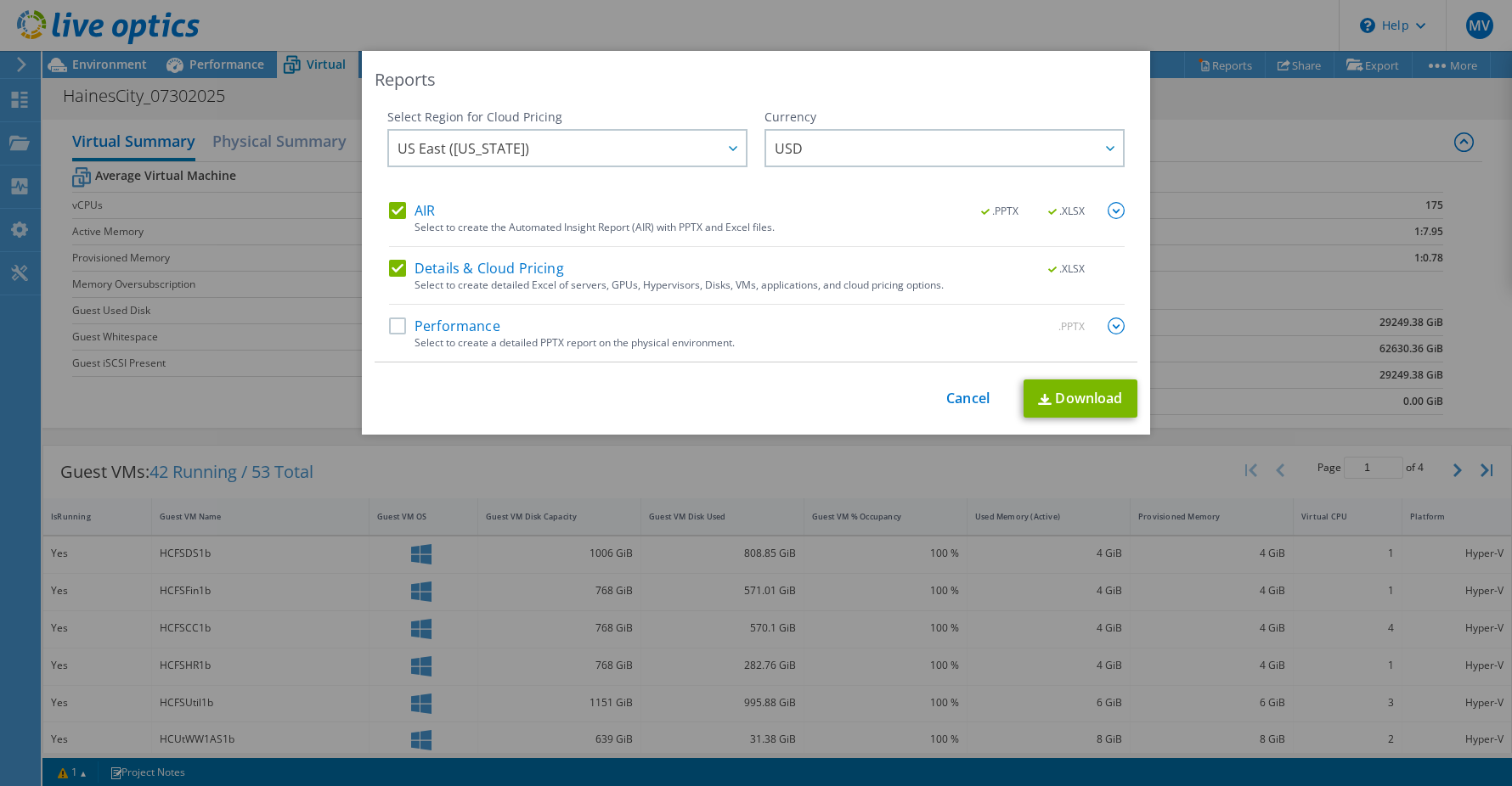
click at [979, 385] on div "This process may take a while, please wait... Cancel Download" at bounding box center [756, 398] width 762 height 38
click at [970, 392] on link "Cancel" at bounding box center [967, 398] width 43 height 16
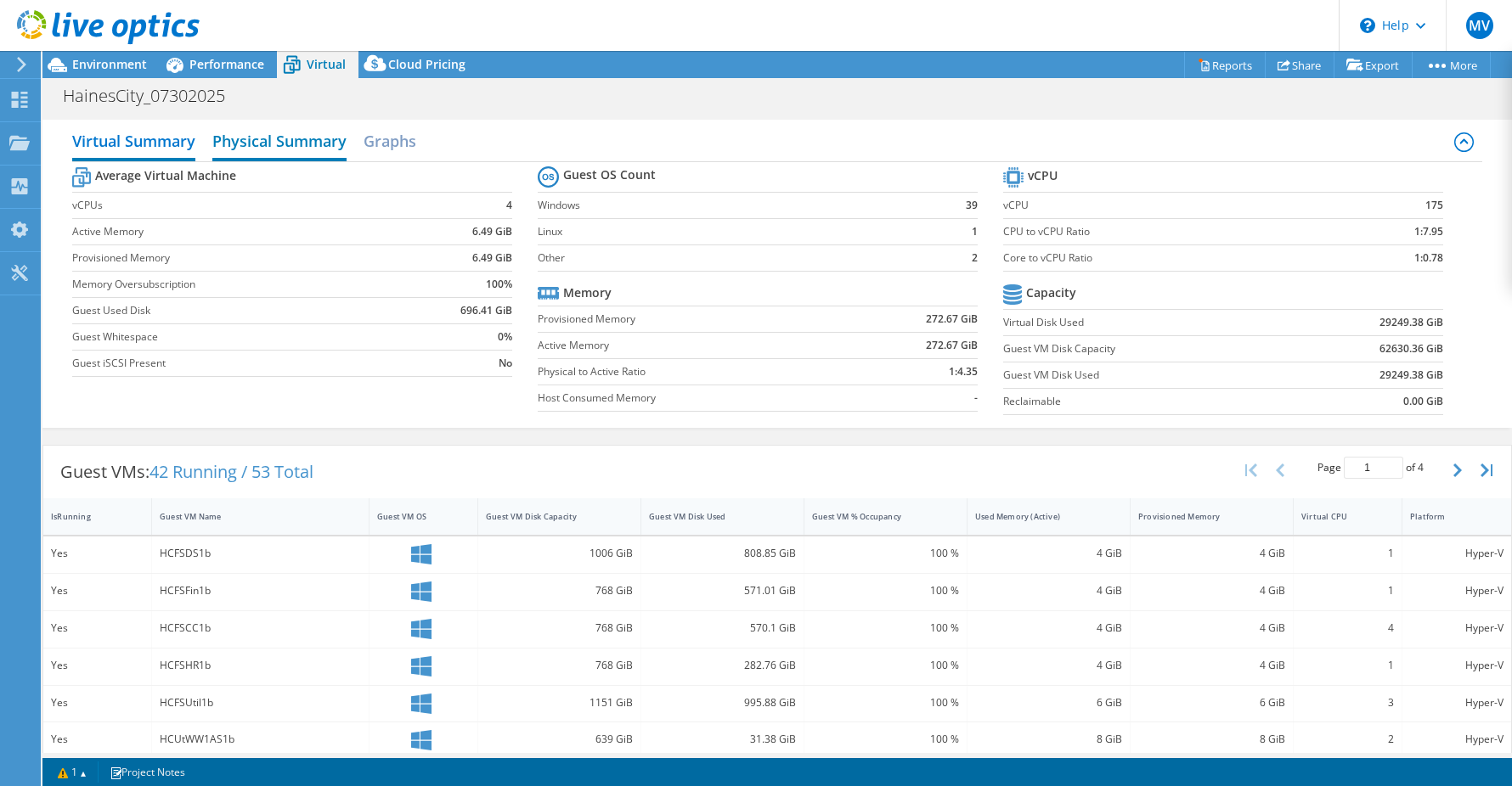
click at [300, 141] on h2 "Physical Summary" at bounding box center [279, 142] width 134 height 37
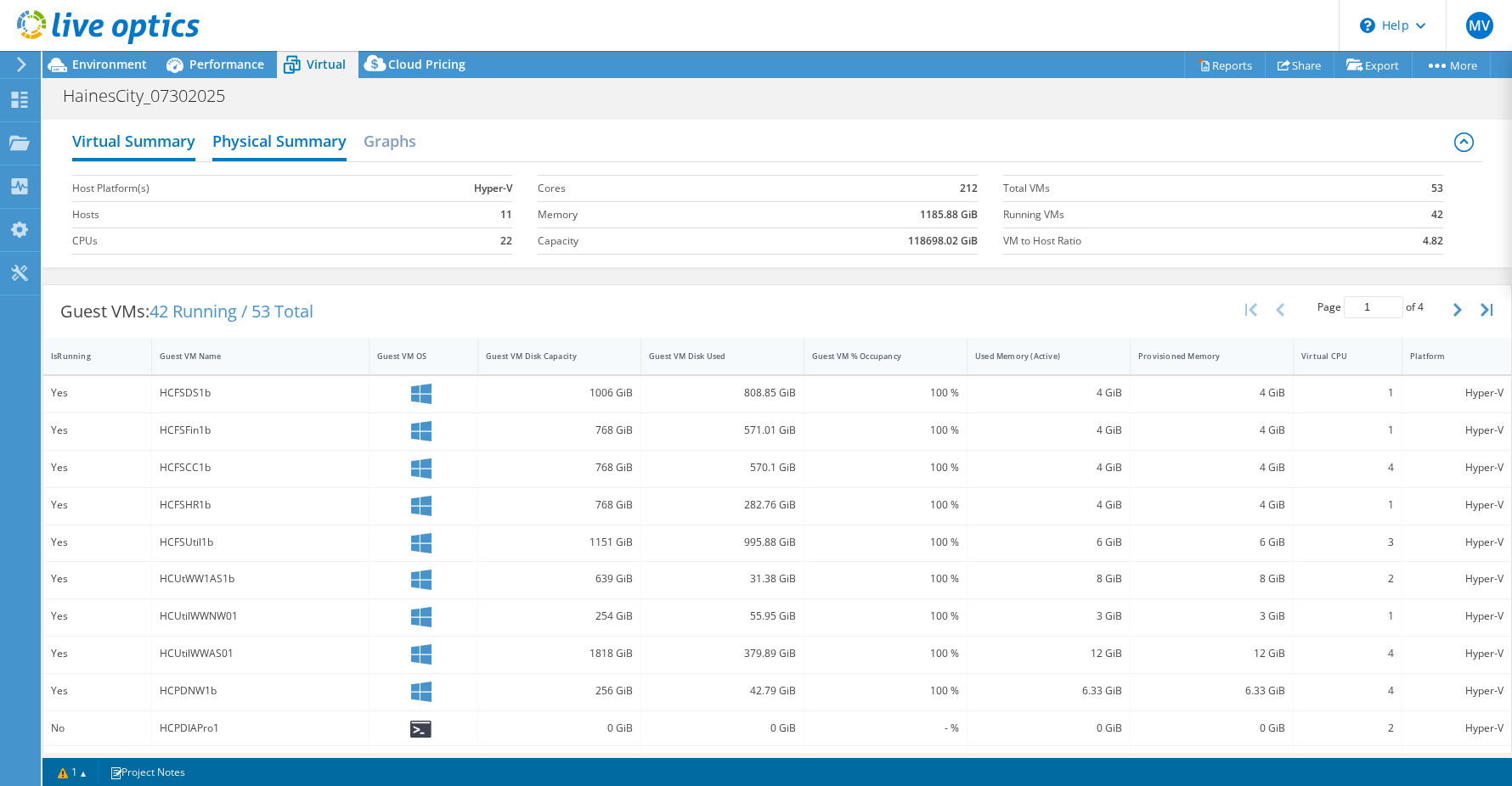
click at [142, 129] on h2 "Virtual Summary" at bounding box center [133, 142] width 123 height 37
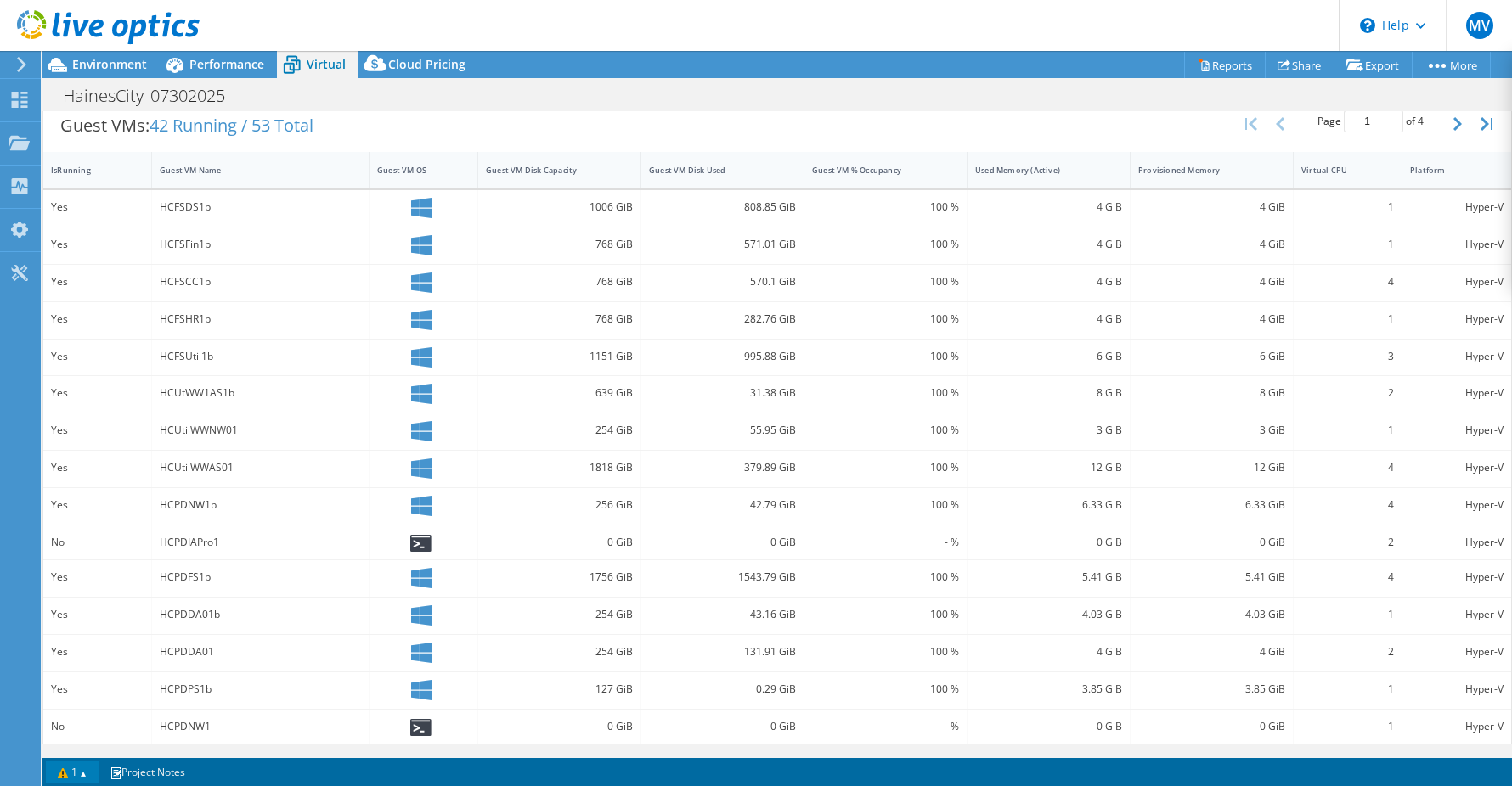
click at [71, 773] on link "1" at bounding box center [72, 771] width 53 height 21
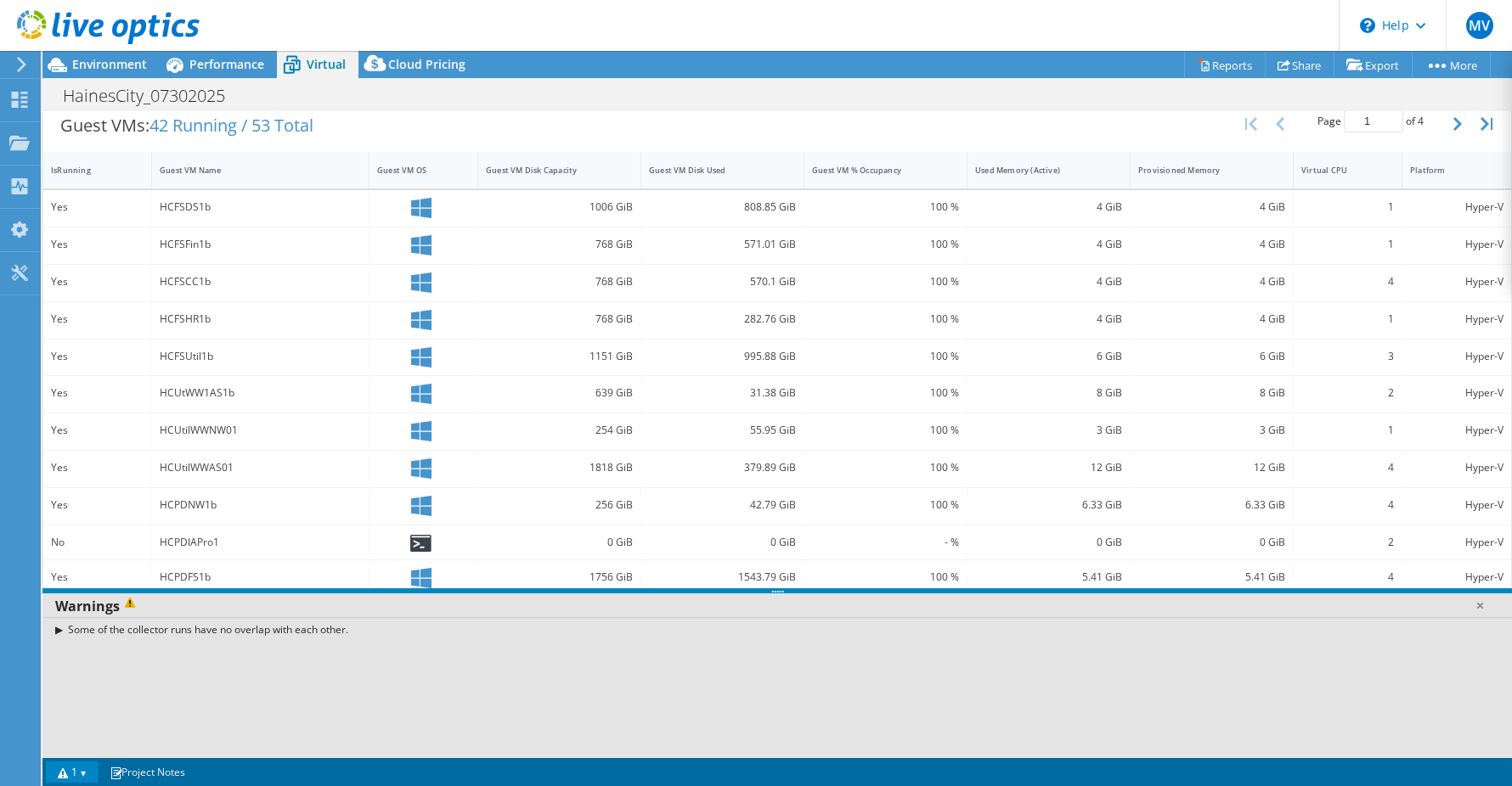
click at [63, 628] on div "Some of the collector runs have no overlap with each other." at bounding box center [777, 629] width 1469 height 25
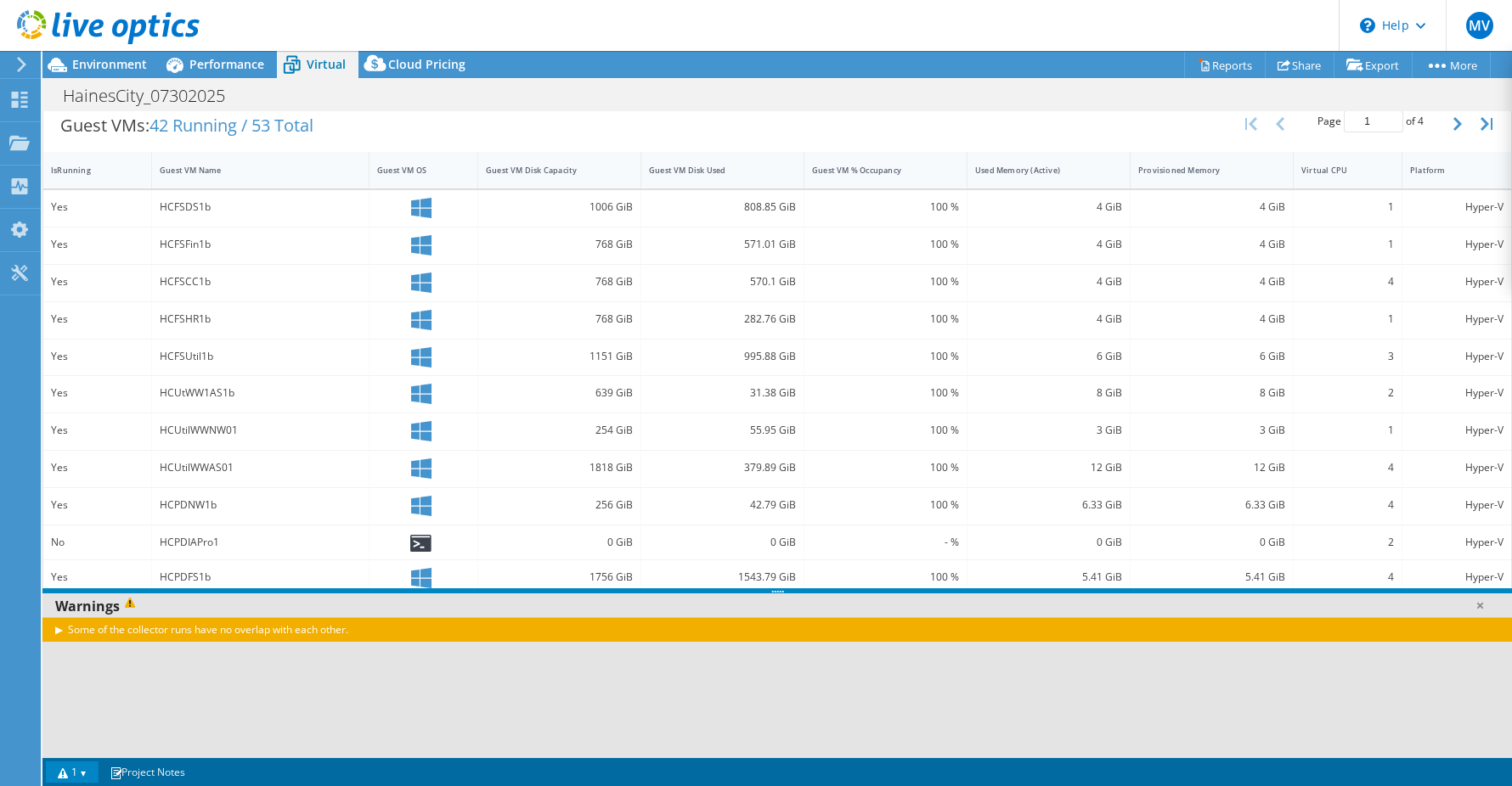
click at [63, 628] on div "Some of the collector runs have no overlap with each other." at bounding box center [777, 629] width 1469 height 25
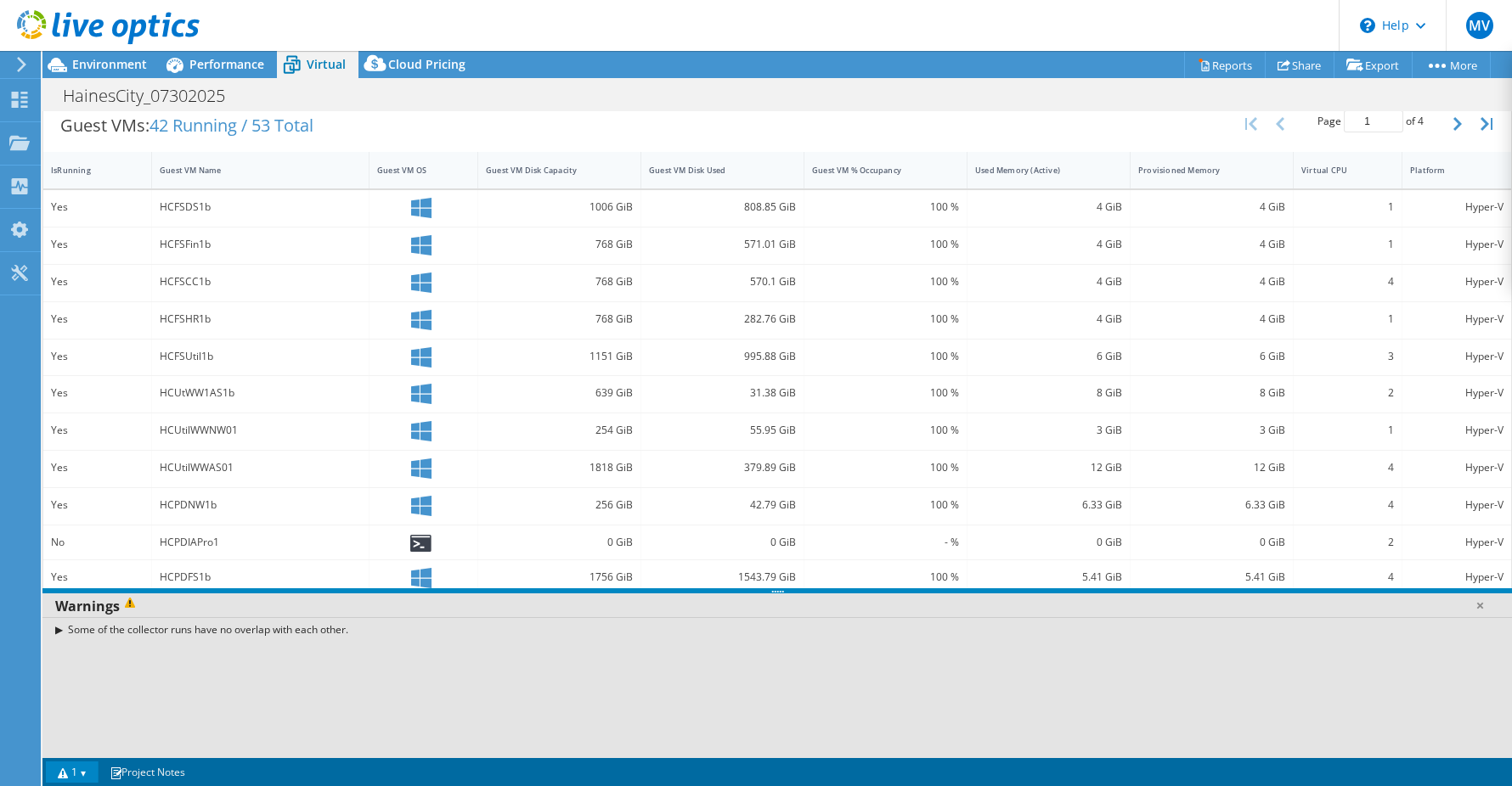
click at [73, 771] on link "1" at bounding box center [72, 771] width 53 height 21
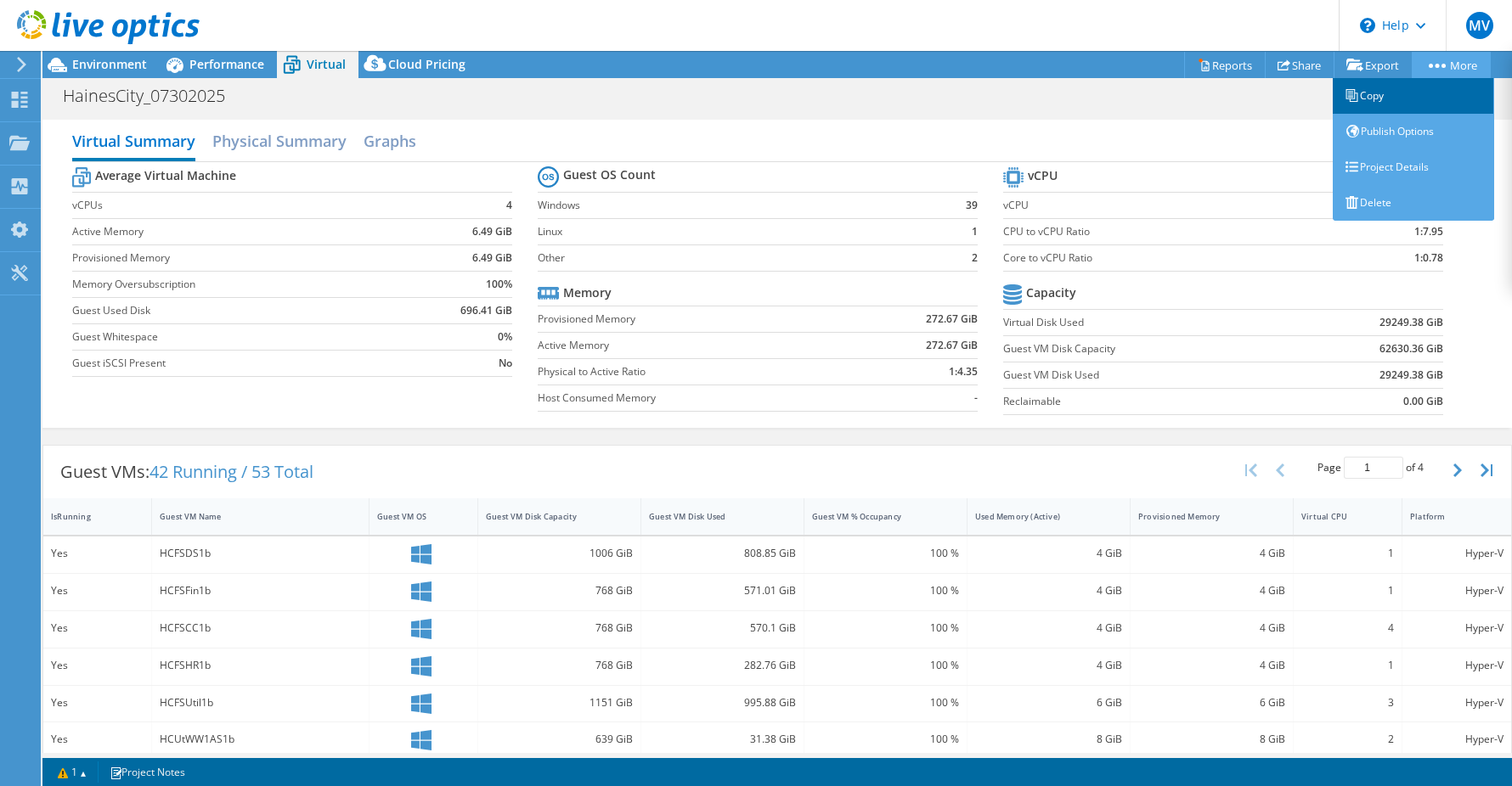
click at [1392, 101] on link "Copy" at bounding box center [1413, 96] width 162 height 36
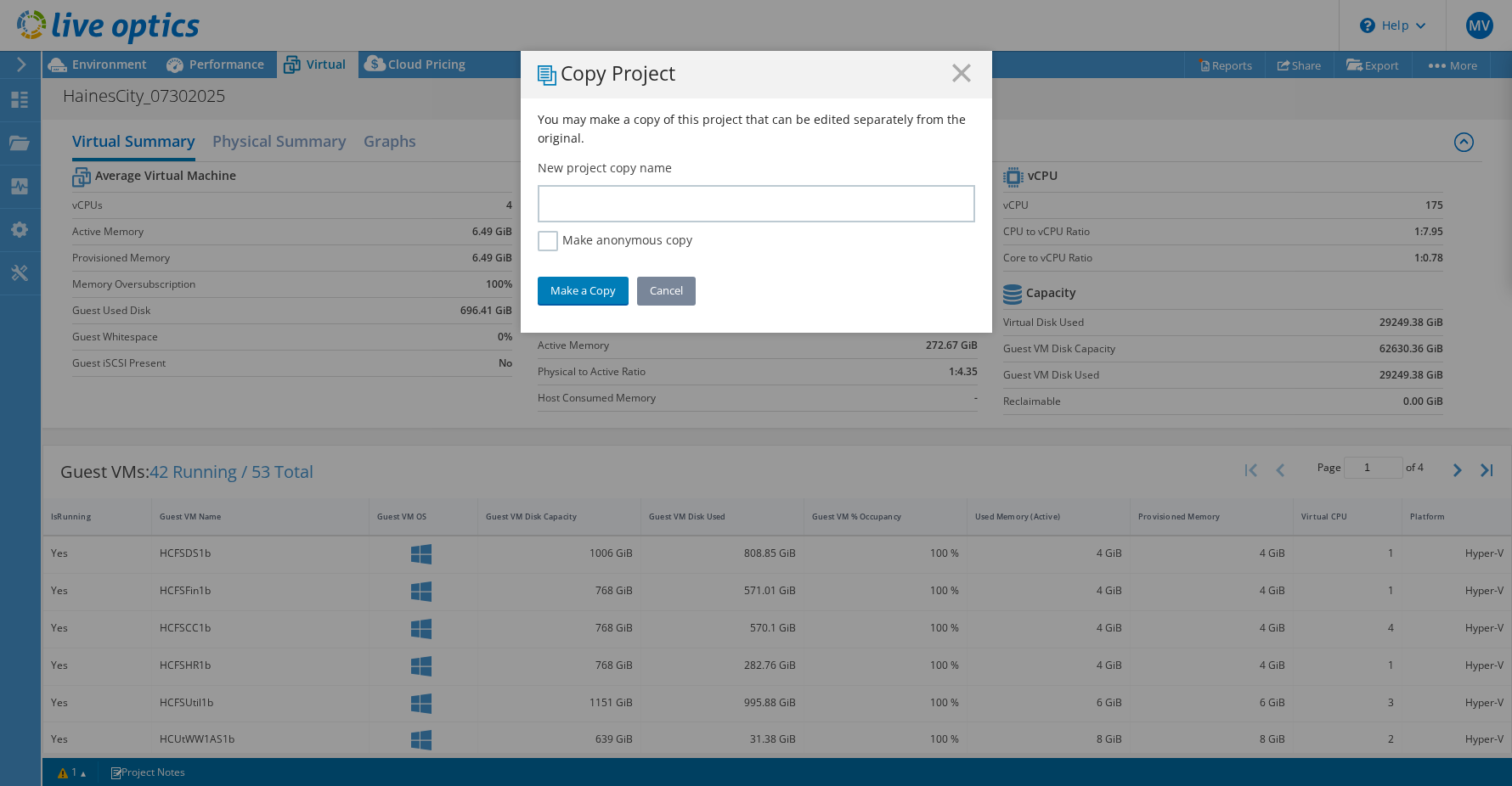
click at [677, 286] on link "Cancel" at bounding box center [666, 289] width 59 height 27
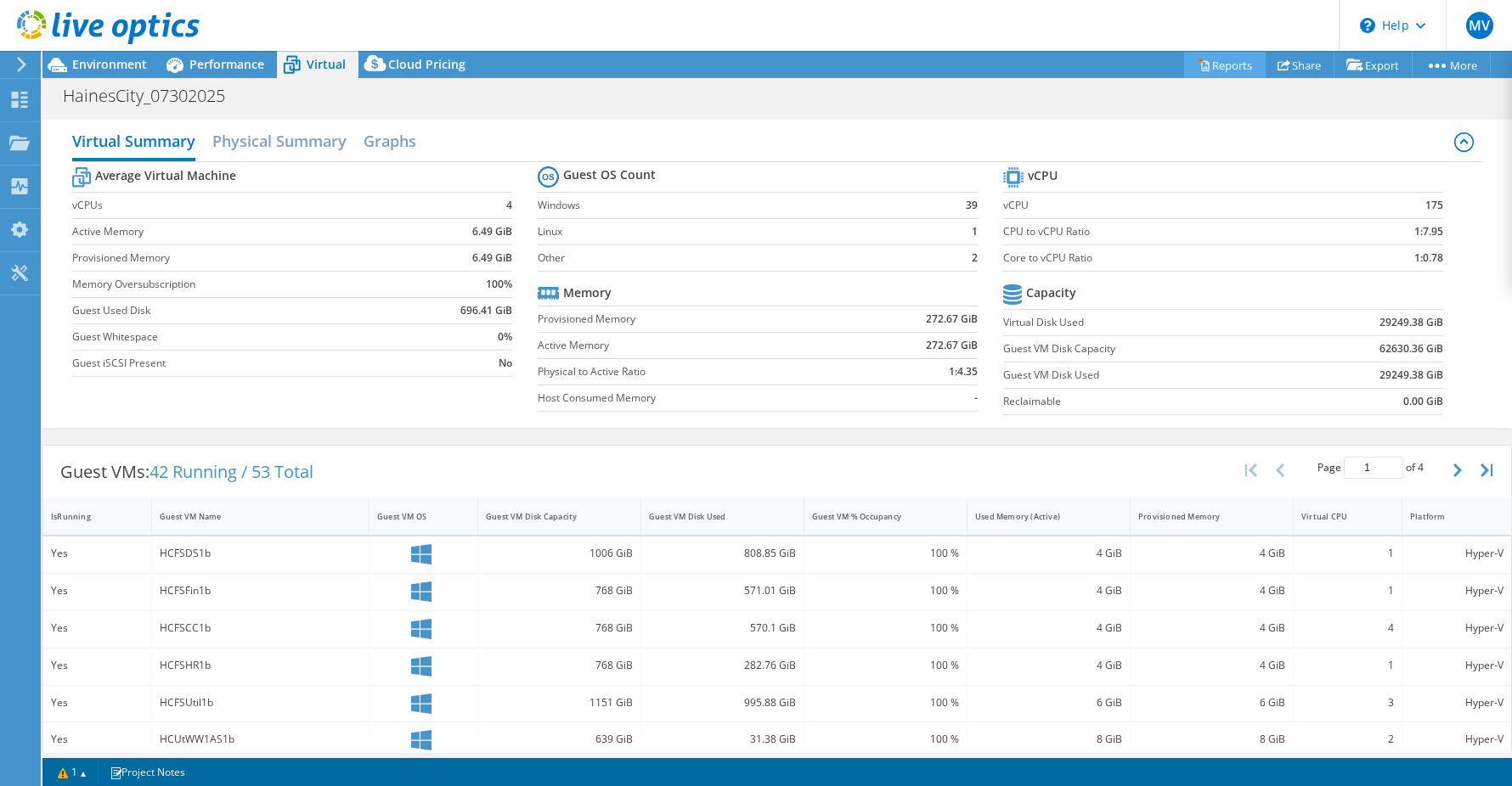
click at [1217, 68] on link "Reports" at bounding box center [1225, 65] width 82 height 26
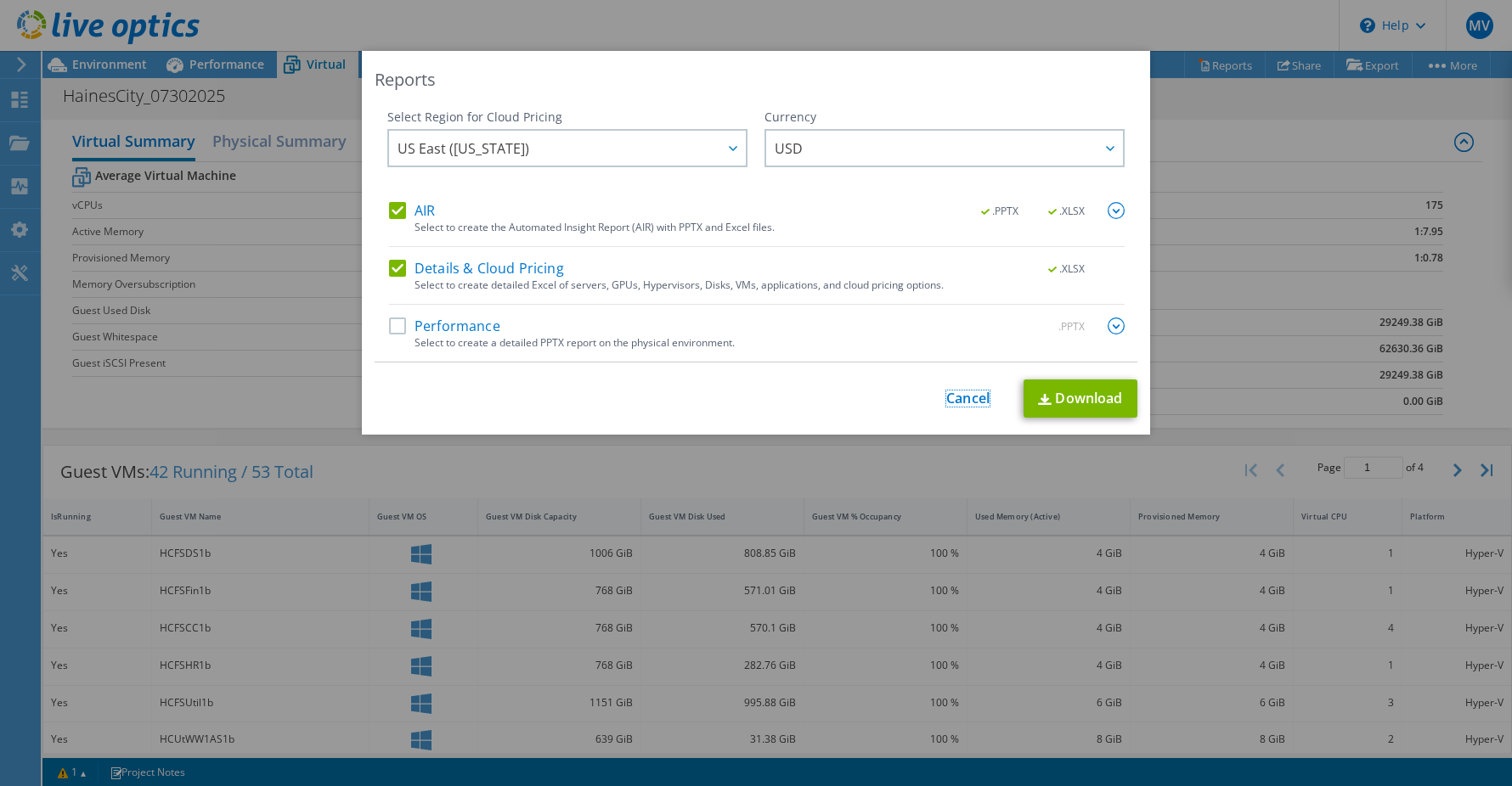
click at [960, 396] on link "Cancel" at bounding box center [967, 398] width 43 height 16
